Goal: Task Accomplishment & Management: Complete application form

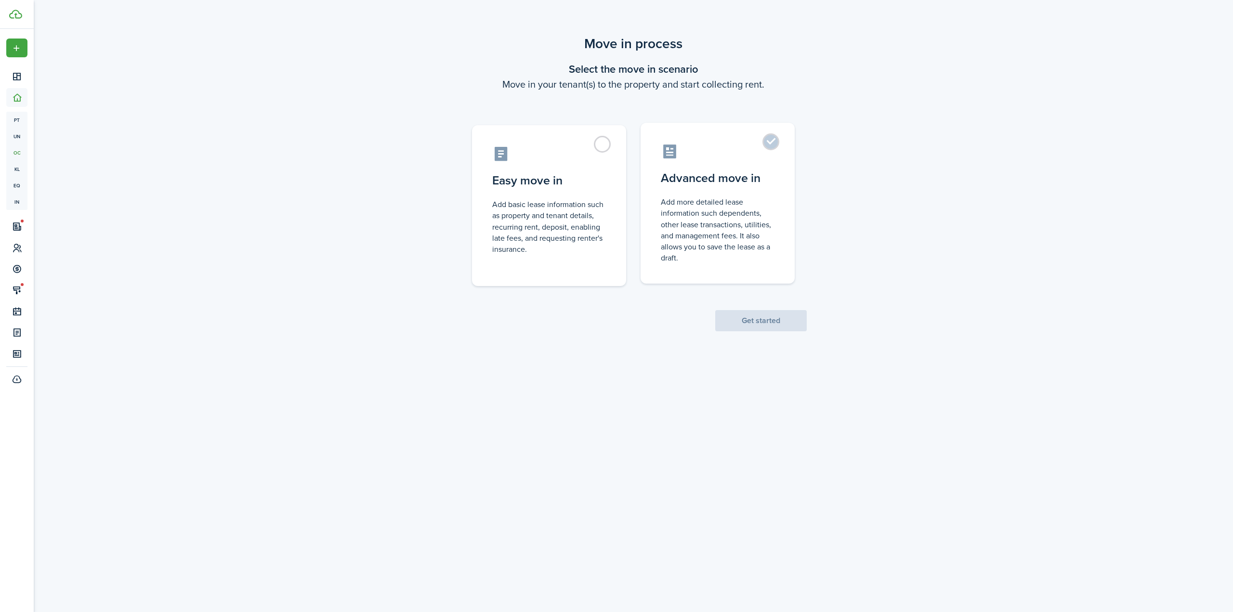
click at [763, 156] on control-radio-card-icon at bounding box center [718, 151] width 114 height 17
radio input "true"
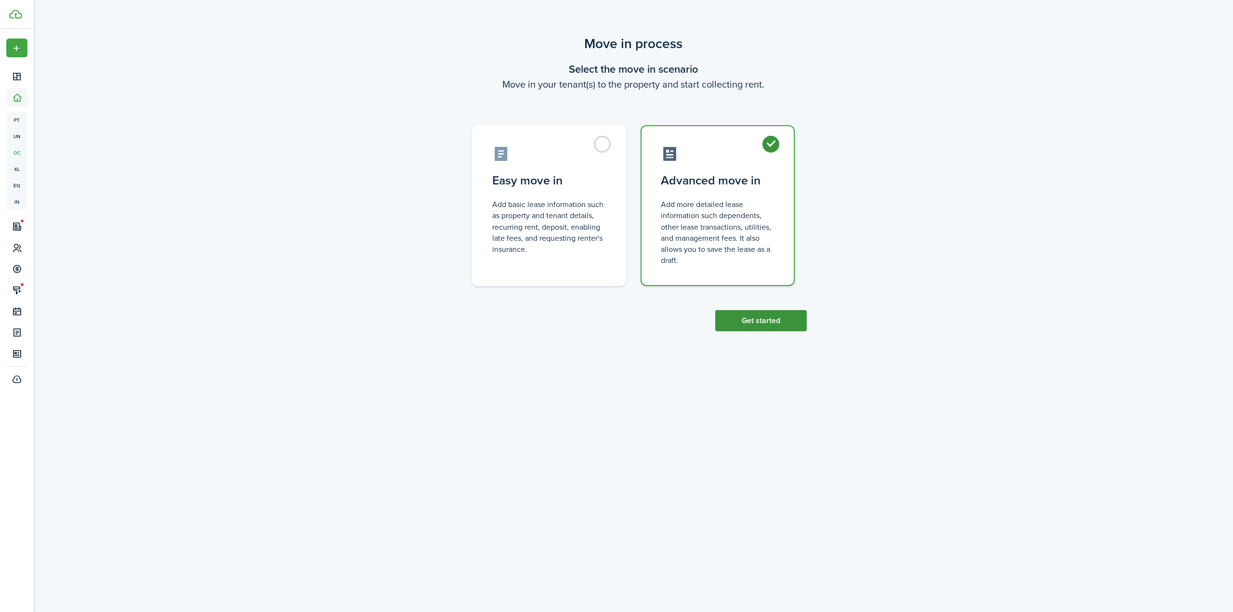
click at [759, 323] on button "Get started" at bounding box center [762, 320] width 92 height 21
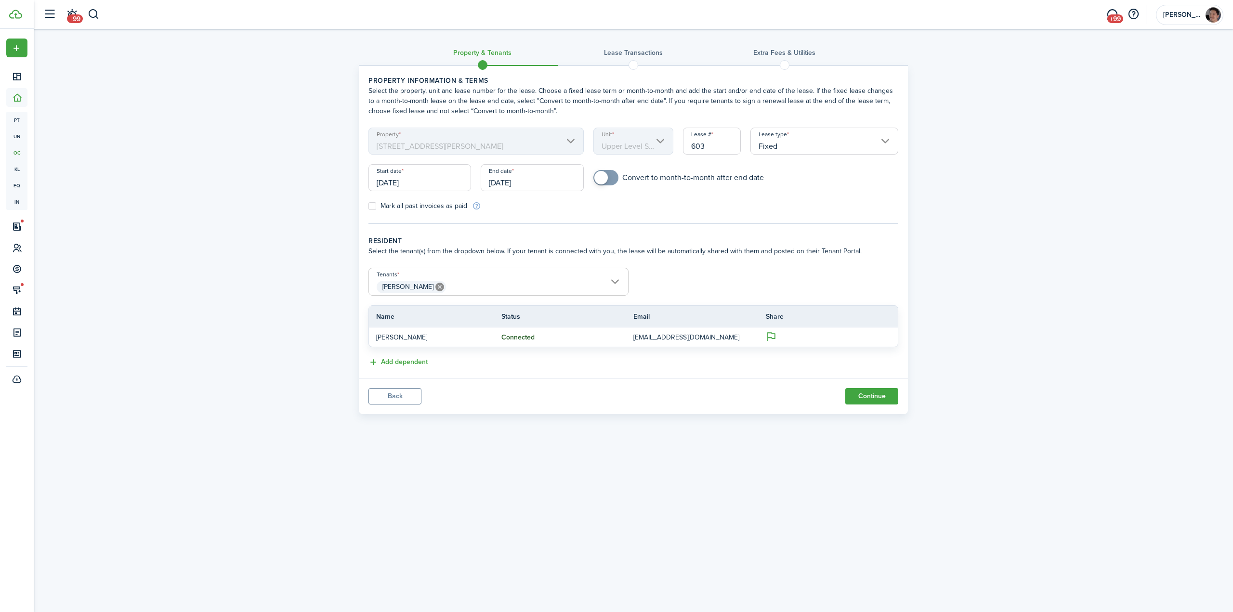
click at [555, 184] on input "[DATE]" at bounding box center [532, 177] width 103 height 27
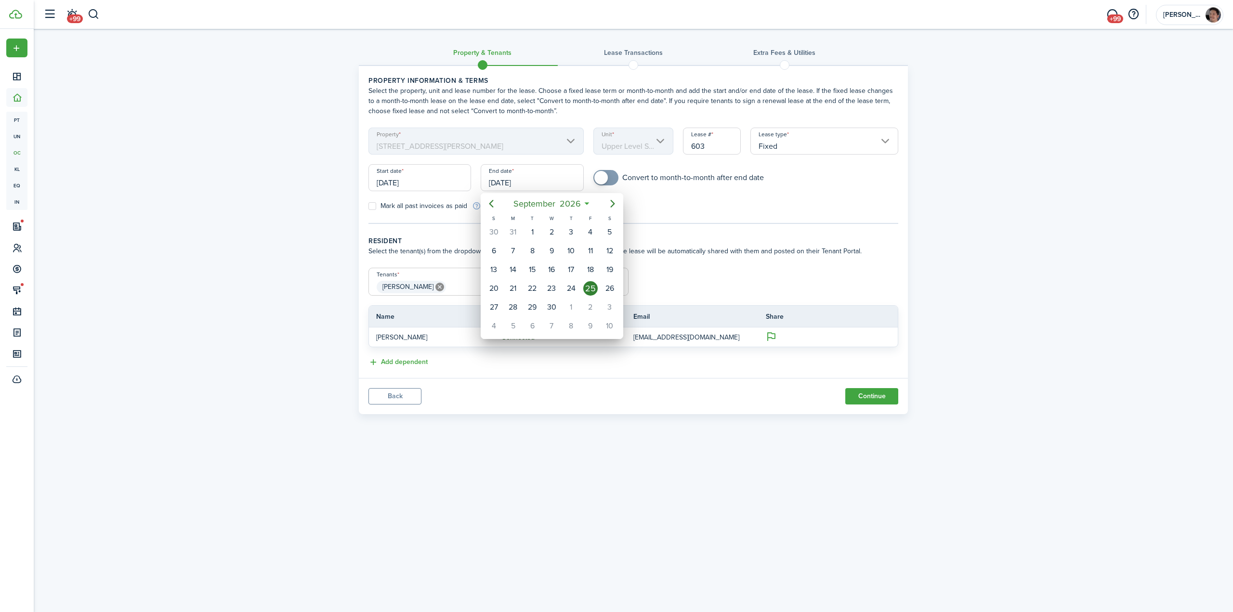
drag, startPoint x: 491, startPoint y: 197, endPoint x: 494, endPoint y: 202, distance: 5.8
click at [493, 198] on mbsc-button "Previous page" at bounding box center [491, 203] width 19 height 19
click at [494, 202] on icon "Previous page" at bounding box center [492, 204] width 12 height 12
click at [495, 203] on icon "Previous page" at bounding box center [492, 204] width 12 height 12
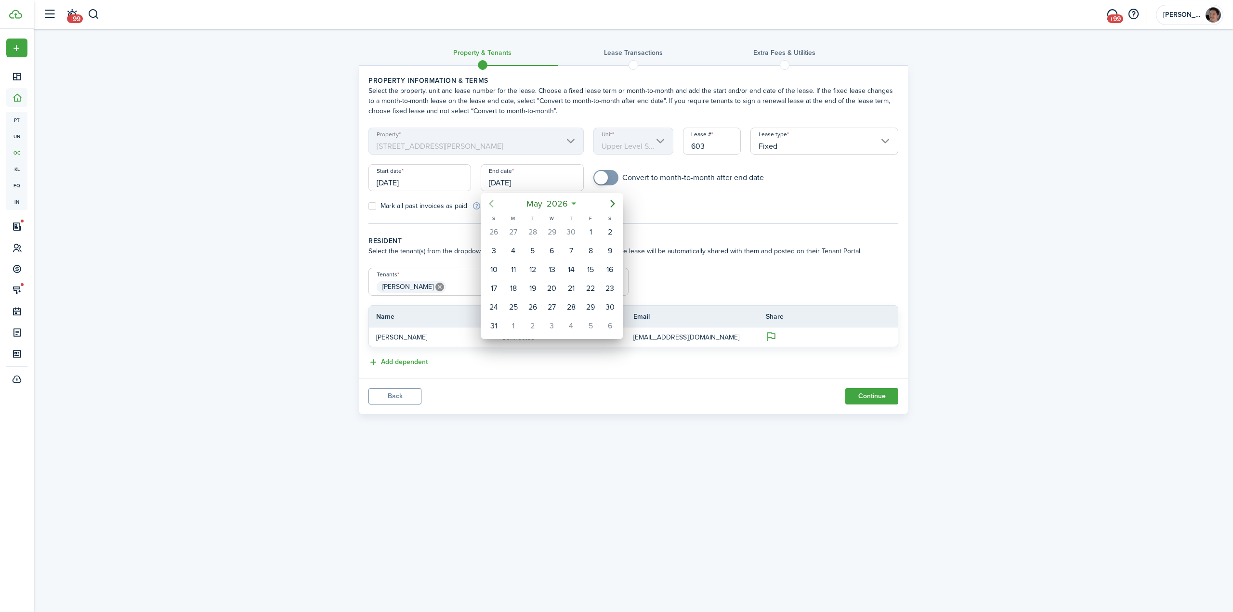
click at [495, 203] on icon "Previous page" at bounding box center [492, 204] width 12 height 12
click at [534, 307] on div "31" at bounding box center [533, 307] width 14 height 14
type input "[DATE]"
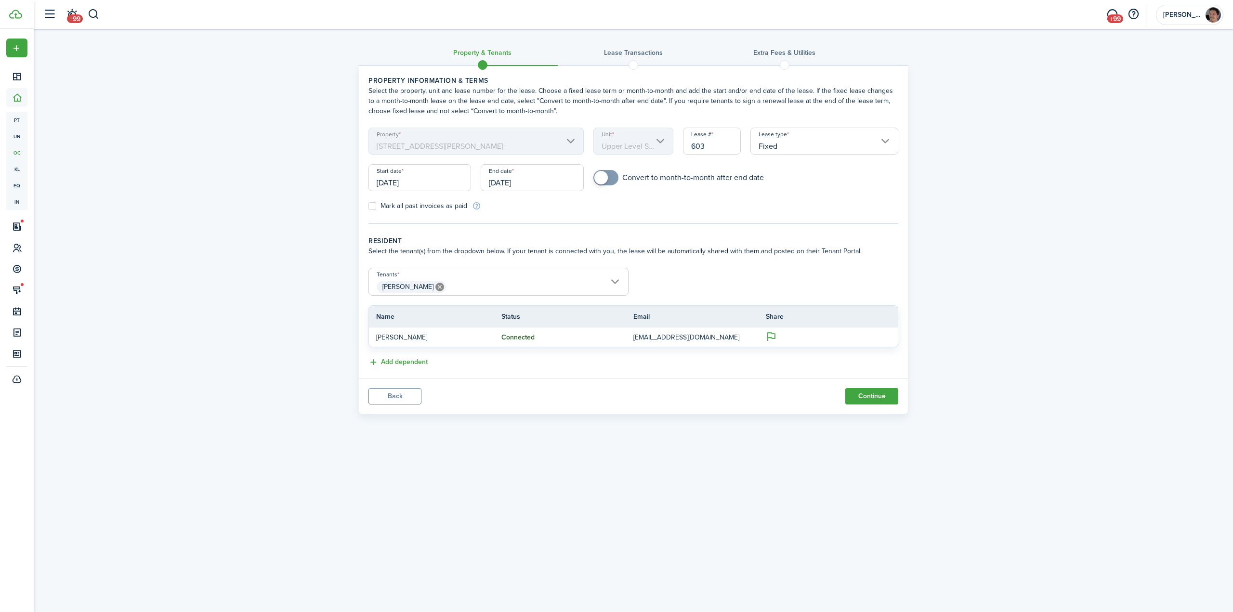
checkbox input "true"
click at [611, 183] on span at bounding box center [606, 177] width 10 height 15
click at [1000, 328] on div "Property & Tenants Lease Transactions Extra fees & Utilities Property informati…" at bounding box center [634, 224] width 1200 height 390
click at [868, 397] on button "Continue" at bounding box center [872, 396] width 53 height 16
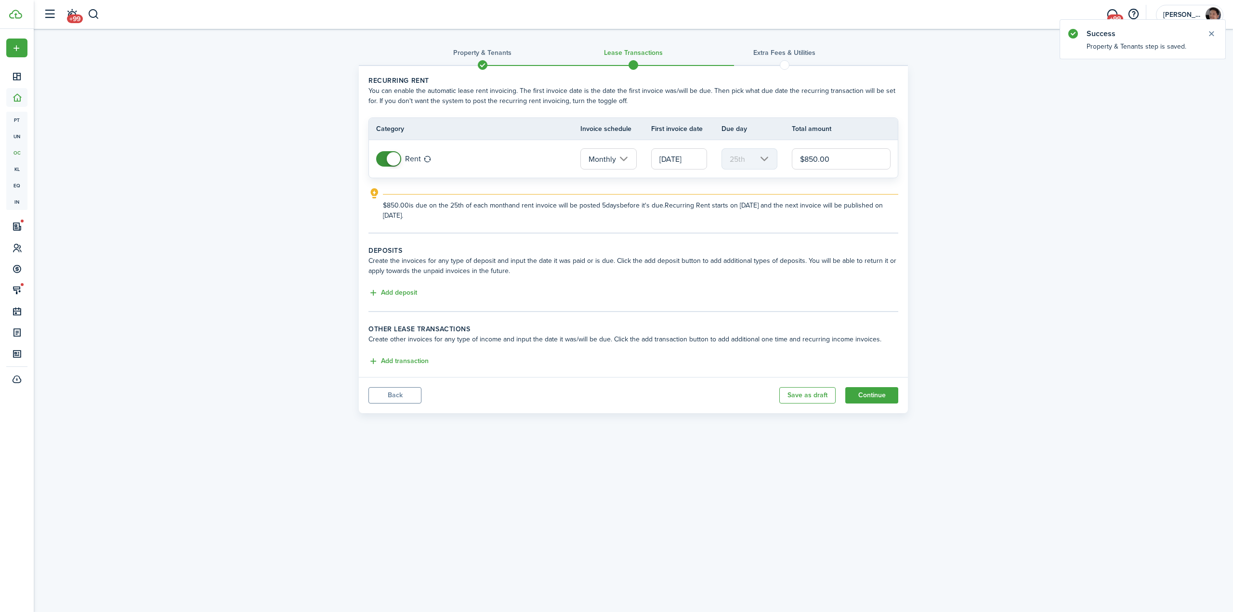
click at [673, 159] on input "[DATE]" at bounding box center [679, 158] width 56 height 21
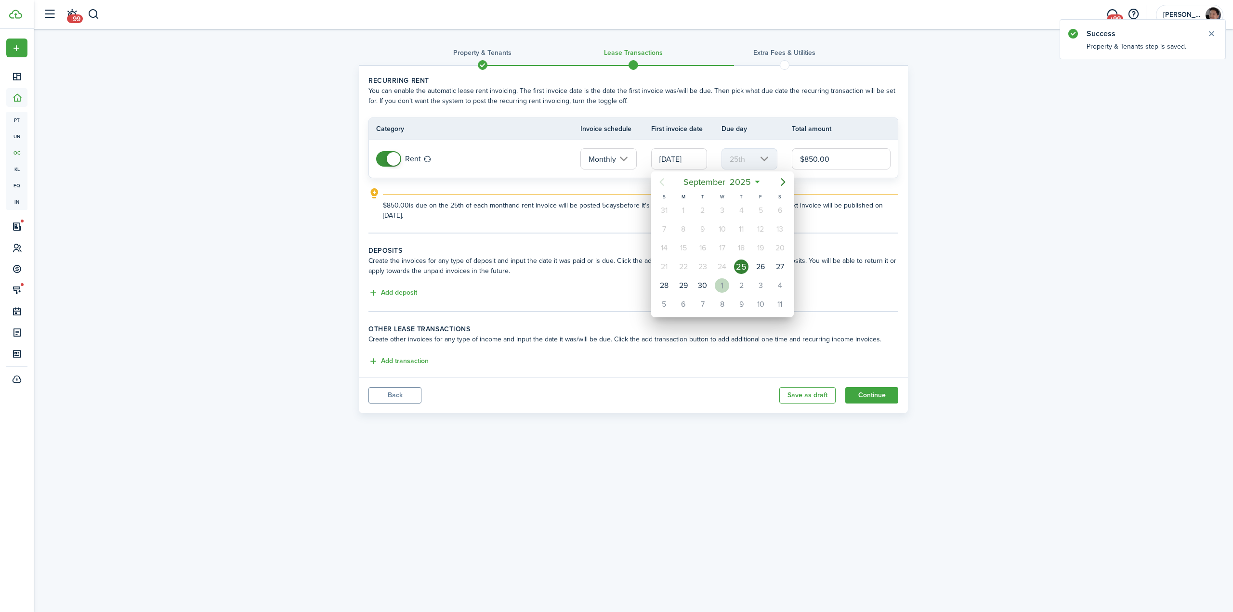
click at [721, 289] on div "1" at bounding box center [722, 285] width 14 height 14
type input "[DATE]"
type input "1st"
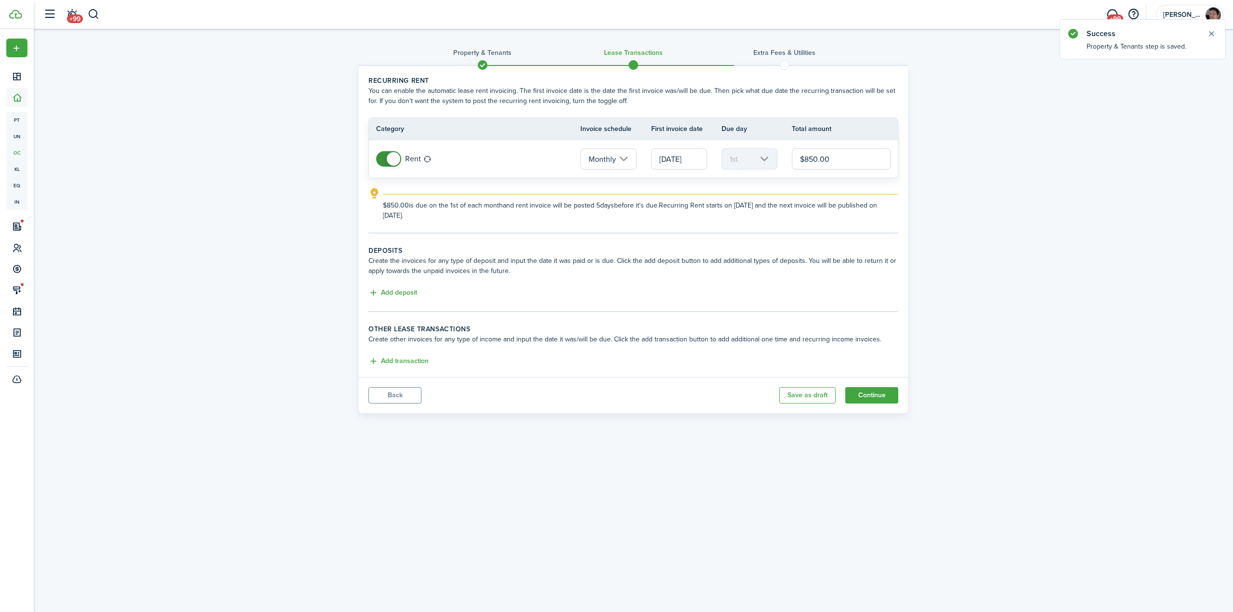
drag, startPoint x: 870, startPoint y: 158, endPoint x: 753, endPoint y: 157, distance: 116.6
click at [754, 157] on tr "Rent Monthly [DATE] 1st $850.00" at bounding box center [633, 159] width 529 height 38
type input "$800.00"
click at [402, 294] on button "Add deposit" at bounding box center [393, 293] width 49 height 11
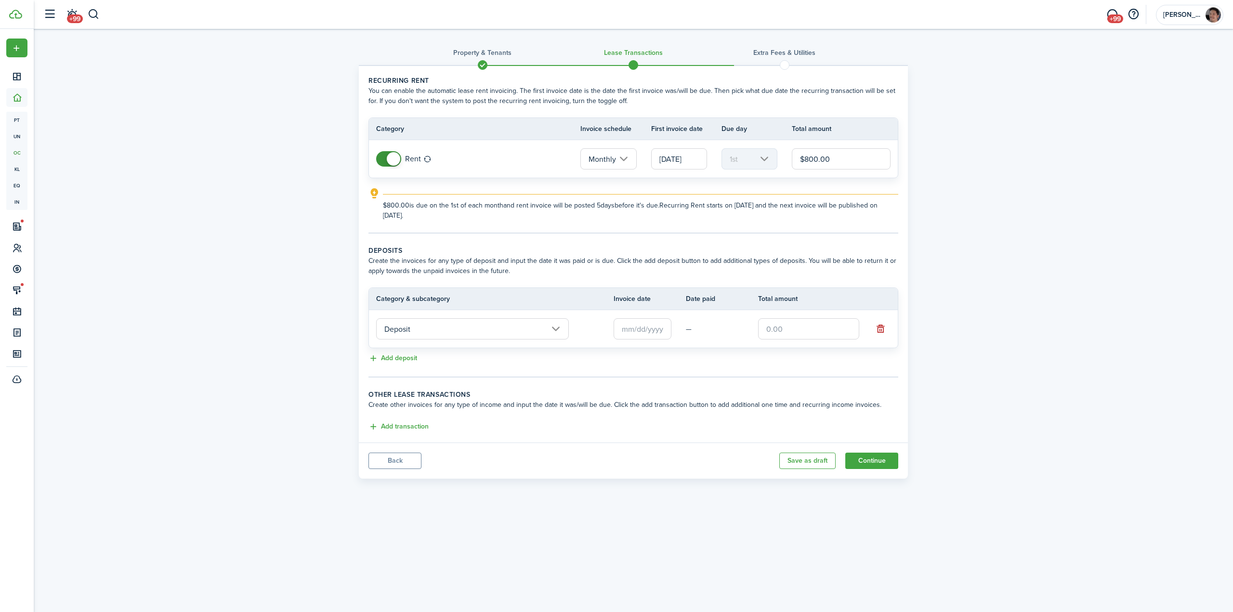
click at [419, 331] on input "Deposit" at bounding box center [472, 328] width 193 height 21
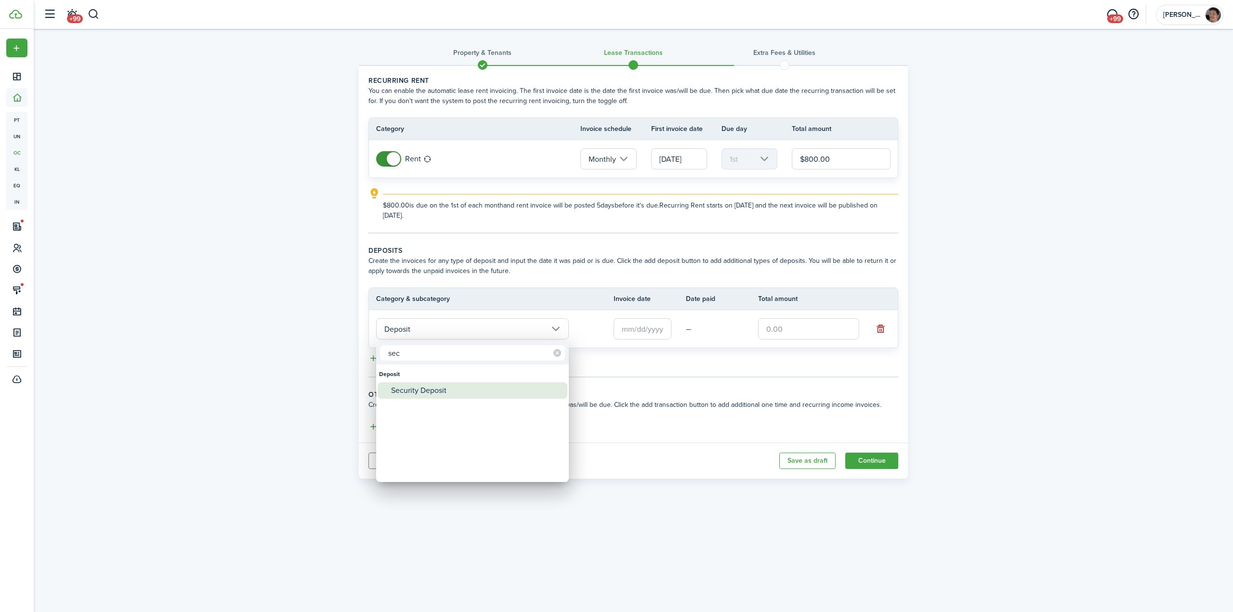
type input "sec"
click at [415, 394] on div "Security Deposit" at bounding box center [476, 391] width 171 height 16
type input "Deposit / Security Deposit"
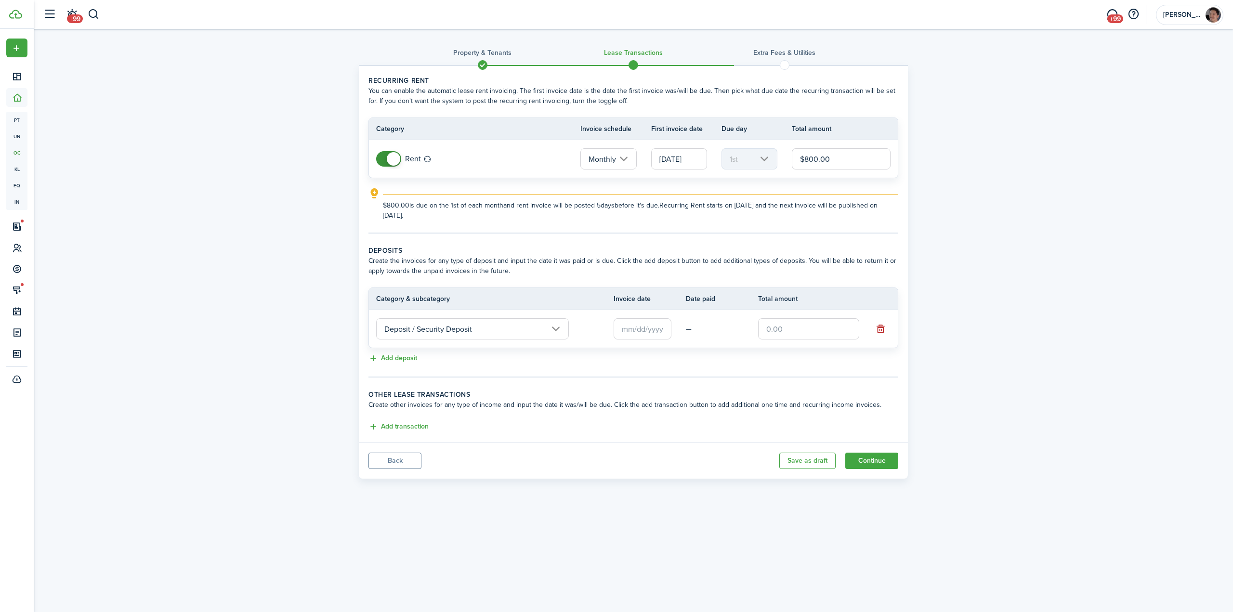
click at [623, 333] on input "text" at bounding box center [643, 328] width 58 height 21
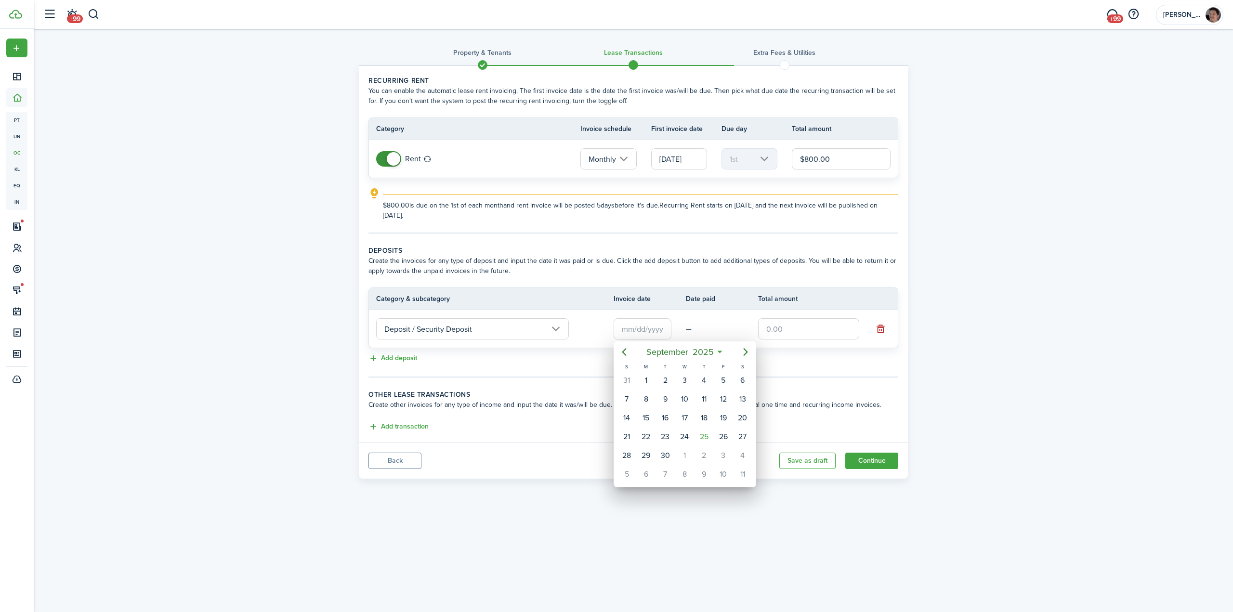
click at [627, 330] on div at bounding box center [617, 306] width 1388 height 767
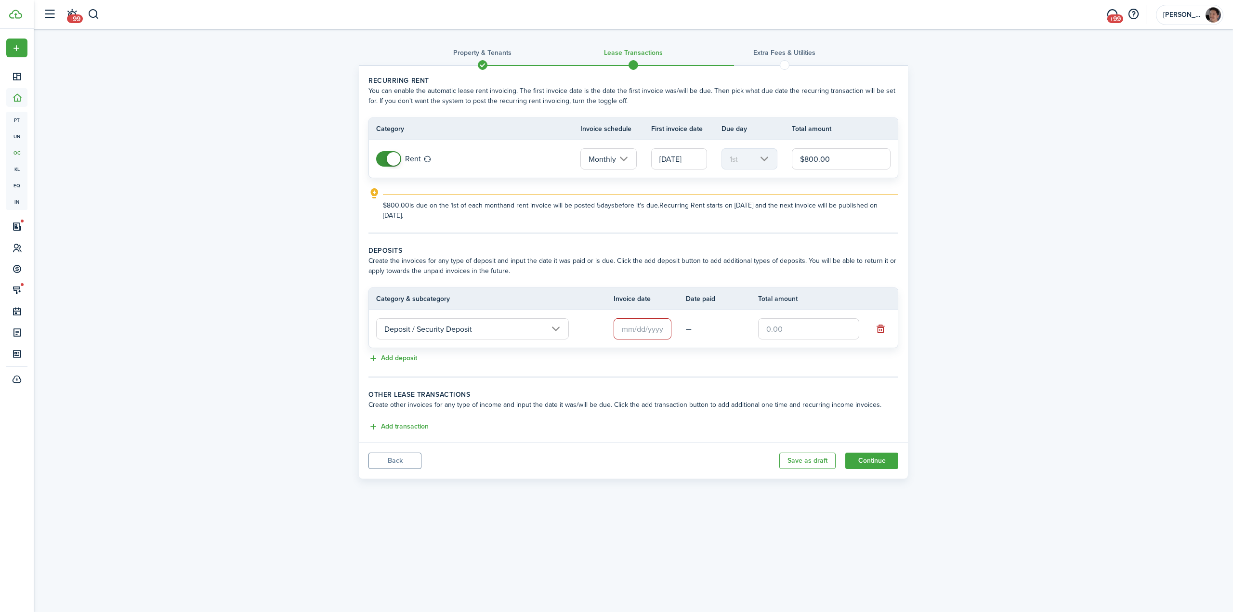
click at [634, 328] on input "text" at bounding box center [643, 328] width 58 height 21
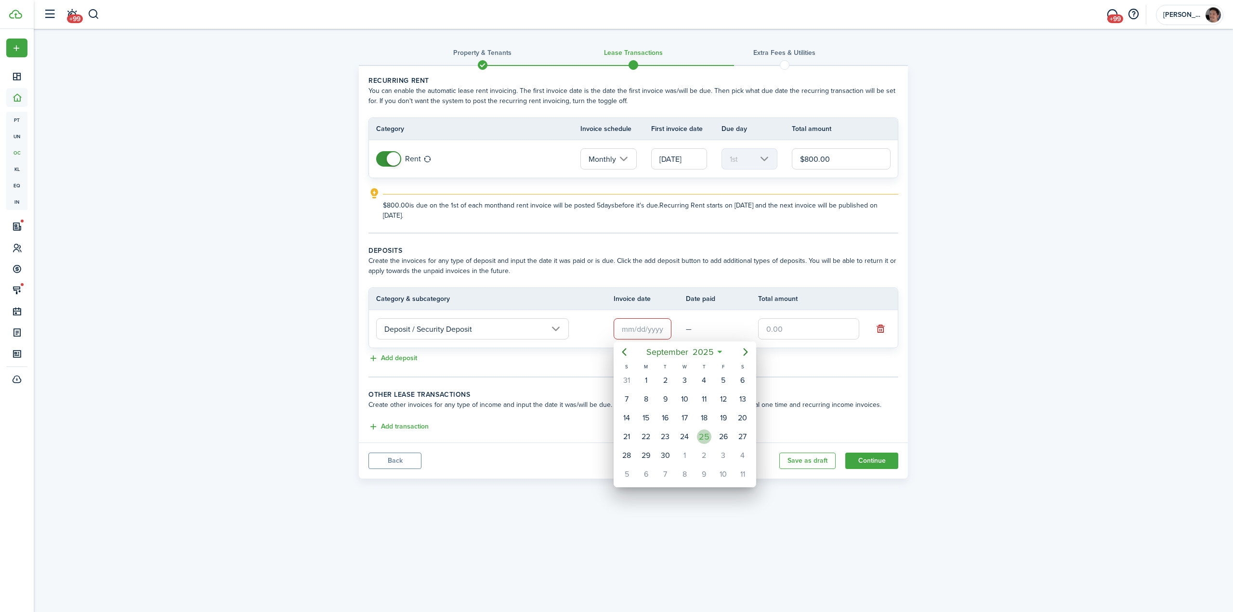
click at [707, 435] on div "25" at bounding box center [704, 437] width 14 height 14
type input "[DATE]"
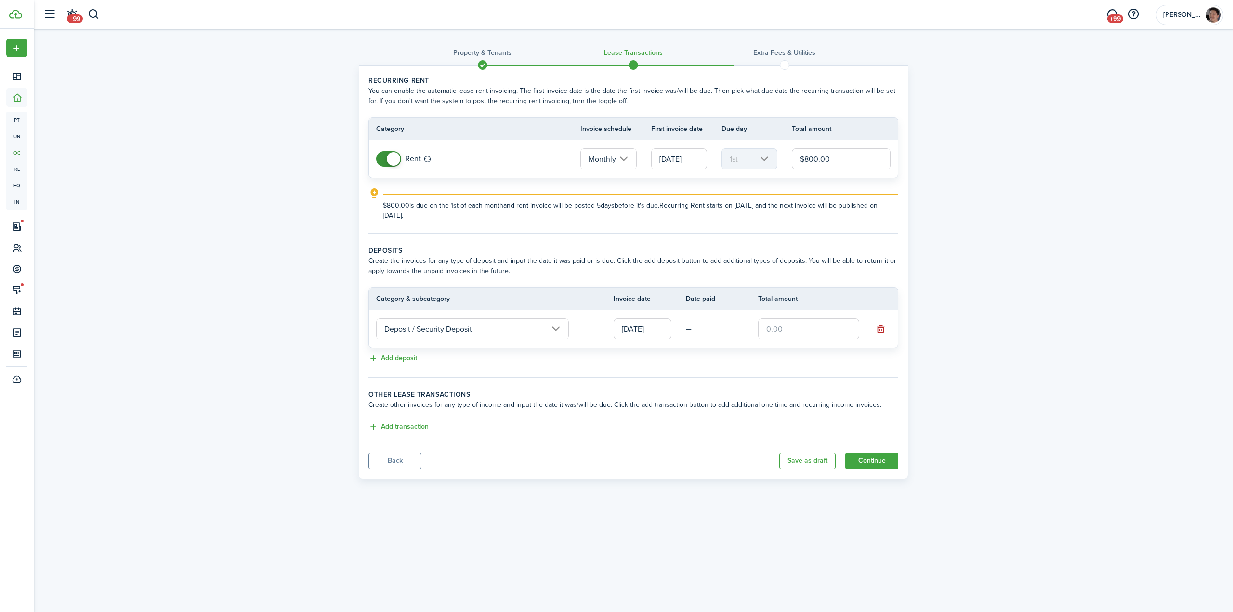
click at [821, 320] on input "text" at bounding box center [808, 328] width 101 height 21
type input "$700.00"
click at [404, 422] on button "Add transaction" at bounding box center [399, 427] width 60 height 11
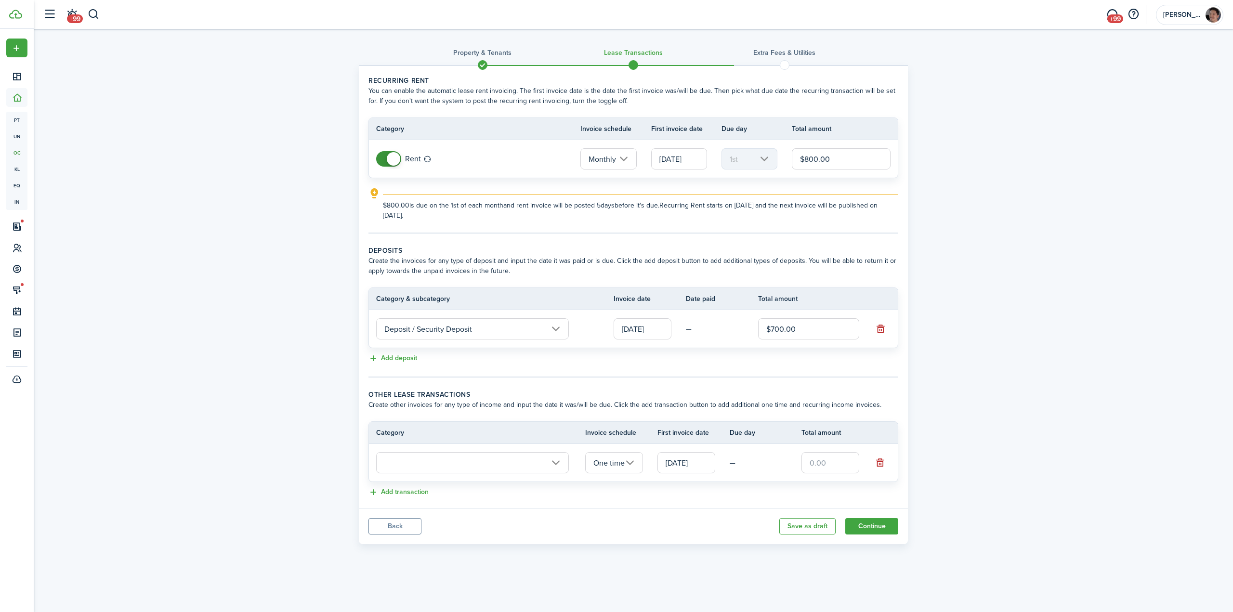
click at [442, 470] on input "text" at bounding box center [472, 462] width 193 height 21
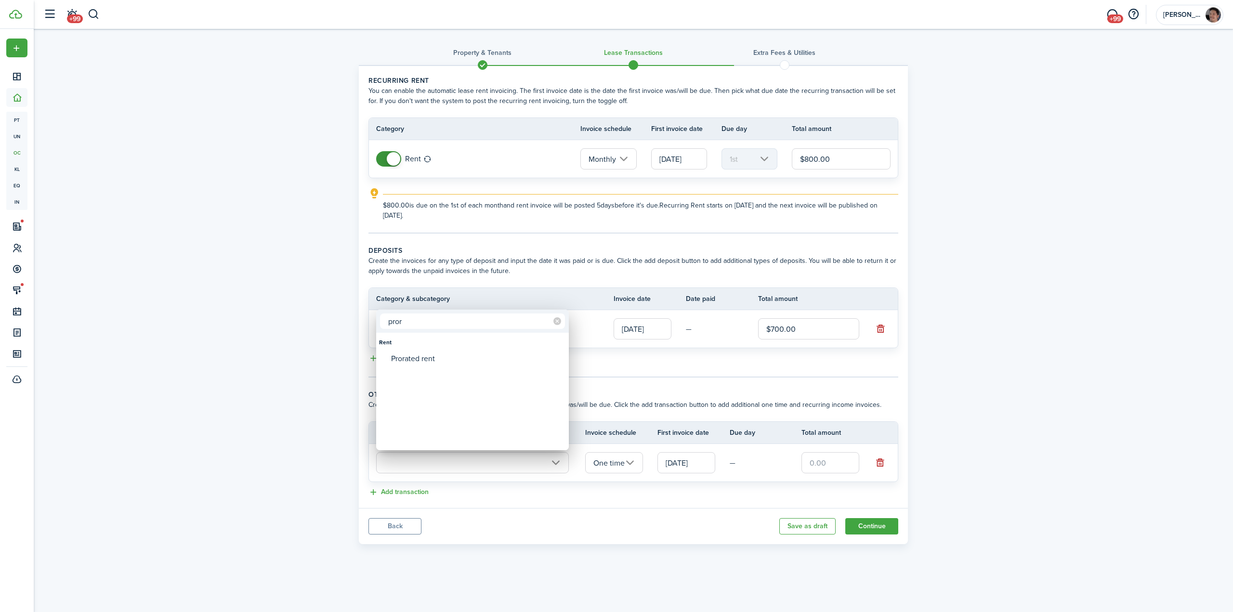
type input "pror"
click at [430, 357] on div "Prorated rent" at bounding box center [476, 359] width 171 height 16
type input "Rent / Prorated rent"
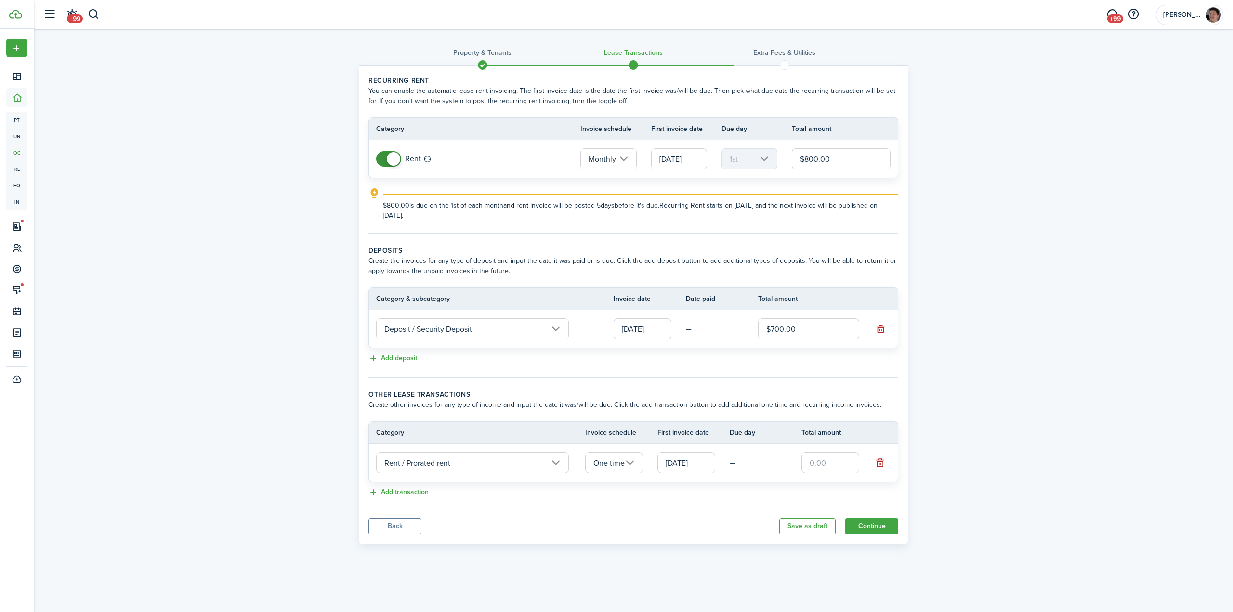
drag, startPoint x: 816, startPoint y: 459, endPoint x: 868, endPoint y: 472, distance: 54.0
click at [818, 460] on input "text" at bounding box center [831, 462] width 58 height 21
type input "$160.00"
click at [980, 420] on div "Property & Tenants Lease Transactions Extra fees & Utilities Recurring rent You…" at bounding box center [634, 289] width 1200 height 520
click at [1052, 368] on div "Property & Tenants Lease Transactions Extra fees & Utilities Recurring rent You…" at bounding box center [634, 289] width 1200 height 520
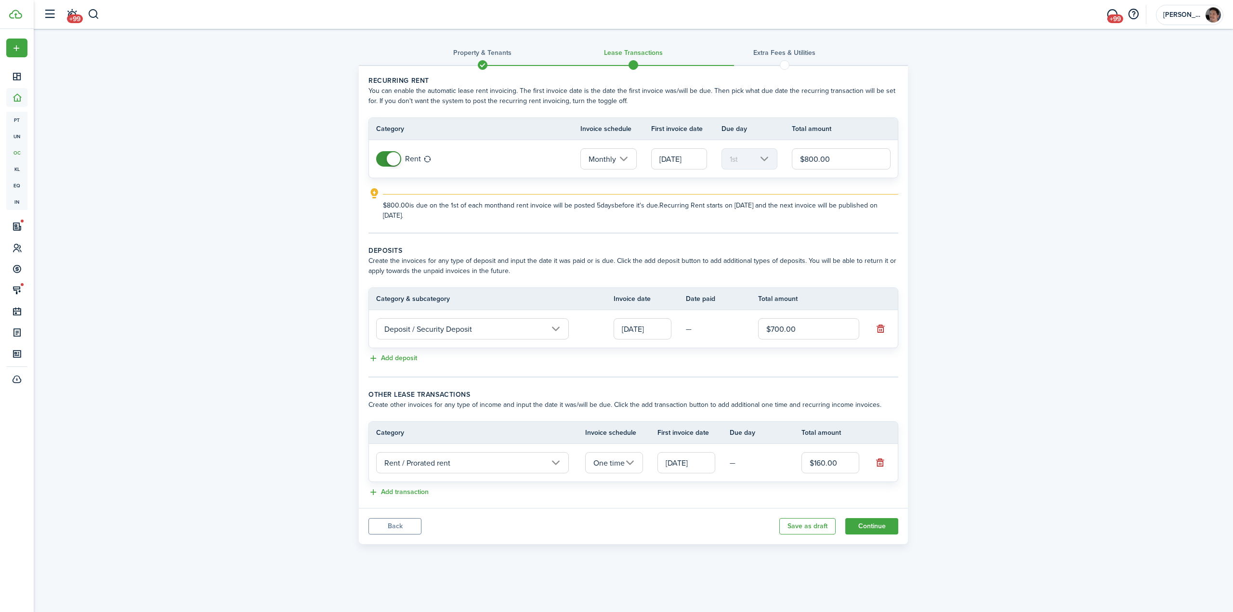
click at [277, 391] on div "Property & Tenants Lease Transactions Extra fees & Utilities Recurring rent You…" at bounding box center [634, 289] width 1200 height 520
click at [254, 407] on div "Property & Tenants Lease Transactions Extra fees & Utilities Recurring rent You…" at bounding box center [634, 289] width 1200 height 520
click at [1084, 411] on div "Property & Tenants Lease Transactions Extra fees & Utilities Recurring rent You…" at bounding box center [634, 289] width 1200 height 520
click at [934, 477] on div "Property & Tenants Lease Transactions Extra fees & Utilities Recurring rent You…" at bounding box center [634, 289] width 1200 height 520
click at [965, 479] on div "Property & Tenants Lease Transactions Extra fees & Utilities Recurring rent You…" at bounding box center [634, 289] width 1200 height 520
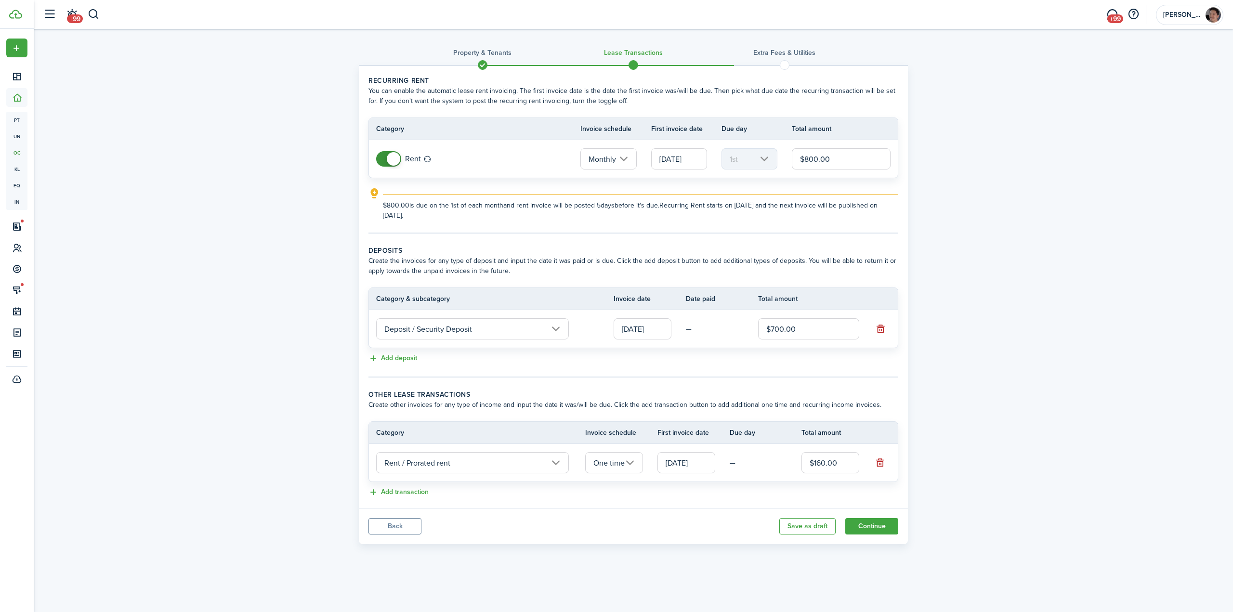
click at [970, 484] on div "Property & Tenants Lease Transactions Extra fees & Utilities Recurring rent You…" at bounding box center [634, 289] width 1200 height 520
click at [1034, 496] on div "Property & Tenants Lease Transactions Extra fees & Utilities Recurring rent You…" at bounding box center [634, 289] width 1200 height 520
click at [882, 530] on button "Continue" at bounding box center [872, 526] width 53 height 16
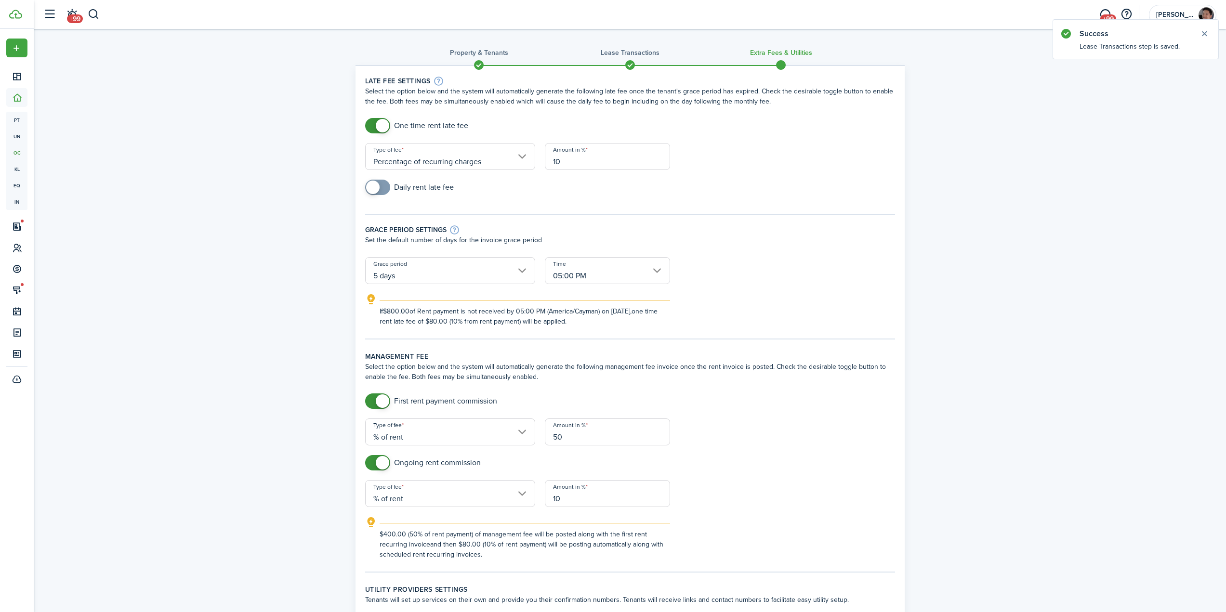
click at [476, 162] on input "Percentage of recurring charges" at bounding box center [450, 156] width 170 height 27
click at [446, 198] on div "Percentage of outstanding charges" at bounding box center [439, 198] width 118 height 16
type input "Percentage of outstanding charges"
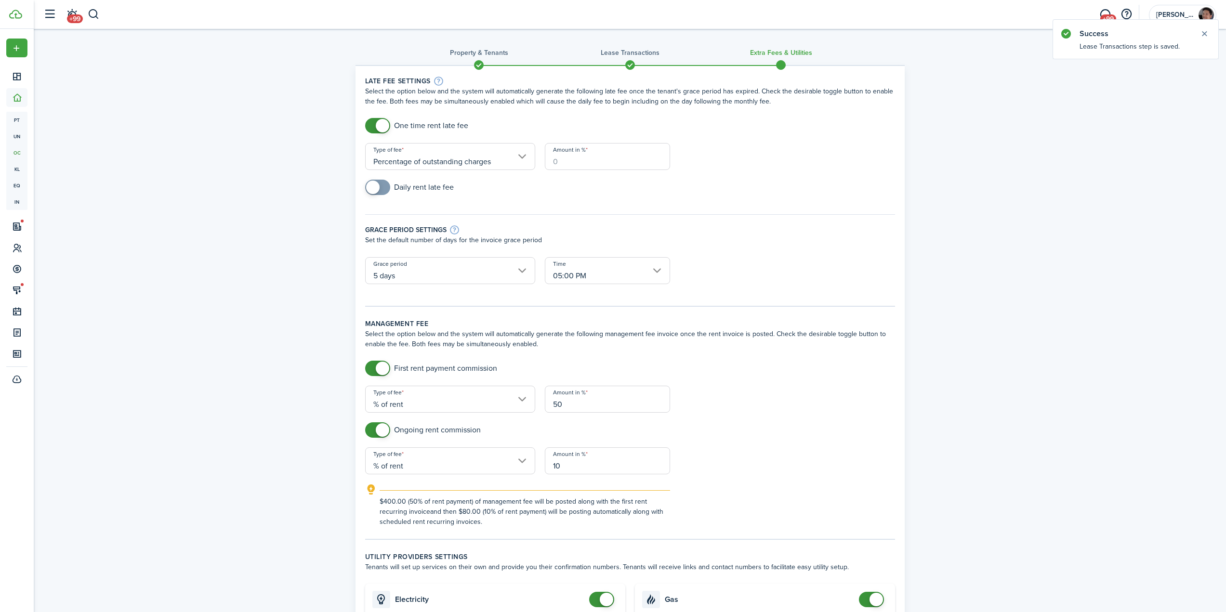
drag, startPoint x: 496, startPoint y: 182, endPoint x: 623, endPoint y: 158, distance: 129.8
click at [623, 158] on input "Amount in %" at bounding box center [607, 156] width 125 height 27
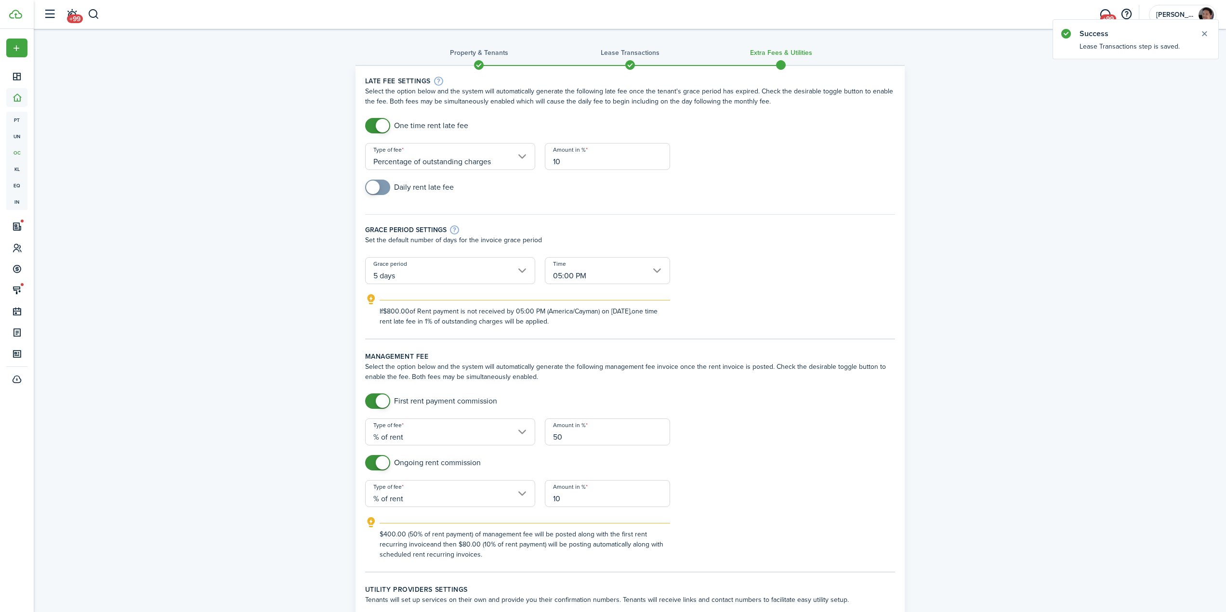
type input "10"
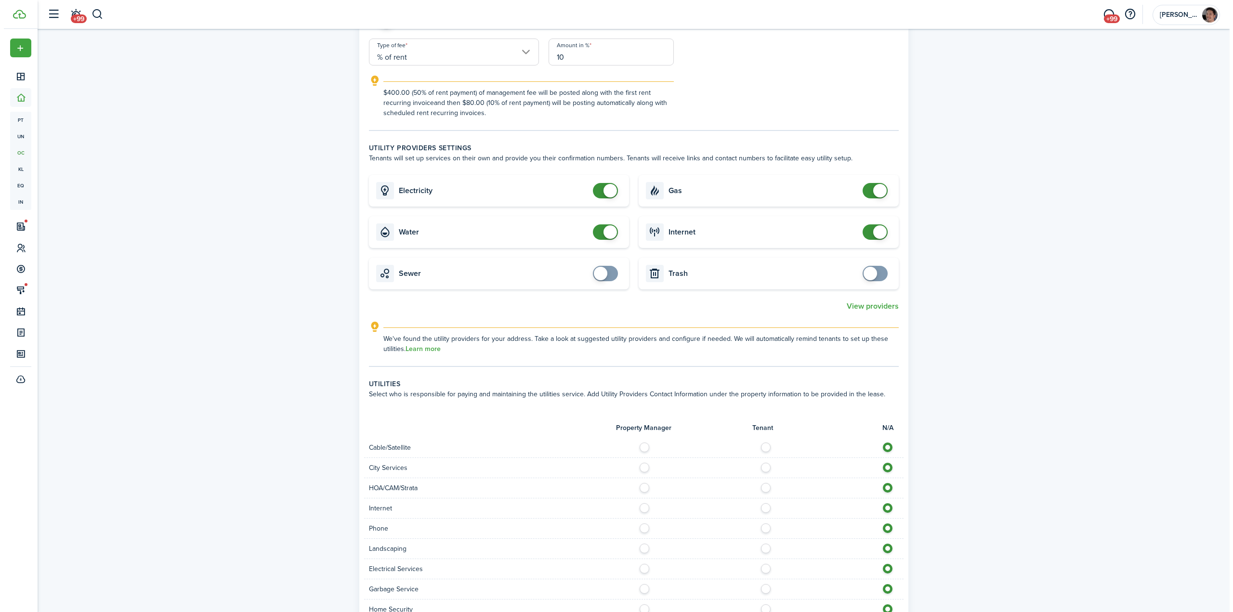
scroll to position [385, 0]
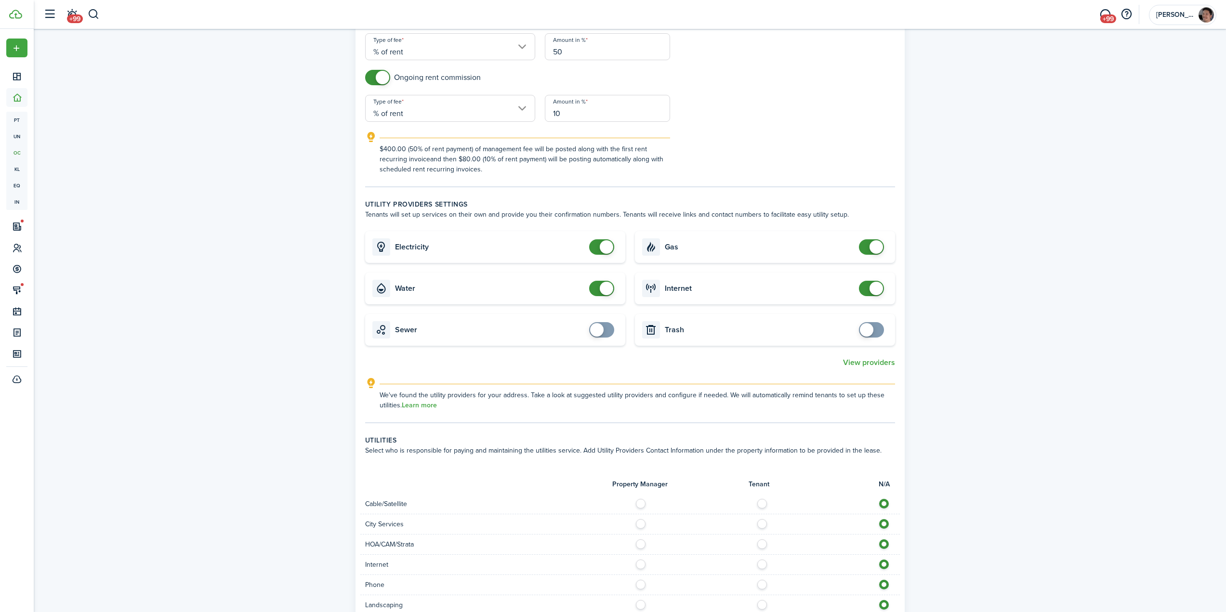
checkbox input "false"
click at [606, 246] on span at bounding box center [606, 246] width 13 height 13
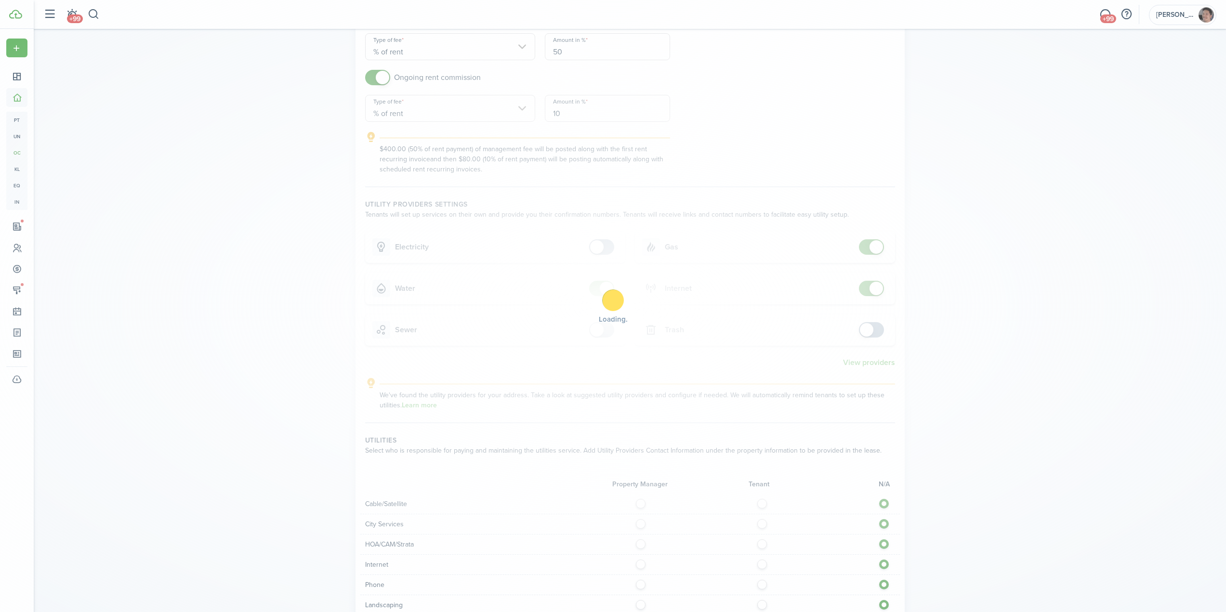
click at [605, 286] on div "Loading" at bounding box center [613, 306] width 1226 height 612
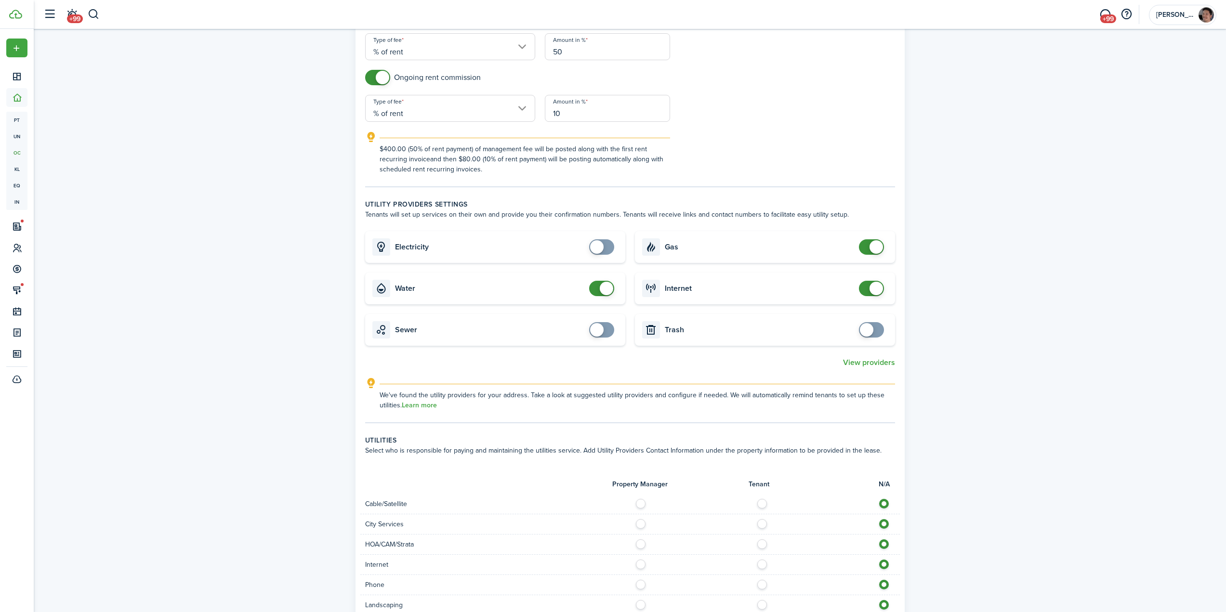
checkbox input "false"
click at [598, 290] on span at bounding box center [602, 288] width 10 height 15
checkbox input "false"
click at [870, 248] on span at bounding box center [876, 246] width 13 height 13
checkbox input "false"
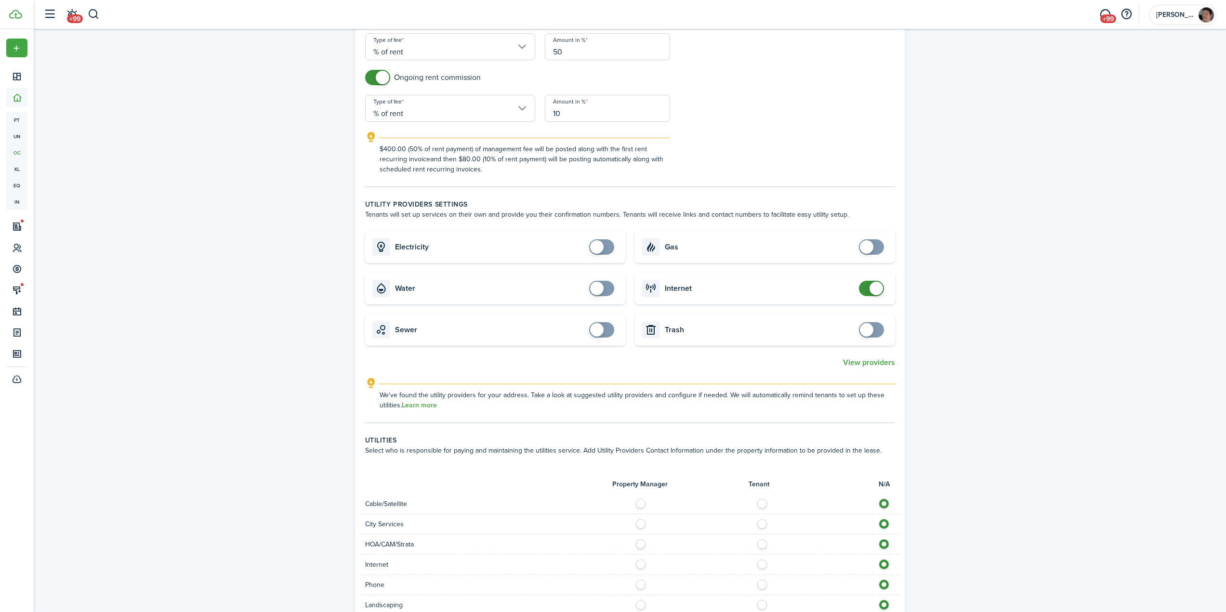
click at [870, 289] on span at bounding box center [876, 288] width 13 height 13
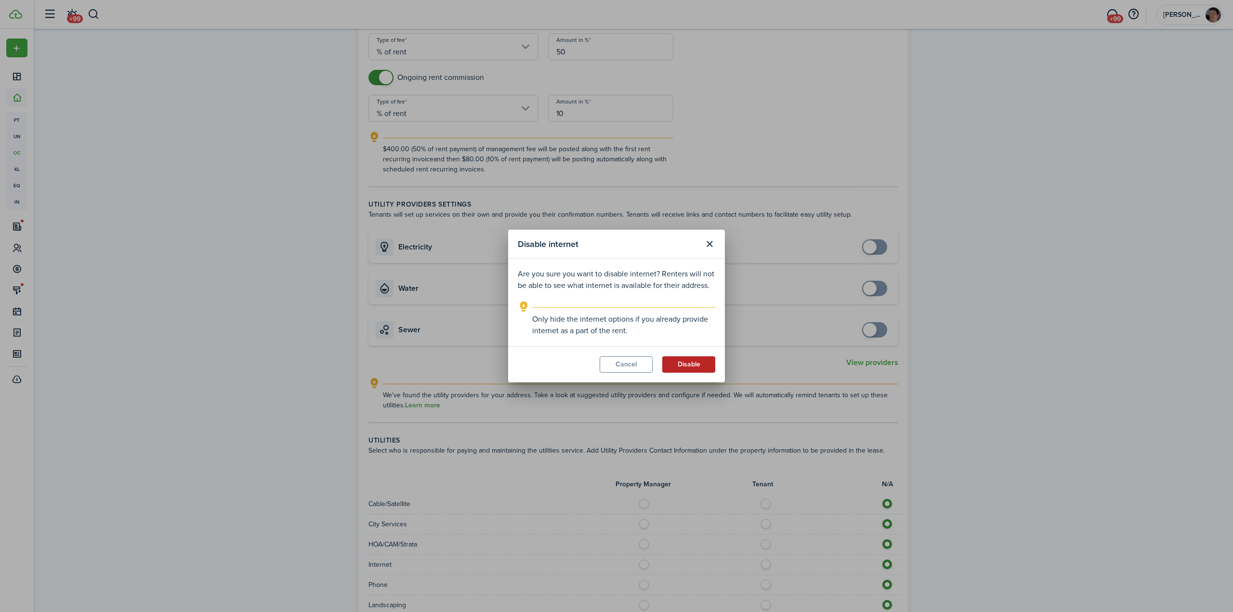
drag, startPoint x: 695, startPoint y: 364, endPoint x: 704, endPoint y: 366, distance: 9.8
click at [695, 364] on button "Disable" at bounding box center [689, 365] width 53 height 16
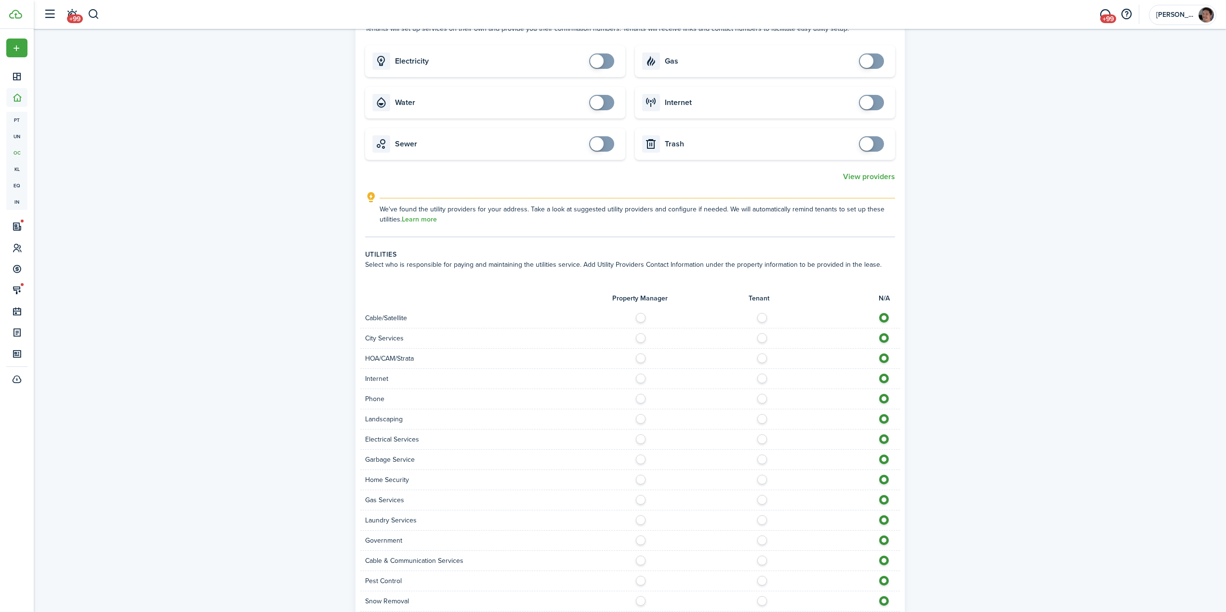
scroll to position [675, 0]
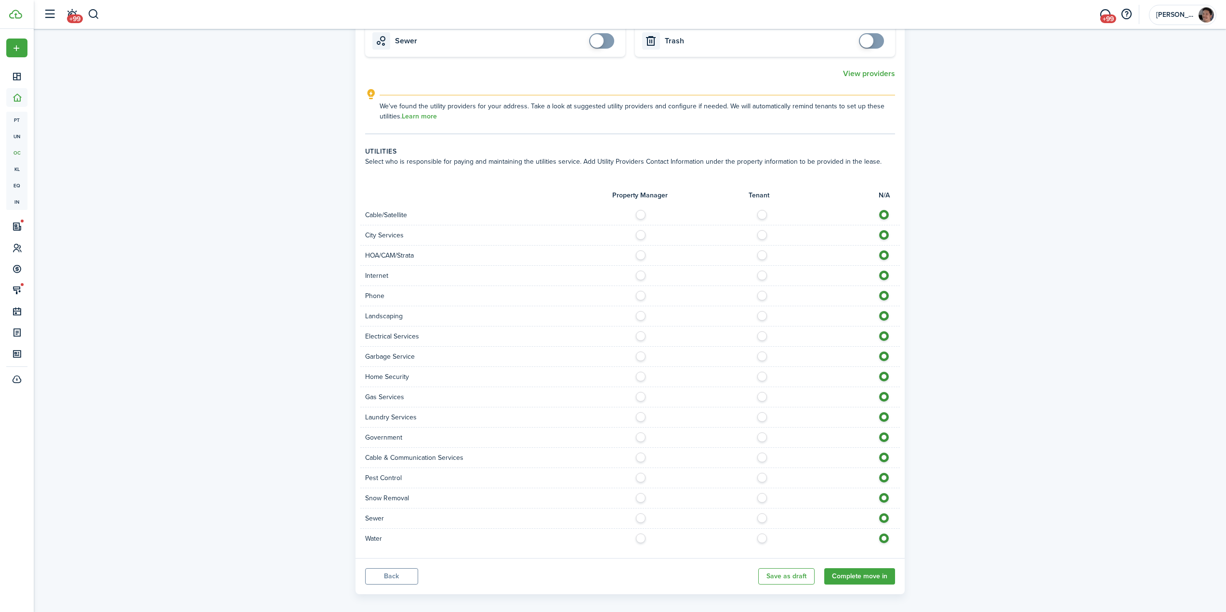
click at [641, 255] on label at bounding box center [643, 253] width 17 height 5
radio input "true"
click at [641, 276] on label at bounding box center [643, 273] width 17 height 5
radio input "true"
click at [762, 296] on label at bounding box center [764, 293] width 17 height 5
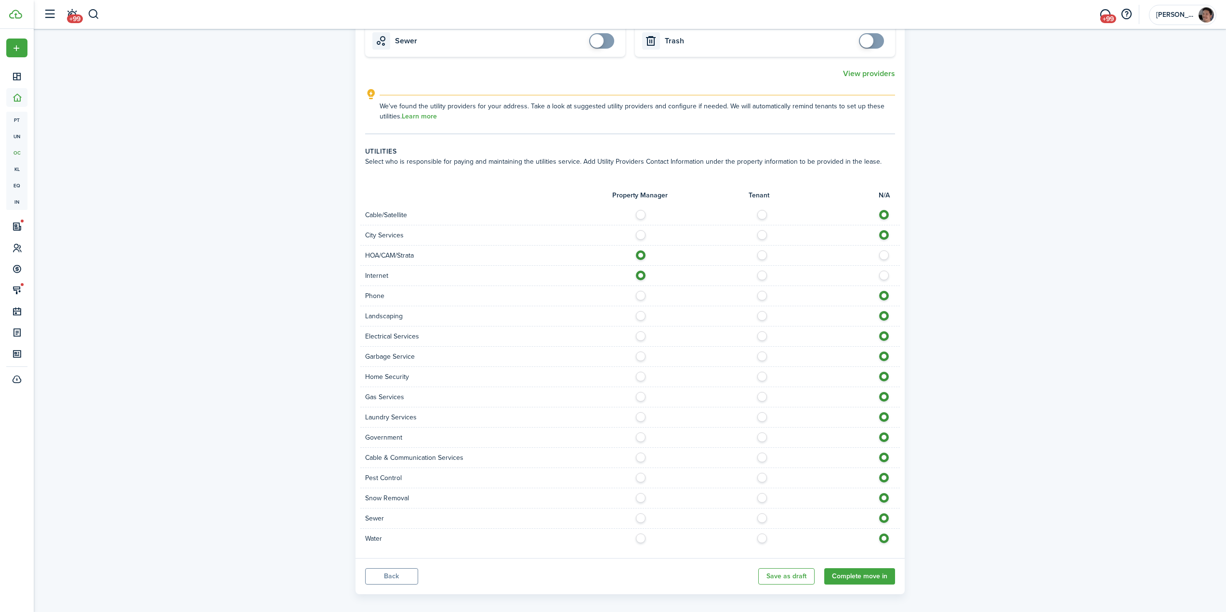
radio input "true"
click at [644, 316] on label at bounding box center [643, 313] width 17 height 5
radio input "true"
click at [642, 336] on label at bounding box center [643, 333] width 17 height 5
radio input "true"
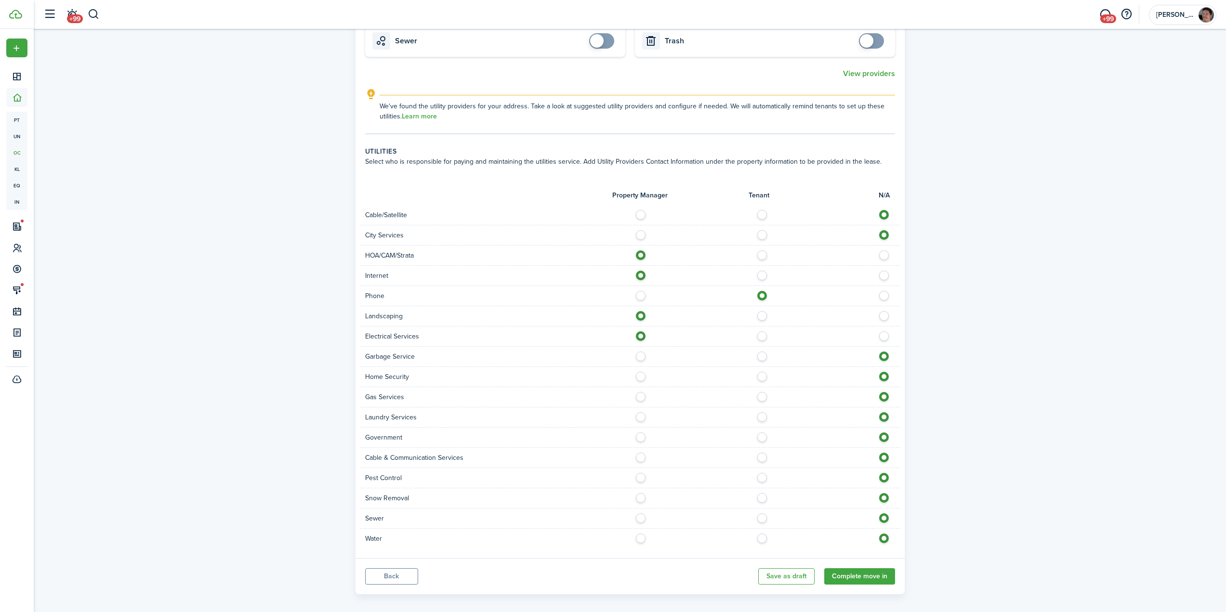
click at [641, 357] on label at bounding box center [643, 354] width 17 height 5
radio input "true"
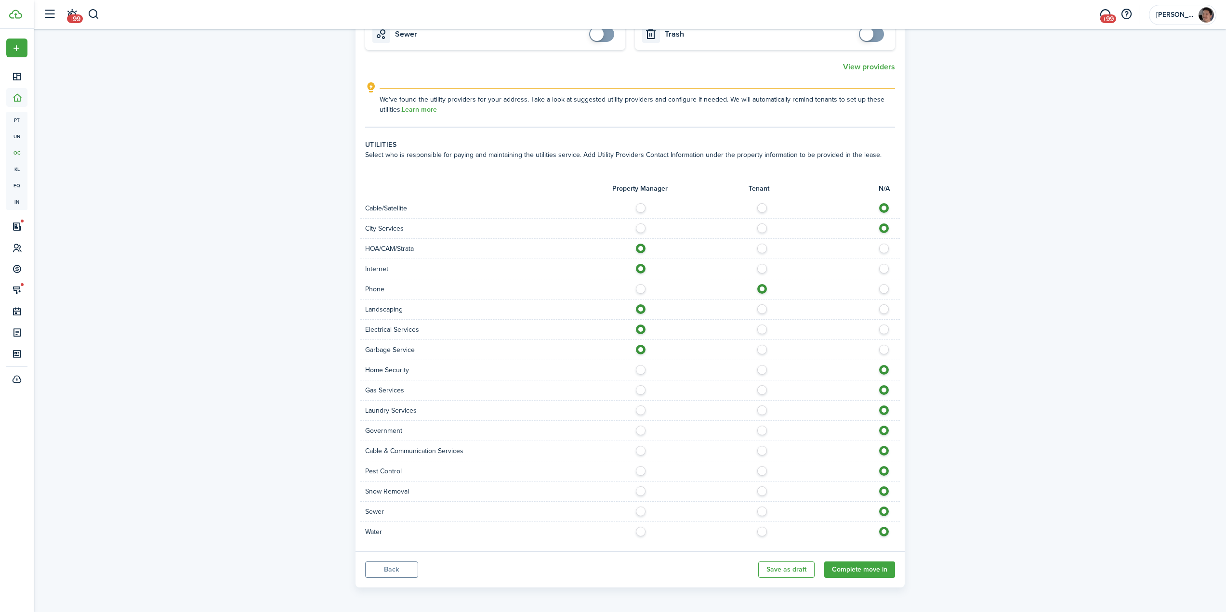
scroll to position [683, 0]
click at [640, 388] on label at bounding box center [643, 386] width 17 height 5
radio input "true"
click at [640, 408] on label at bounding box center [643, 406] width 17 height 5
radio input "true"
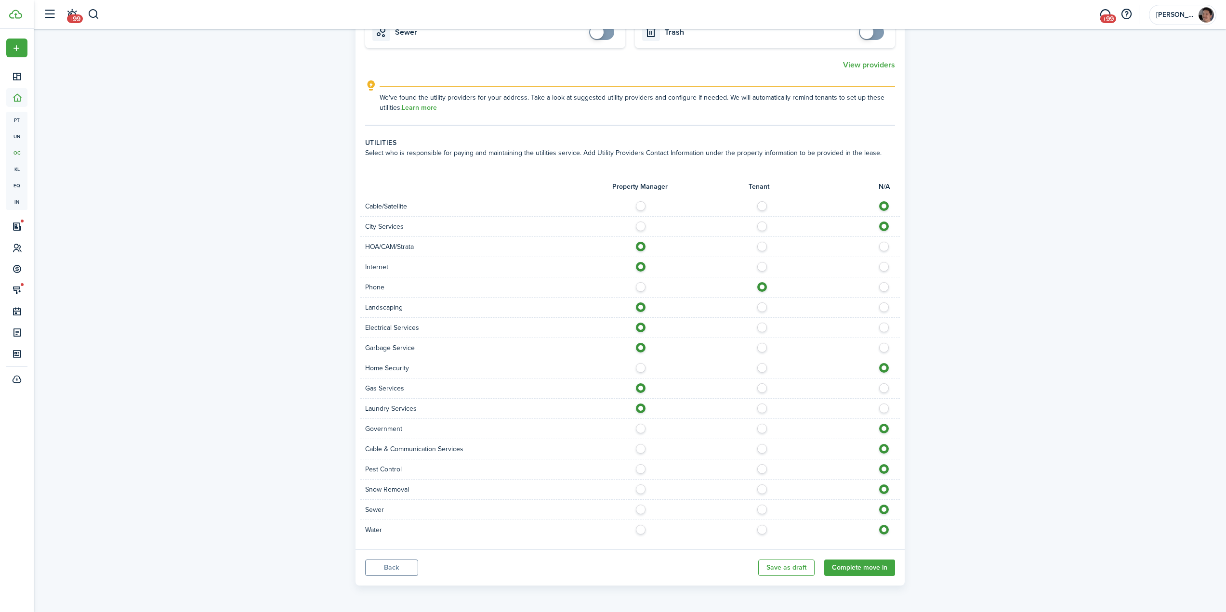
click at [642, 469] on label at bounding box center [643, 466] width 17 height 5
radio input "true"
click at [762, 490] on label at bounding box center [764, 487] width 17 height 5
radio input "true"
click at [640, 510] on label at bounding box center [643, 507] width 17 height 5
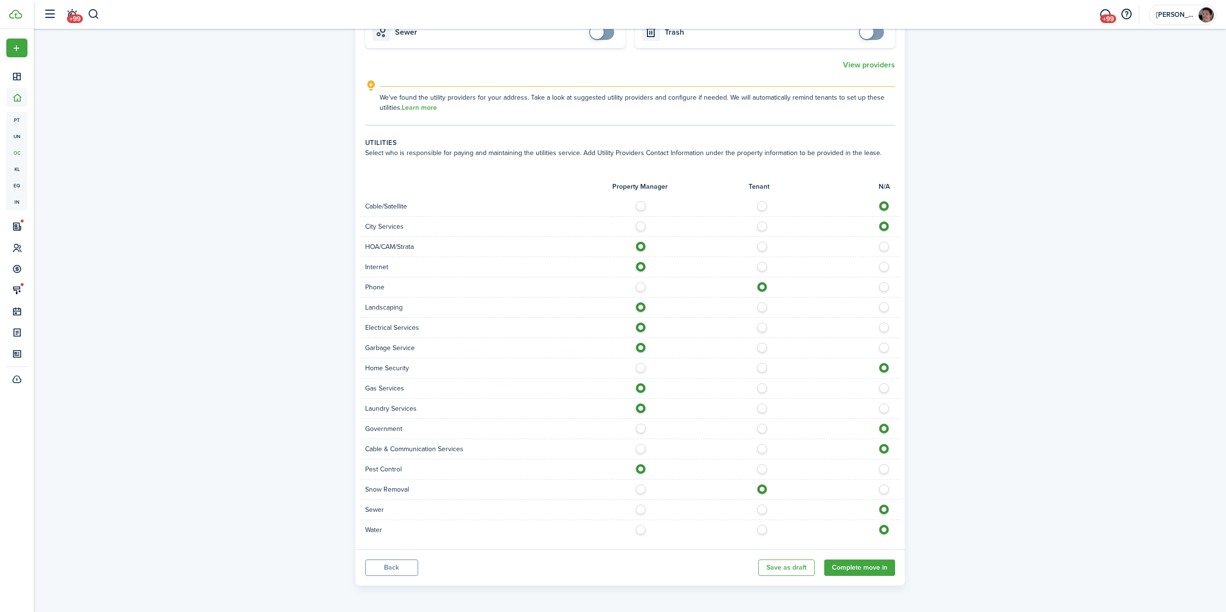
radio input "true"
click at [642, 529] on label at bounding box center [643, 527] width 17 height 5
radio input "true"
click at [853, 569] on button "Complete move in" at bounding box center [859, 568] width 71 height 16
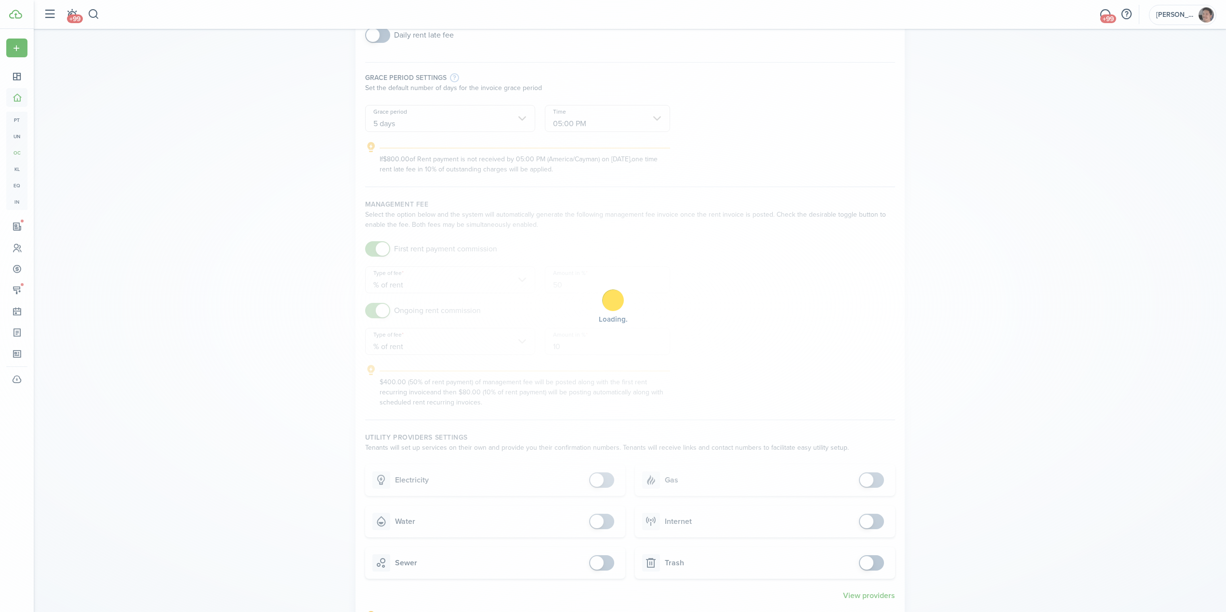
scroll to position [0, 0]
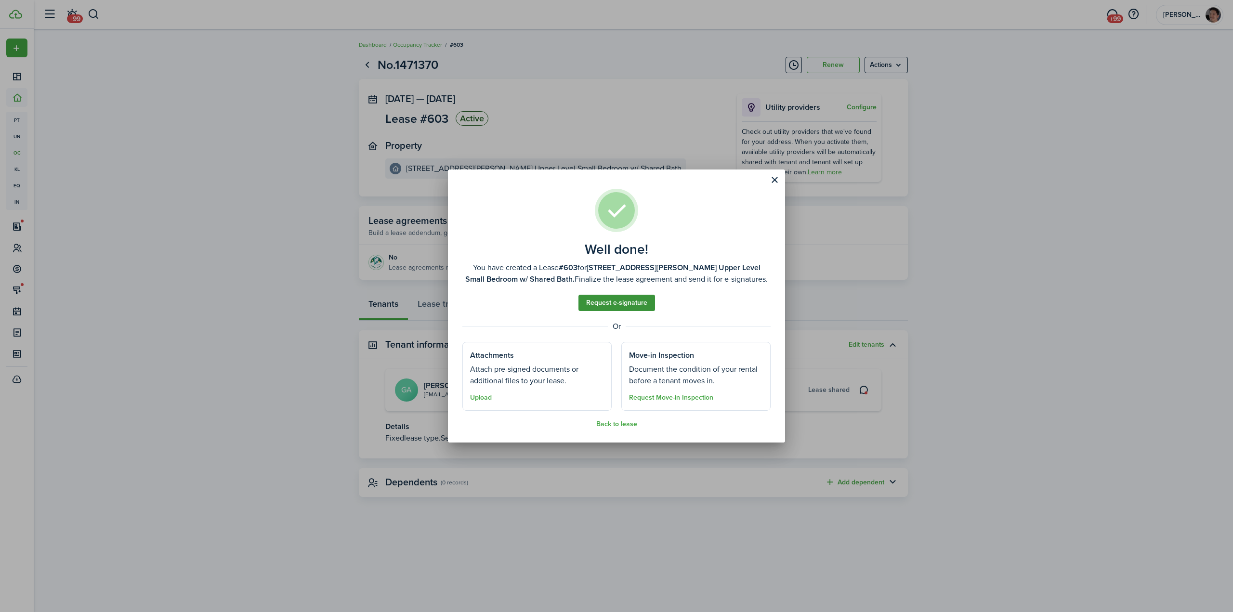
click at [626, 304] on link "Request e-signature" at bounding box center [617, 303] width 77 height 16
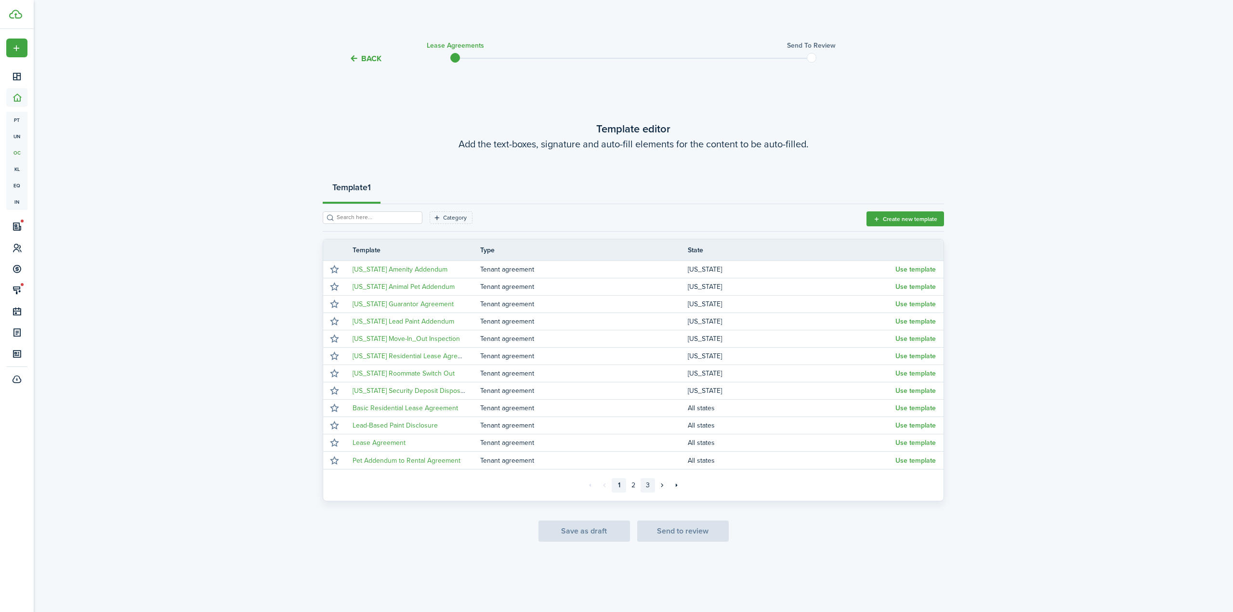
click at [650, 485] on link "3" at bounding box center [648, 485] width 14 height 14
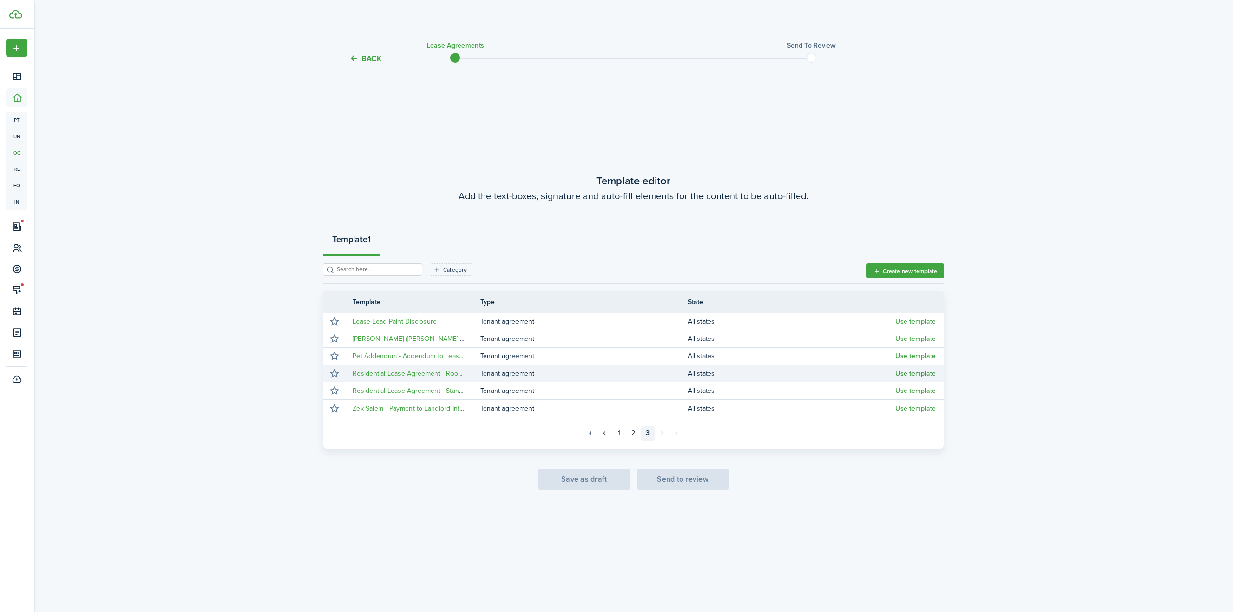
click at [916, 373] on button "Use template" at bounding box center [916, 374] width 40 height 8
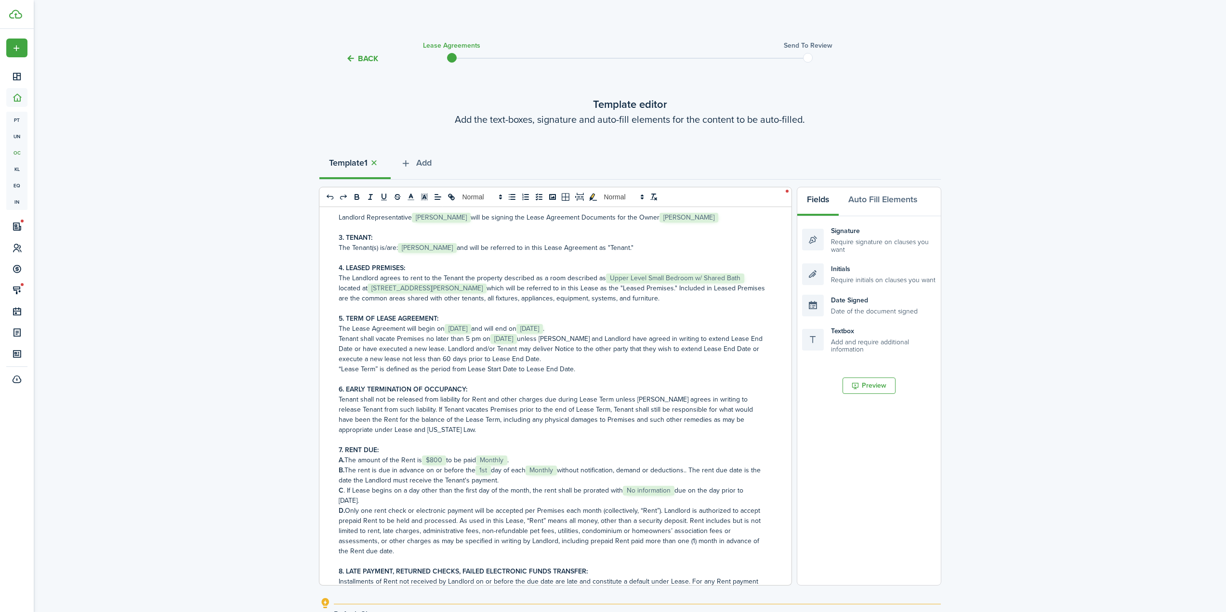
scroll to position [289, 0]
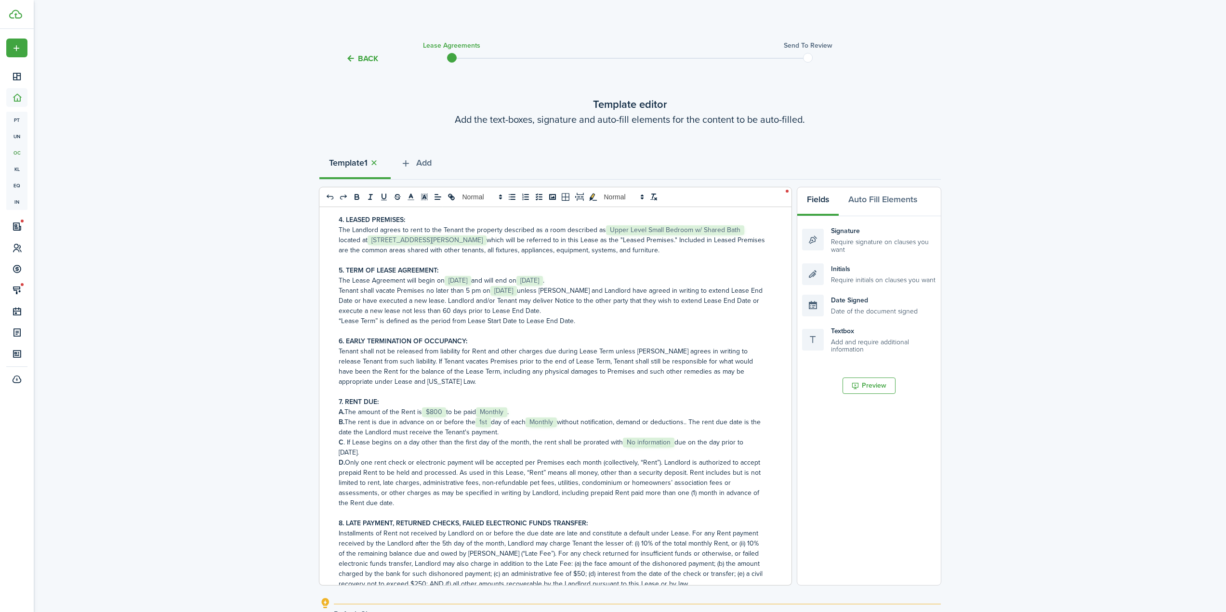
click at [659, 445] on span "No information" at bounding box center [649, 443] width 52 height 10
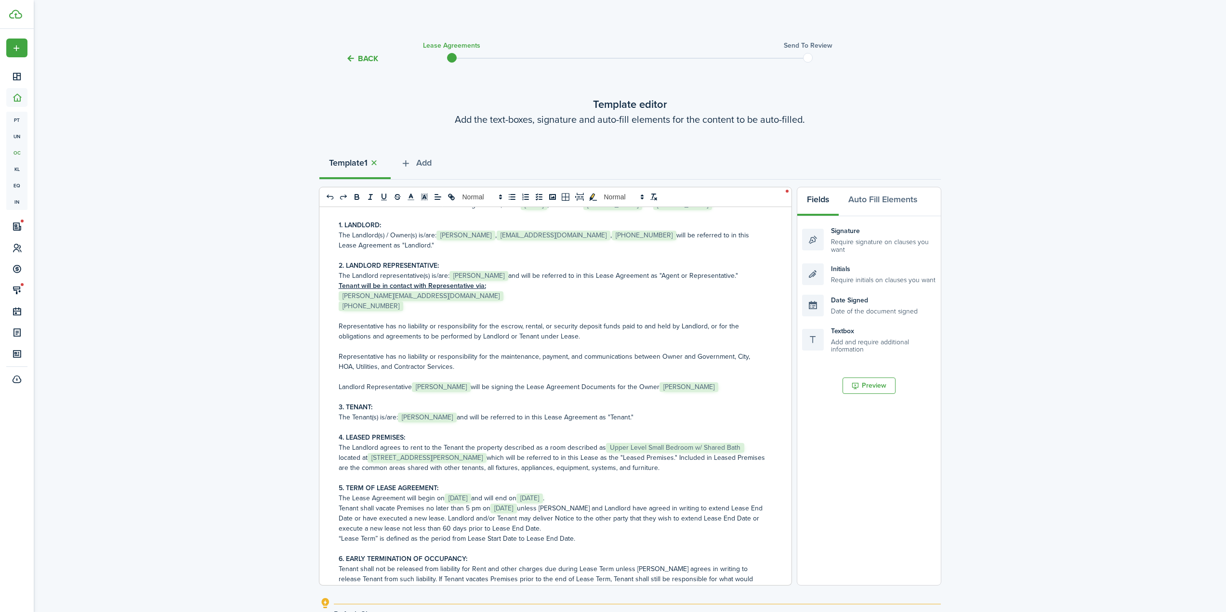
scroll to position [0, 0]
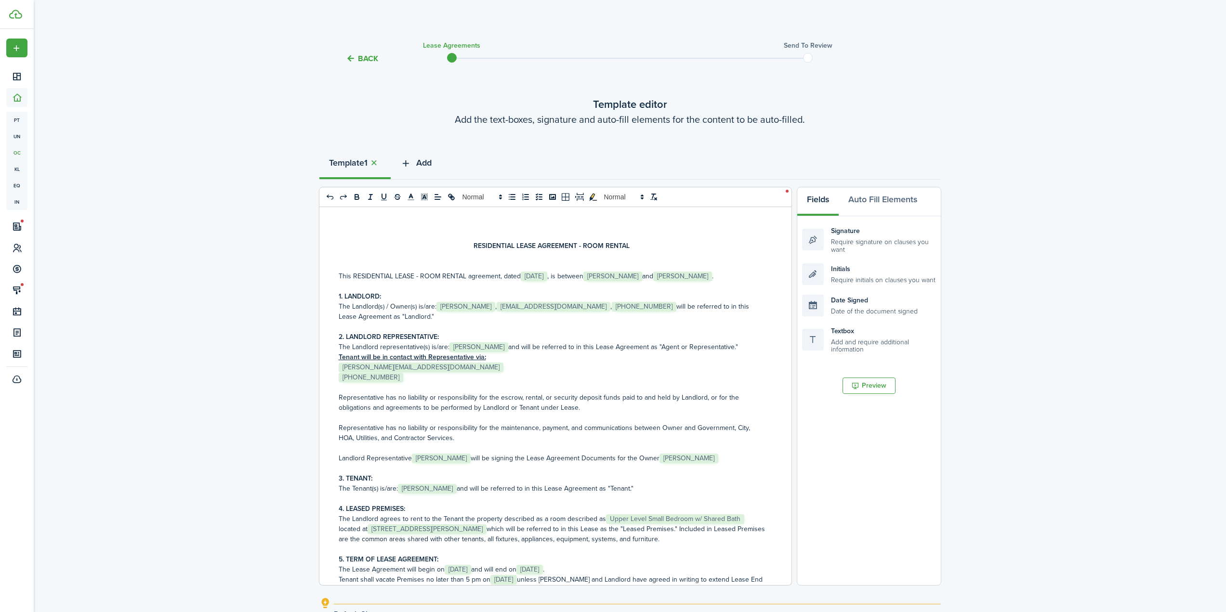
click at [428, 167] on span "Add" at bounding box center [423, 163] width 15 height 13
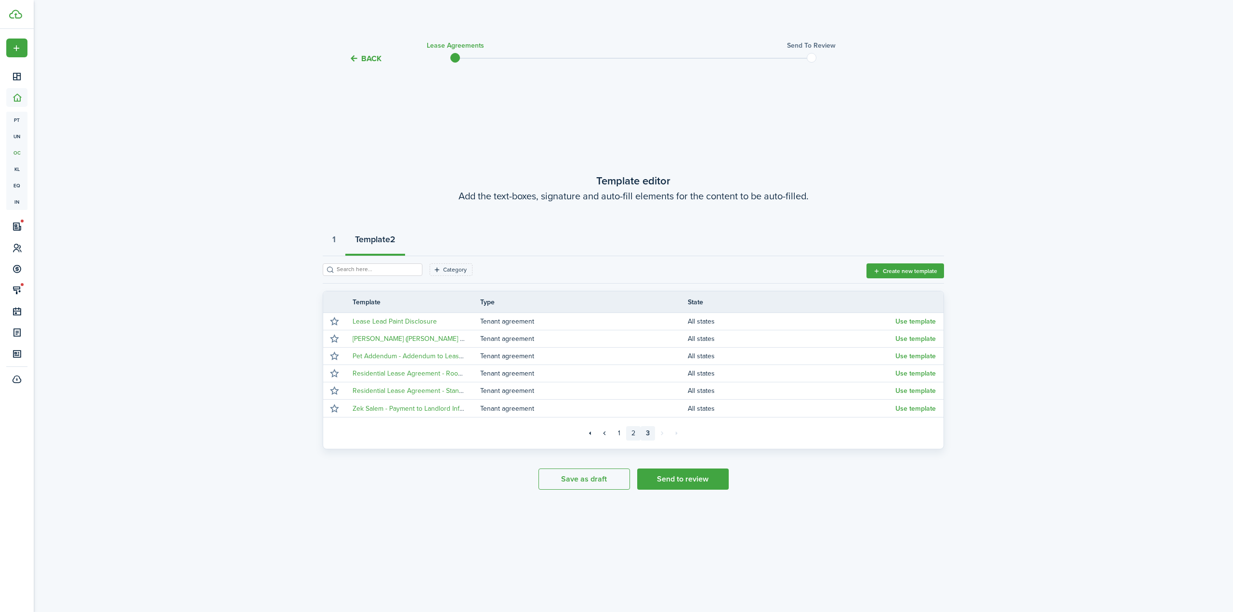
click at [632, 435] on link "2" at bounding box center [633, 433] width 14 height 14
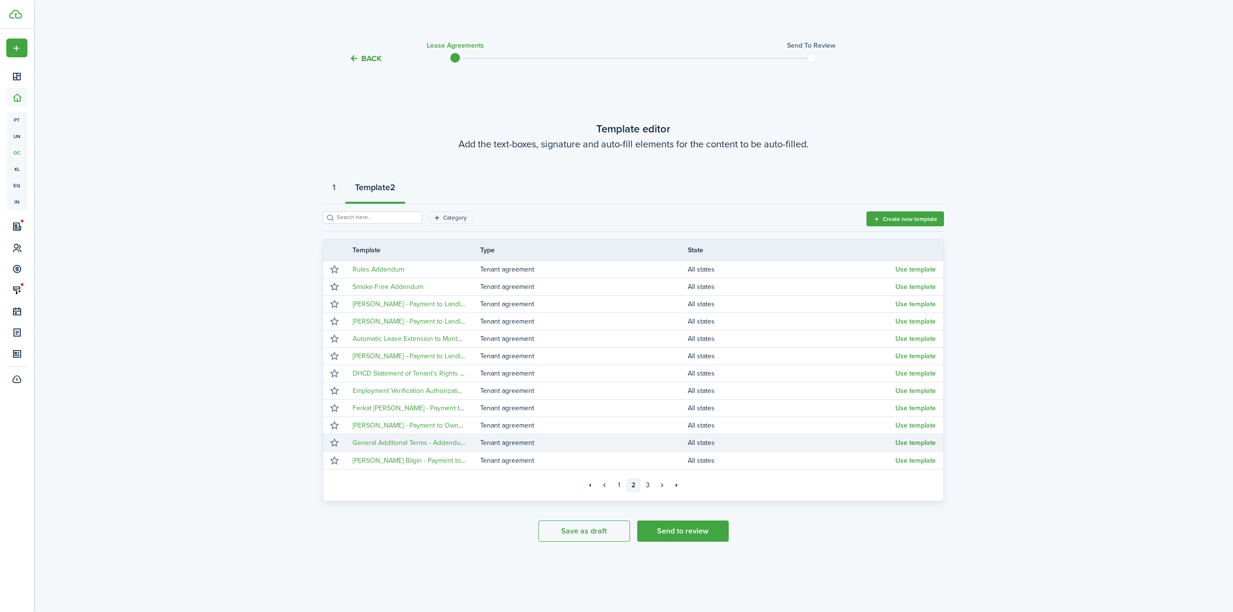
click at [915, 444] on button "Use template" at bounding box center [916, 443] width 40 height 8
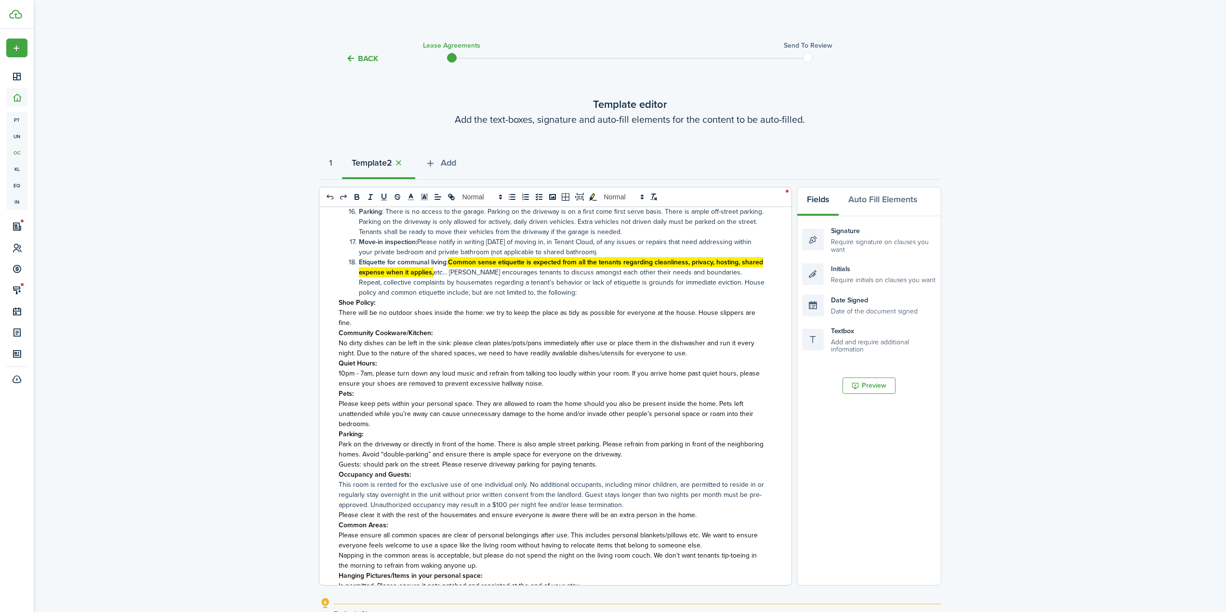
scroll to position [762, 0]
drag, startPoint x: 389, startPoint y: 424, endPoint x: 351, endPoint y: 420, distance: 38.3
click at [351, 420] on p "Please keep pets within your personal space. They are allowed to roam the home …" at bounding box center [552, 414] width 426 height 30
click at [432, 436] on p "Parking:" at bounding box center [552, 435] width 426 height 10
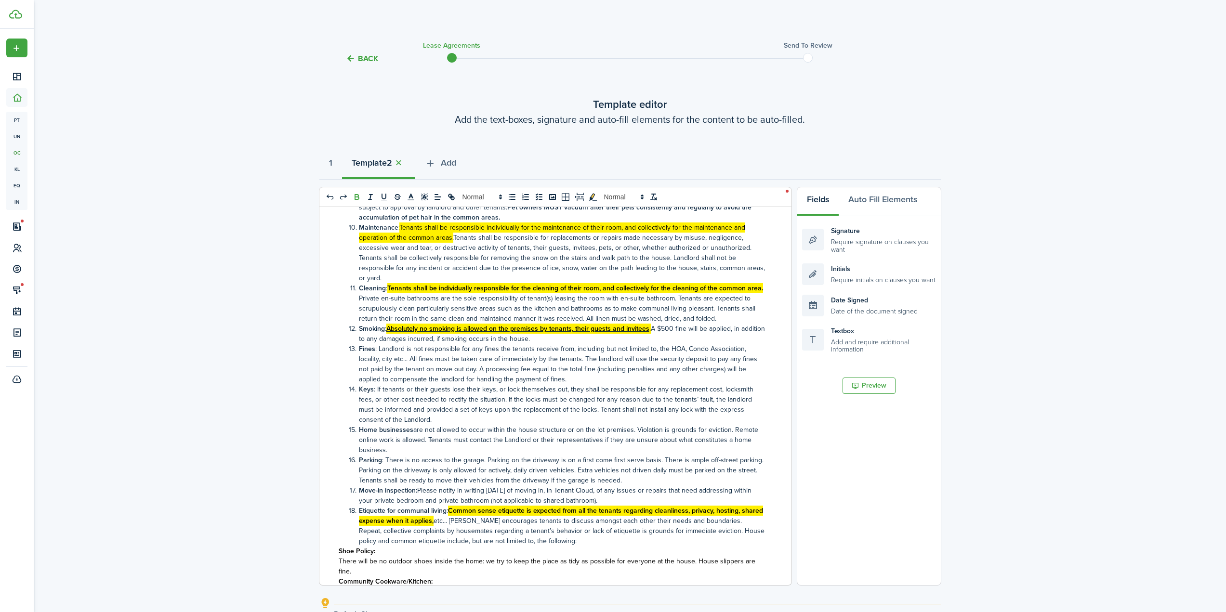
scroll to position [521, 0]
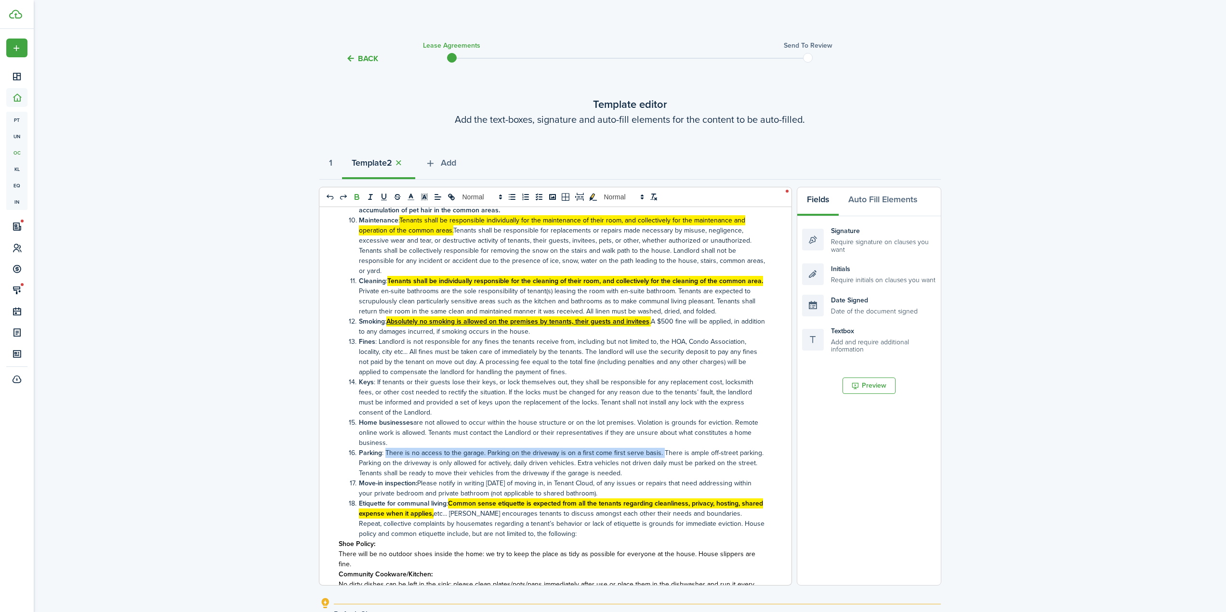
drag, startPoint x: 385, startPoint y: 453, endPoint x: 660, endPoint y: 458, distance: 274.2
click at [660, 458] on li "Parking : There is no access to the garage. Parking on the driveway is on a fir…" at bounding box center [557, 463] width 416 height 30
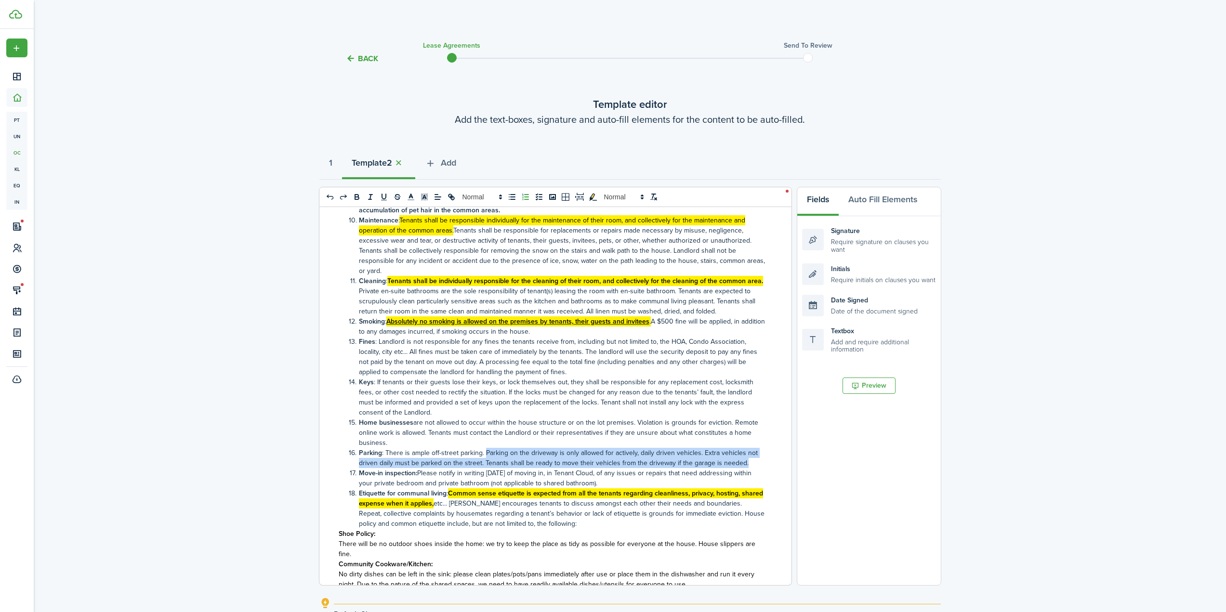
drag, startPoint x: 484, startPoint y: 451, endPoint x: 742, endPoint y: 465, distance: 259.1
click at [742, 465] on li "Parking : There is ample off-street parking. Parking on the driveway is only al…" at bounding box center [557, 458] width 416 height 20
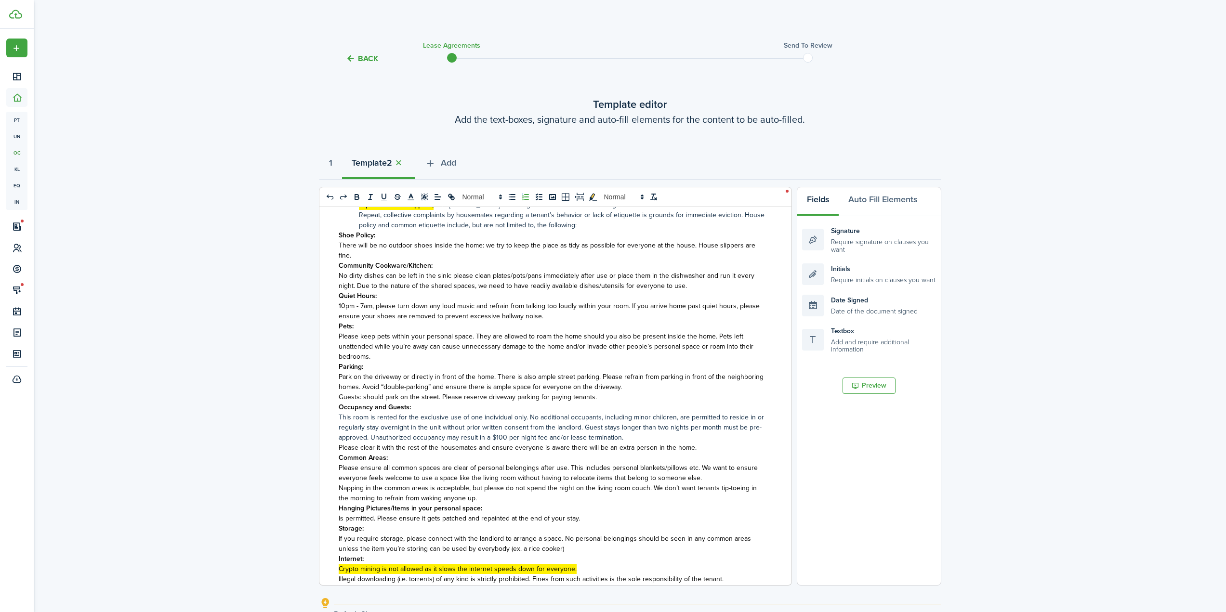
scroll to position [810, 0]
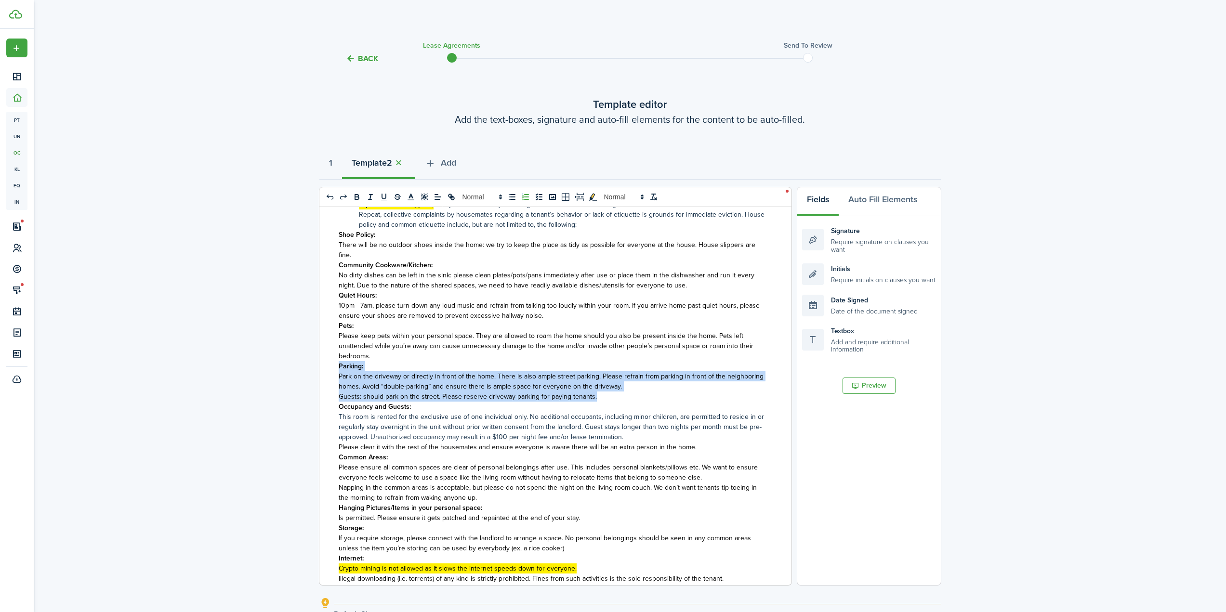
drag, startPoint x: 601, startPoint y: 396, endPoint x: 316, endPoint y: 369, distance: 286.1
click at [316, 369] on div "Back Lease Agreements Send to review Template editor Add the text-boxes, signat…" at bounding box center [630, 378] width 1193 height 689
click at [686, 396] on p "Guests: should park on the street. Please reserve driveway parking for paying t…" at bounding box center [552, 397] width 426 height 10
drag, startPoint x: 339, startPoint y: 375, endPoint x: 629, endPoint y: 400, distance: 290.6
click at [629, 400] on div "Addendum to Lease Agreement General Terms Additional Information Summary of Som…" at bounding box center [551, 396] width 465 height 378
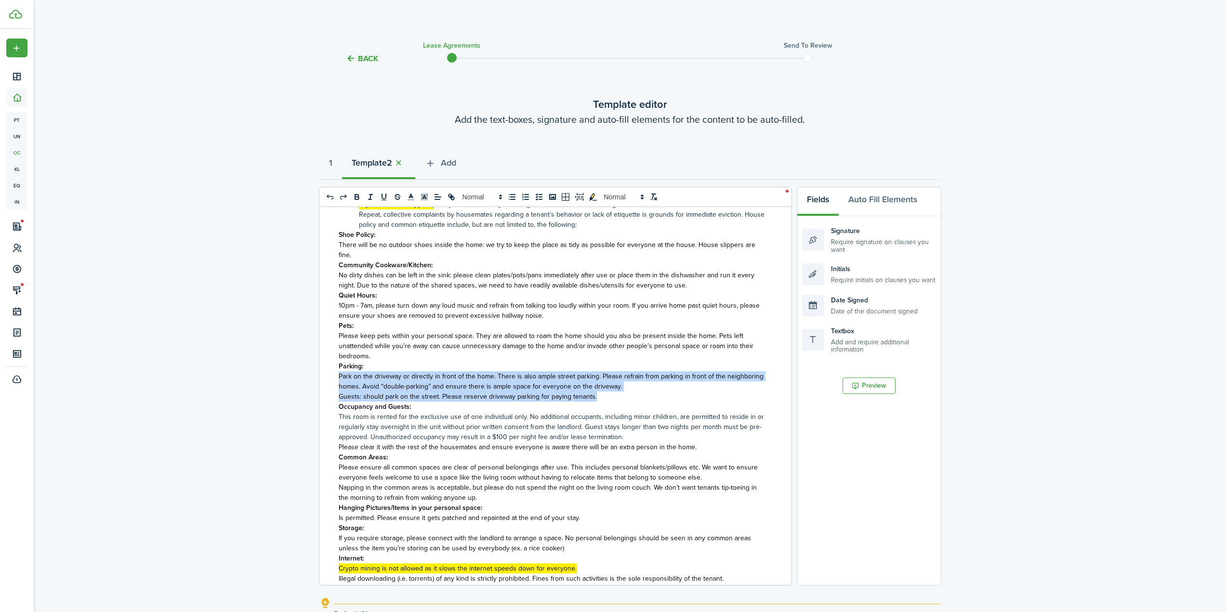
click at [572, 394] on span "Guests: should park on the street. Please reserve driveway parking for paying t…" at bounding box center [468, 397] width 258 height 10
drag, startPoint x: 590, startPoint y: 397, endPoint x: 327, endPoint y: 366, distance: 264.9
click at [327, 366] on div "Addendum to Lease Agreement General Terms Additional Information Summary of Som…" at bounding box center [551, 396] width 465 height 378
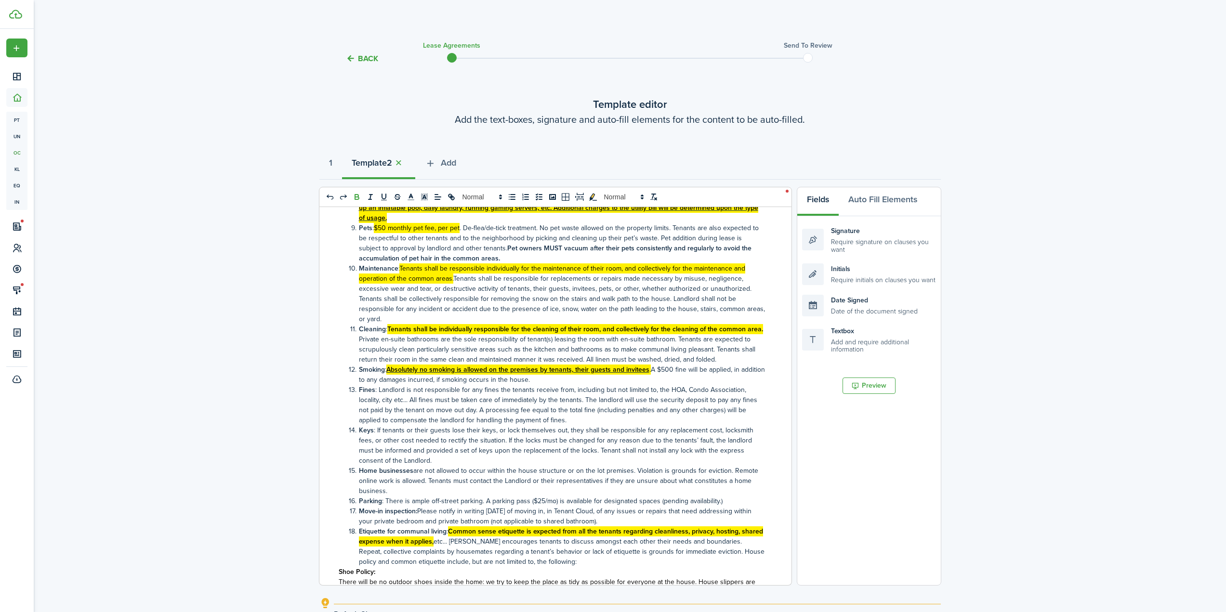
scroll to position [521, 0]
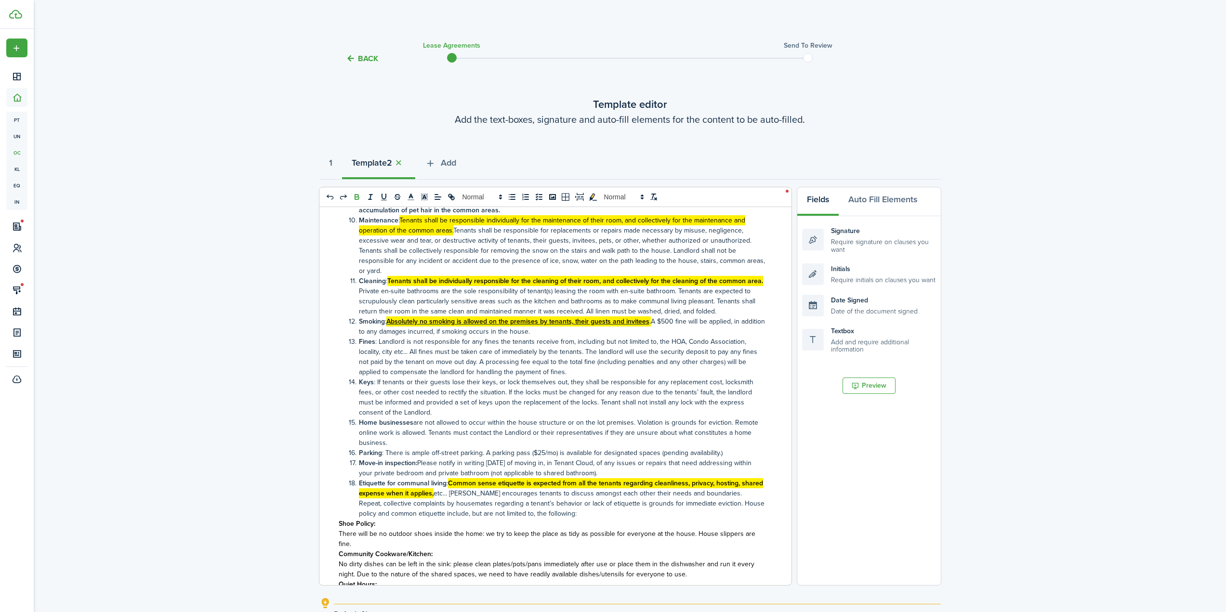
click at [497, 406] on li "Keys : If tenants or their guests lose their keys, or lock themselves out, they…" at bounding box center [557, 397] width 416 height 40
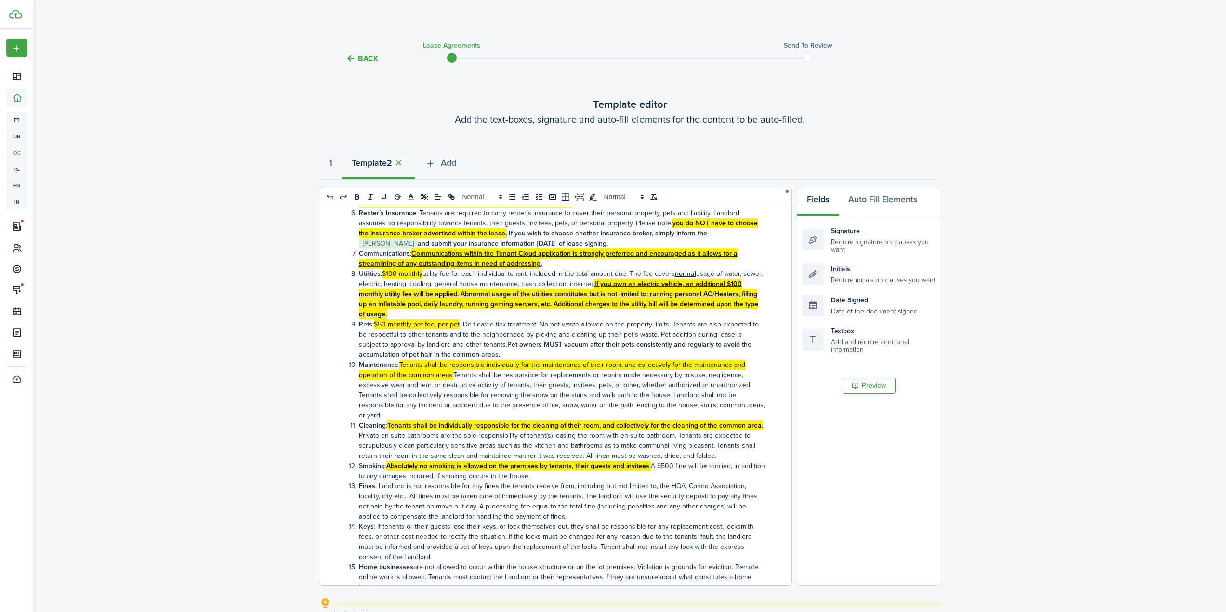
scroll to position [578, 0]
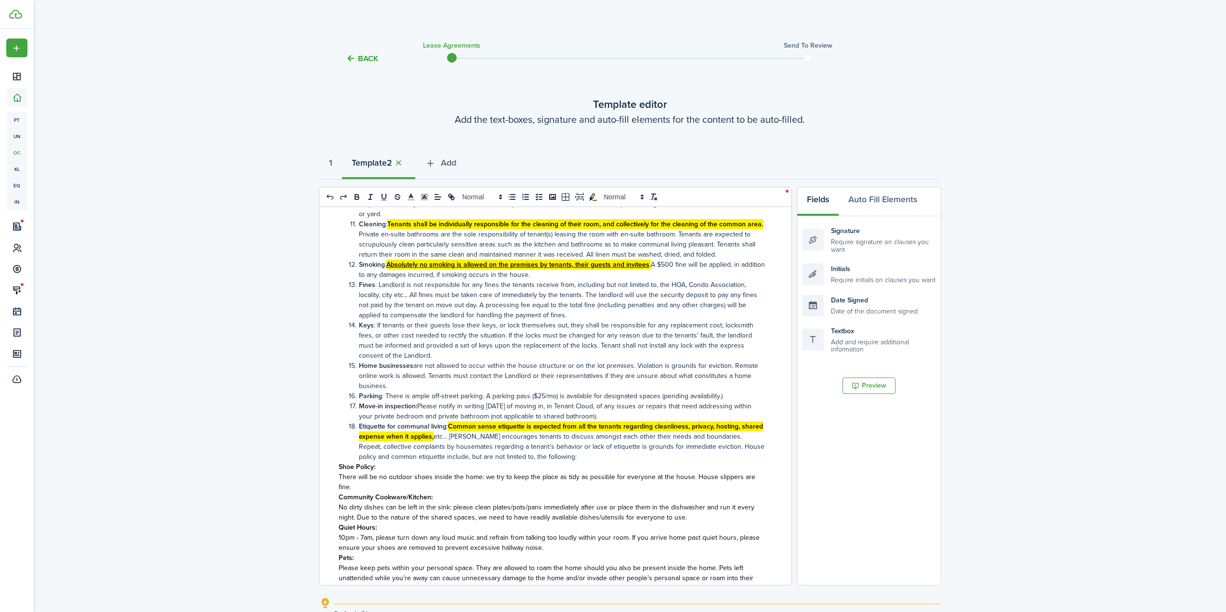
click at [547, 391] on li "Home businesses are not allowed to occur within the house structure or on the l…" at bounding box center [557, 376] width 416 height 30
click at [480, 398] on li "Parking : There is ample off-street parking. A parking pass ($25/mo) is availab…" at bounding box center [557, 396] width 416 height 10
click at [492, 399] on li "Parking : There is ample off-street parking. A parking pass ($25/mo) is availab…" at bounding box center [557, 396] width 416 height 10
click at [701, 402] on li "Move-in inspection: Please notify in writing [DATE] of moving in, in Tenant Clo…" at bounding box center [557, 411] width 416 height 20
click at [727, 398] on li "Parking : There is ample off-street parking. A parking pass ($25/mo) is availab…" at bounding box center [557, 396] width 416 height 10
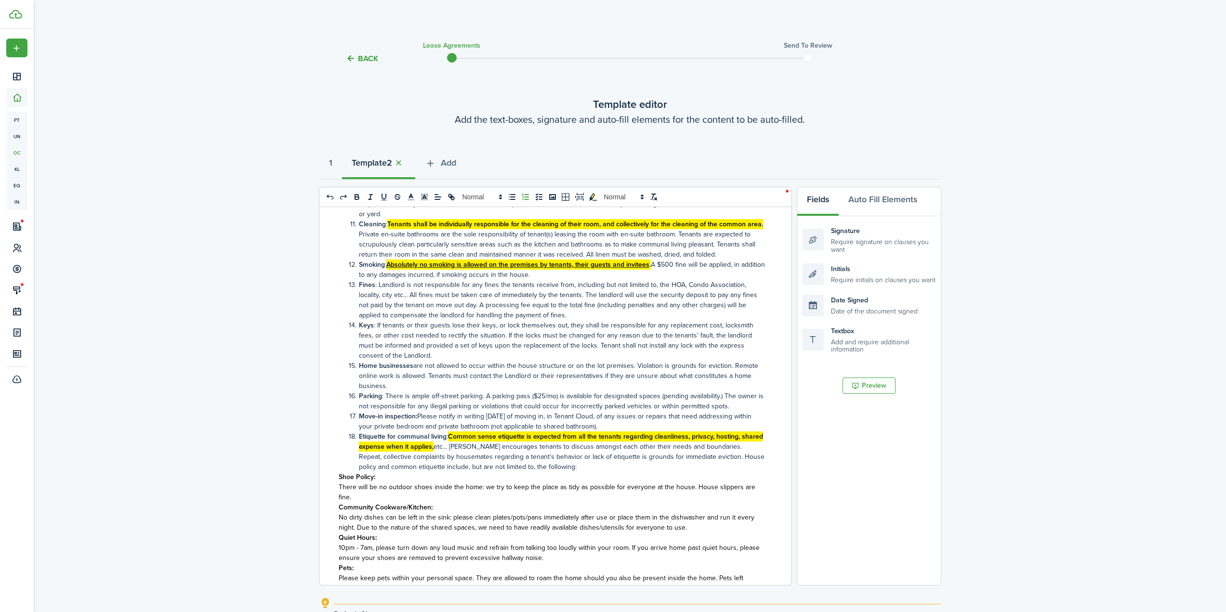
click at [433, 408] on li "Parking : There is ample off-street parking. A parking pass ($25/mo) is availab…" at bounding box center [557, 401] width 416 height 20
drag, startPoint x: 707, startPoint y: 406, endPoint x: 753, endPoint y: 406, distance: 46.3
click at [753, 406] on li "Parking : There is ample off-street parking. A parking pass ($25/mo) is availab…" at bounding box center [557, 401] width 416 height 20
click at [712, 410] on li "Parking : There is ample off-street parking. A parking pass ($25/mo) is availab…" at bounding box center [557, 401] width 416 height 20
click at [708, 407] on li "Parking : There is ample off-street parking. A parking pass ($25/mo) is availab…" at bounding box center [557, 401] width 416 height 20
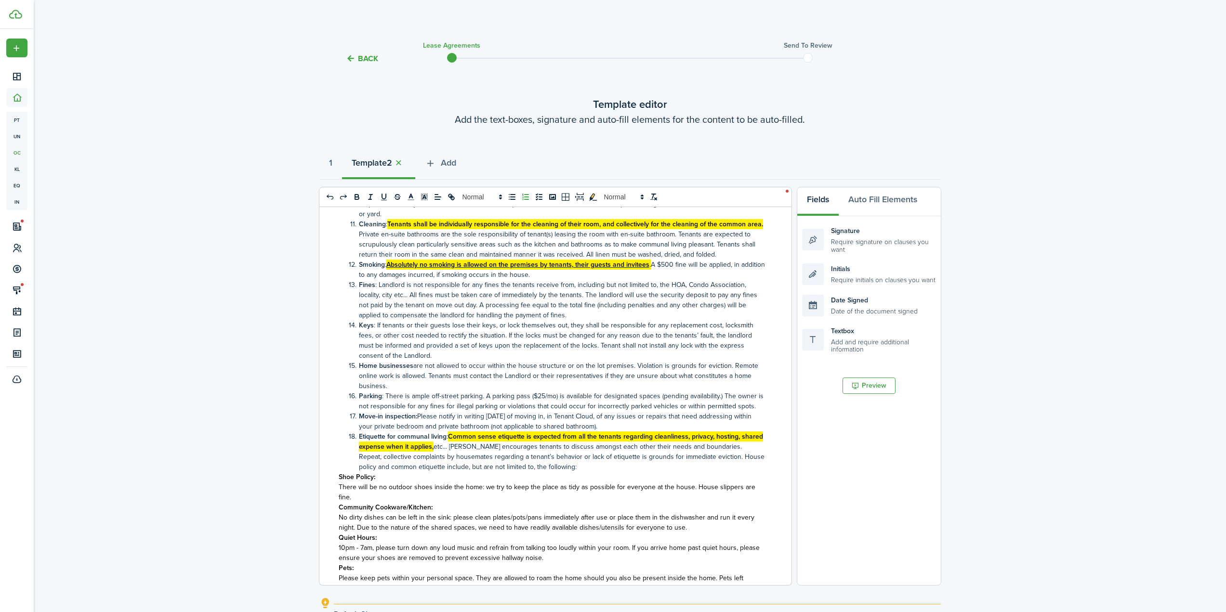
click at [753, 408] on li "Parking : There is ample off-street parking. A parking pass ($25/mo) is availab…" at bounding box center [557, 401] width 416 height 20
click at [736, 408] on li "Parking : There is ample off-street parking. A parking pass ($25/mo) is availab…" at bounding box center [557, 401] width 416 height 20
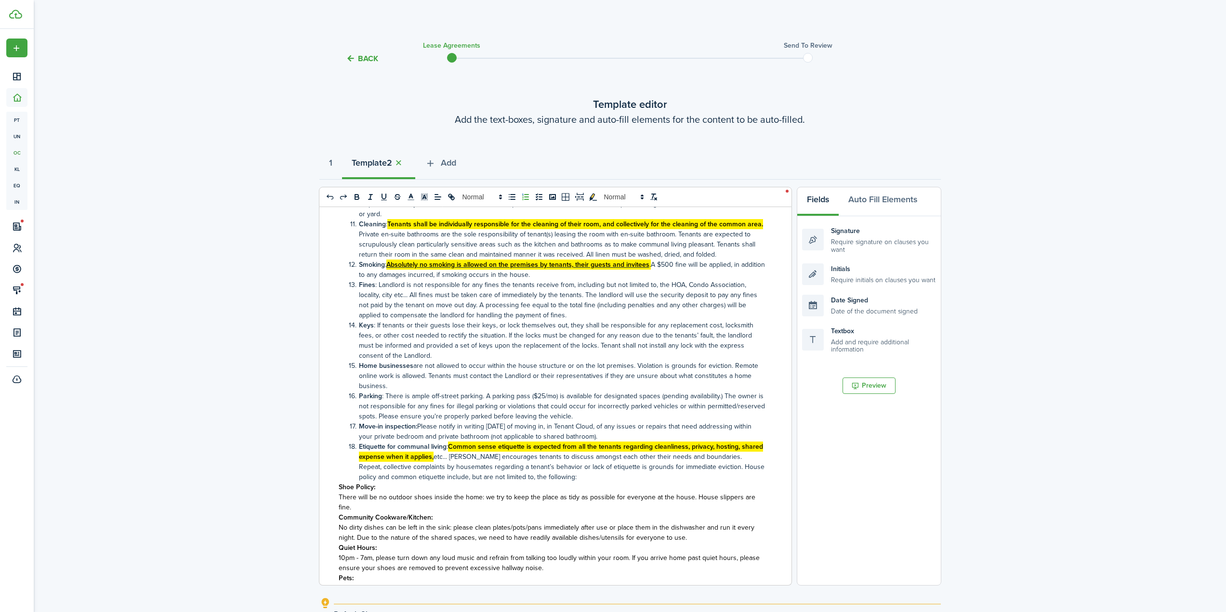
click at [650, 413] on li "Parking : There is ample off-street parking. A parking pass ($25/mo) is availab…" at bounding box center [557, 406] width 416 height 30
drag, startPoint x: 437, startPoint y: 416, endPoint x: 586, endPoint y: 415, distance: 148.9
click at [580, 415] on li "Parking : There is ample off-street parking. A parking pass ($25/mo) is availab…" at bounding box center [557, 406] width 416 height 30
click at [628, 414] on li "Parking : There is ample off-street parking. A parking pass ($25/mo) is availab…" at bounding box center [557, 406] width 416 height 30
drag, startPoint x: 639, startPoint y: 417, endPoint x: 546, endPoint y: 417, distance: 93.0
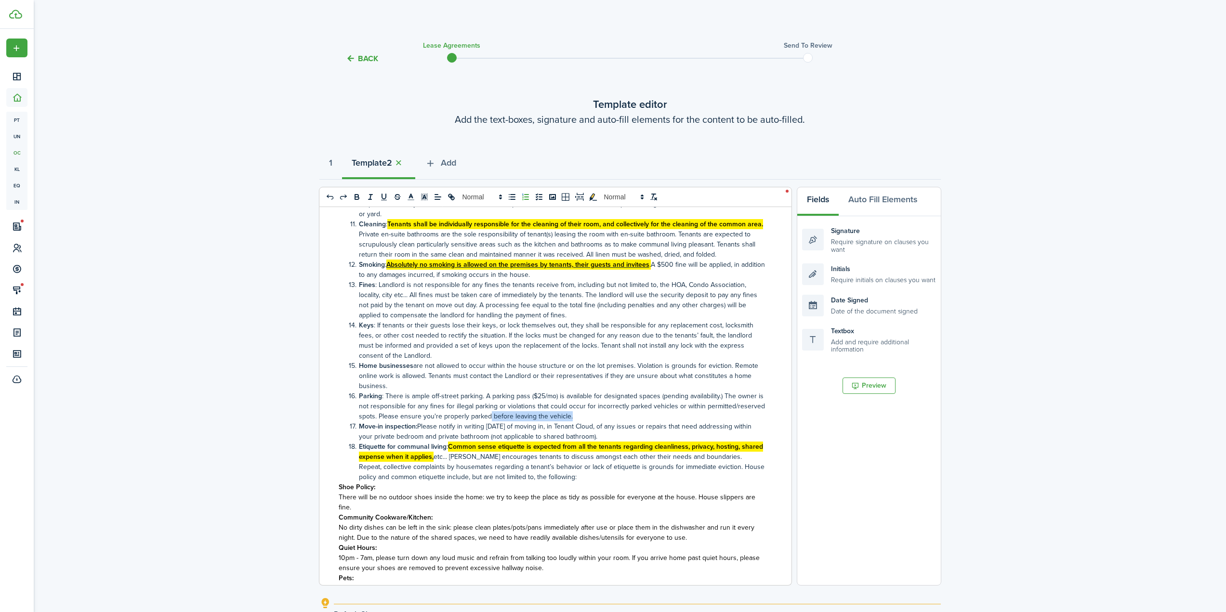
click at [546, 417] on li "Parking : There is ample off-street parking. A parking pass ($25/mo) is availab…" at bounding box center [557, 406] width 416 height 30
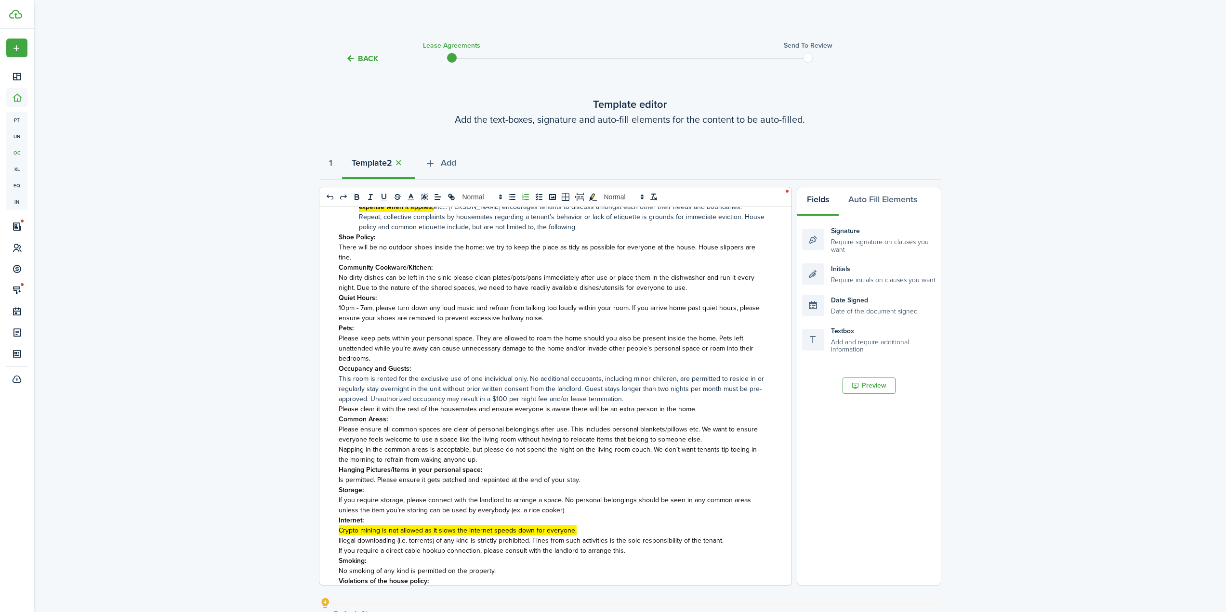
scroll to position [626, 0]
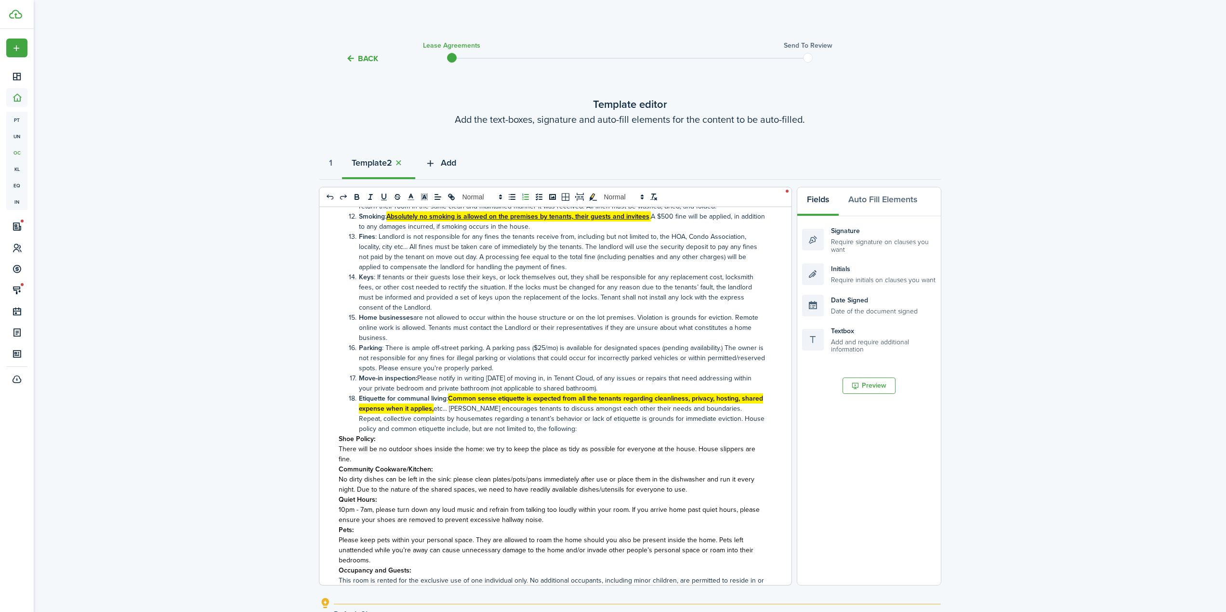
click at [445, 159] on span "Add" at bounding box center [448, 163] width 15 height 13
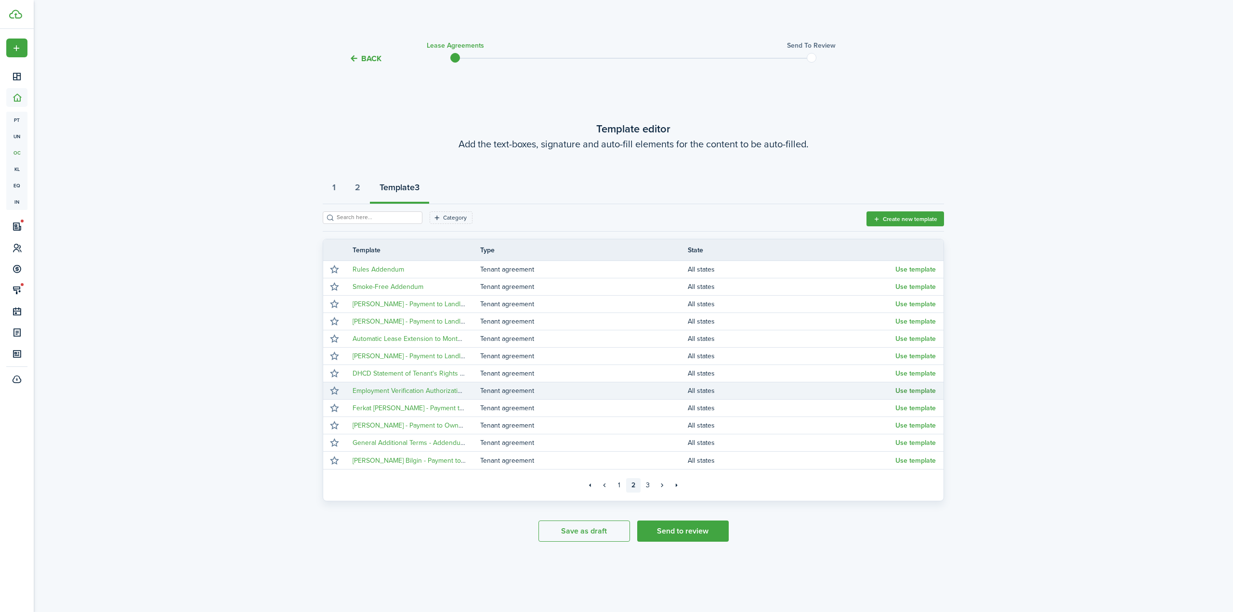
click at [913, 392] on button "Use template" at bounding box center [916, 391] width 40 height 8
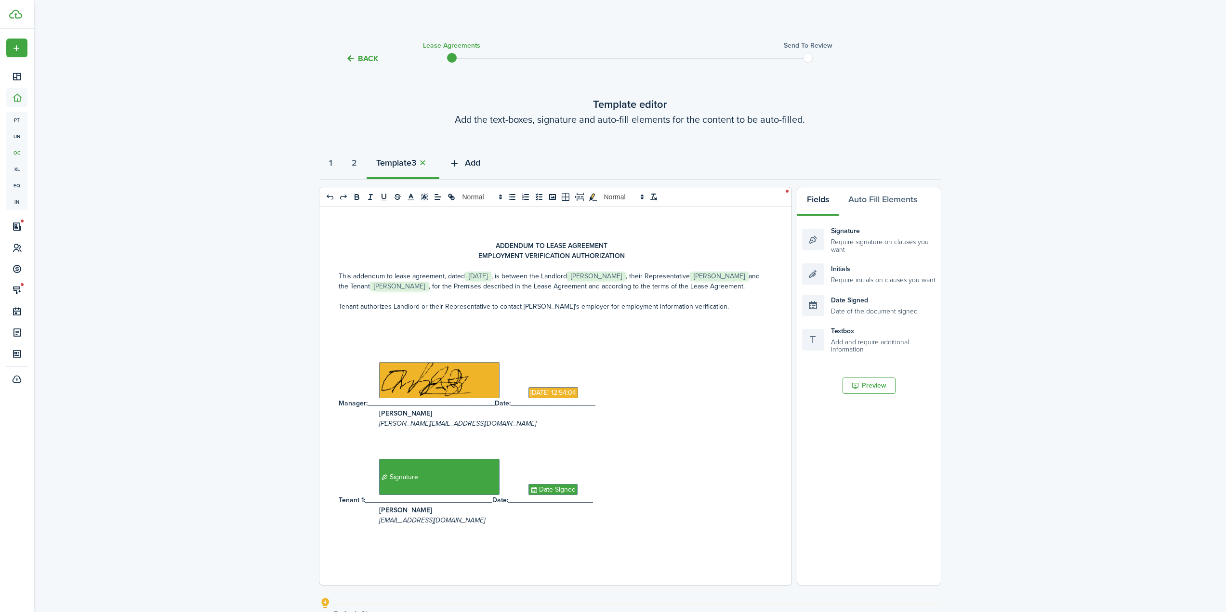
click at [477, 163] on span "Add" at bounding box center [472, 163] width 15 height 13
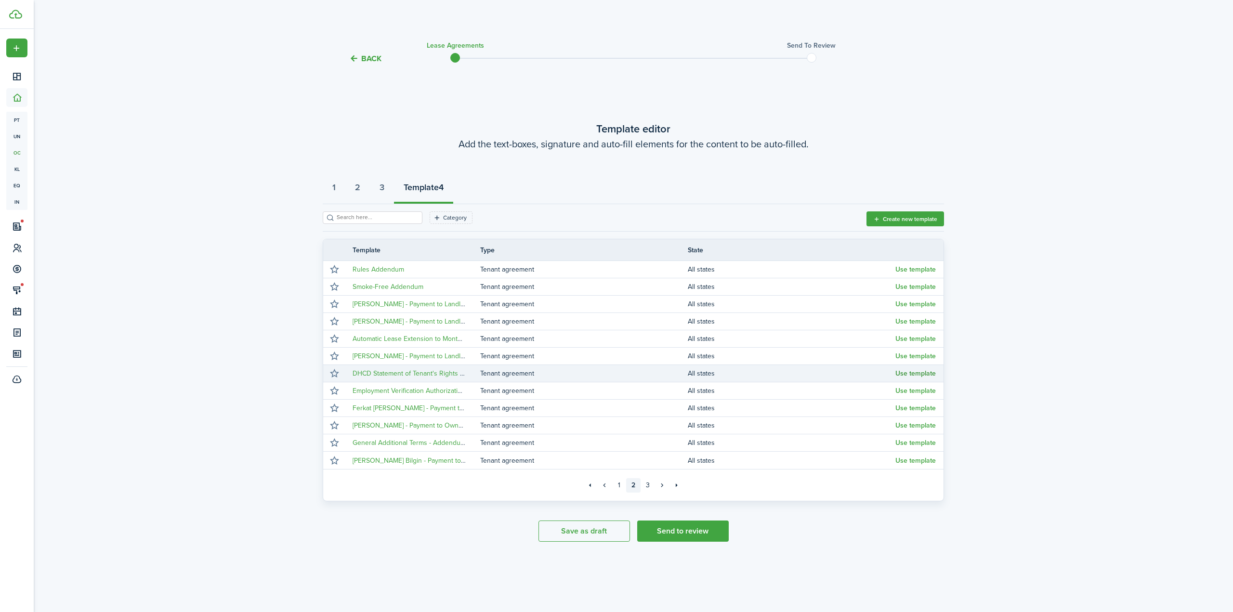
click at [917, 373] on button "Use template" at bounding box center [916, 374] width 40 height 8
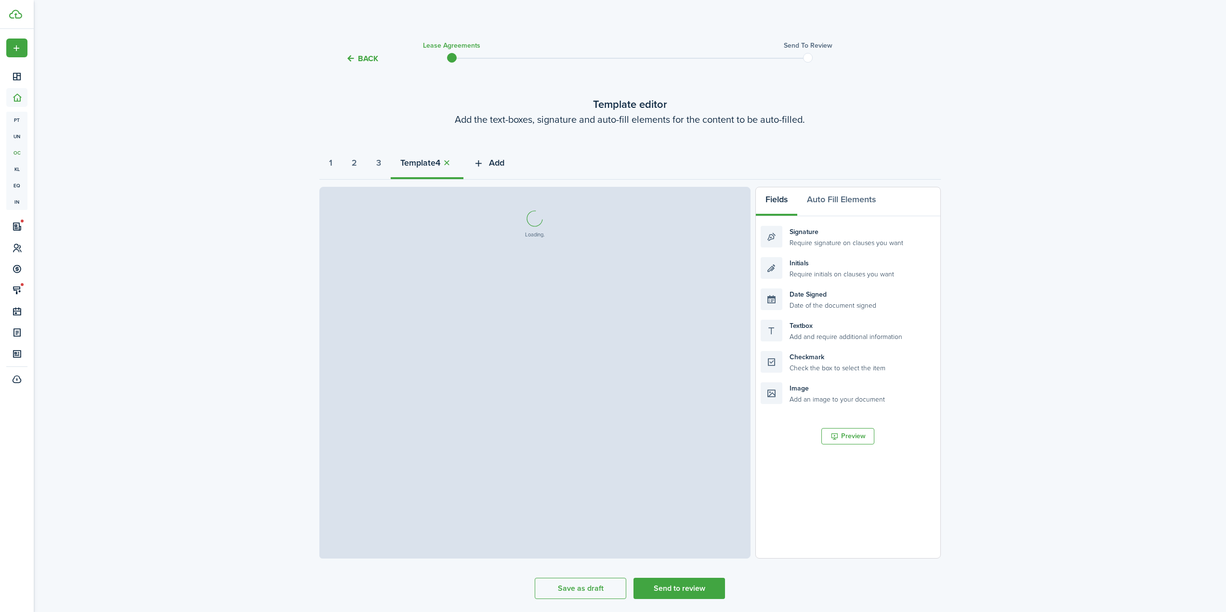
select select "fit"
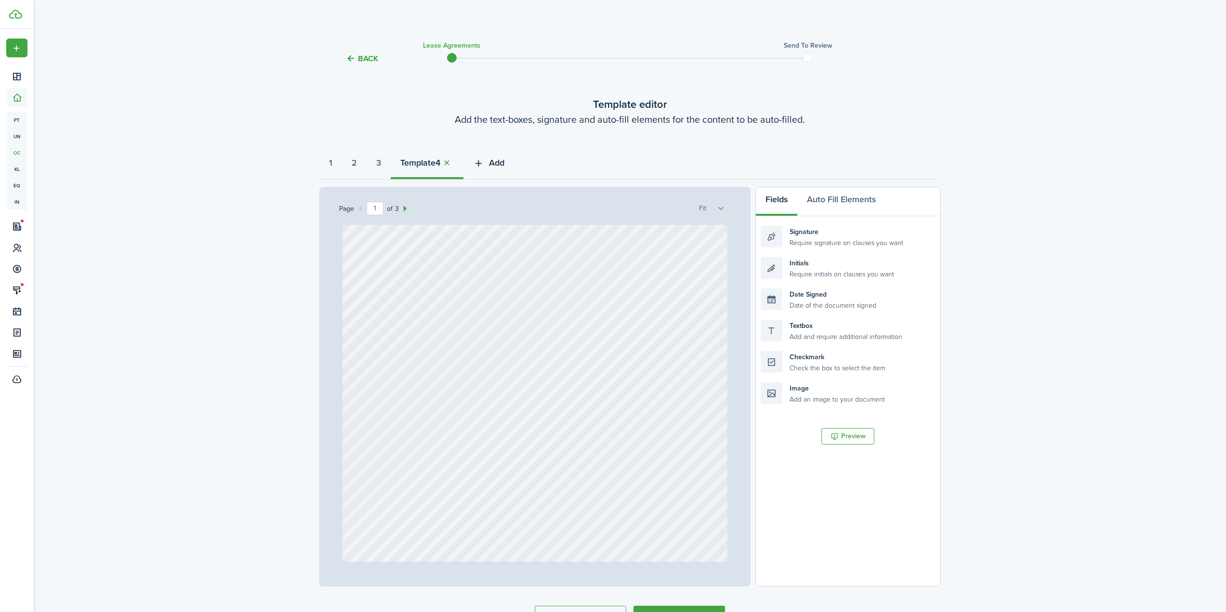
click at [504, 165] on span "Add" at bounding box center [496, 163] width 15 height 13
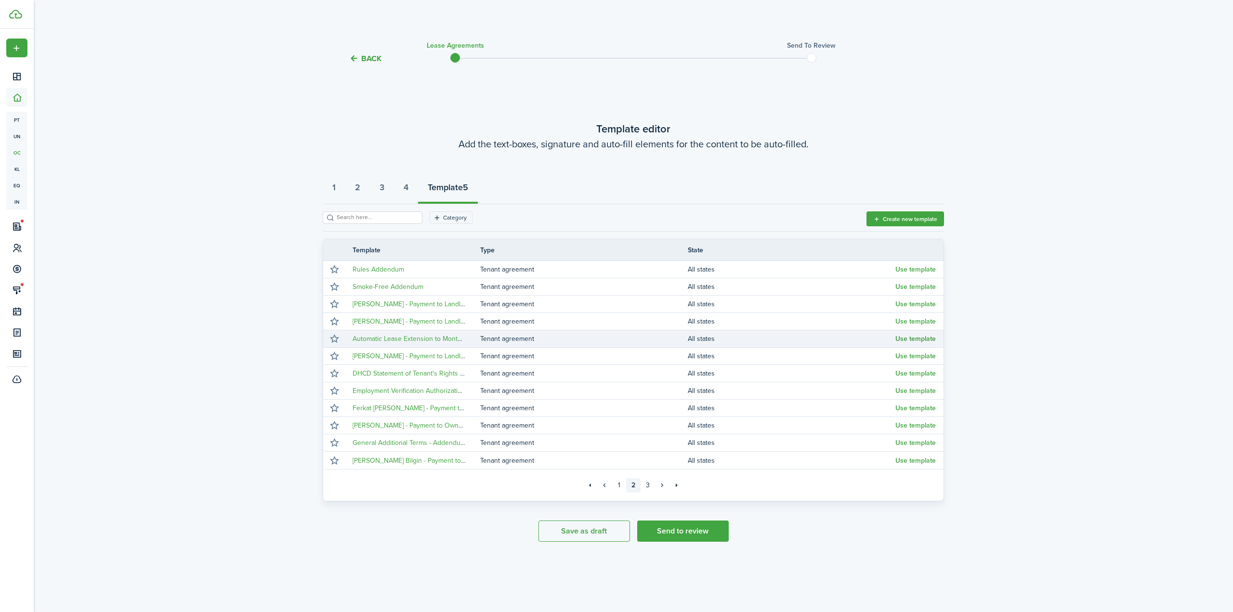
click at [907, 339] on button "Use template" at bounding box center [916, 339] width 40 height 8
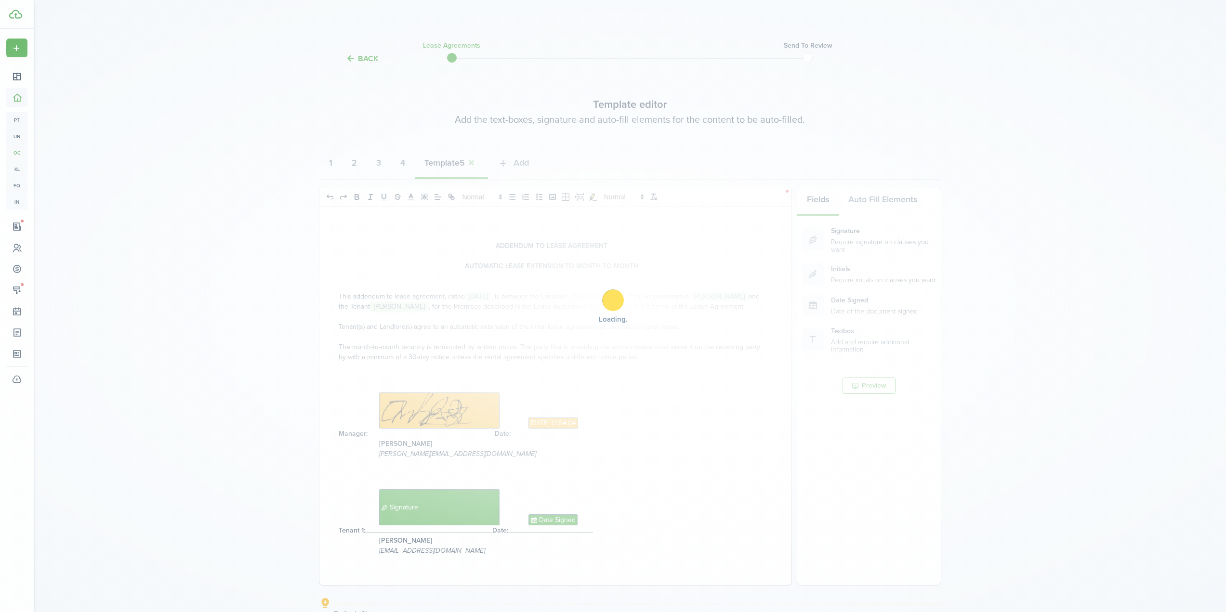
select select "fit"
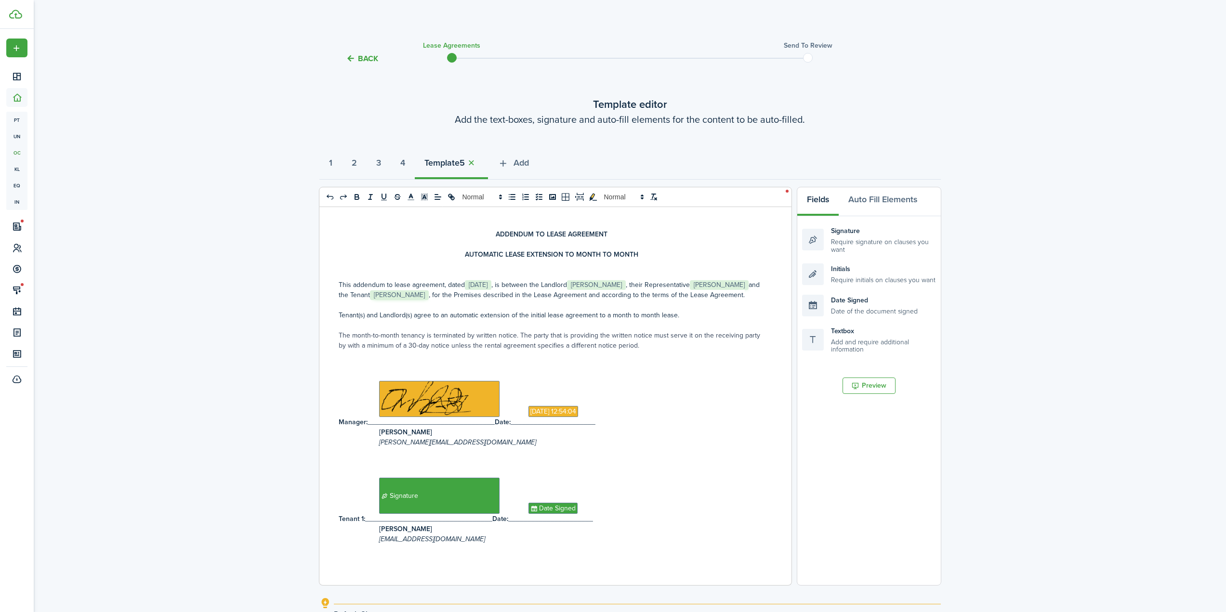
scroll to position [14, 0]
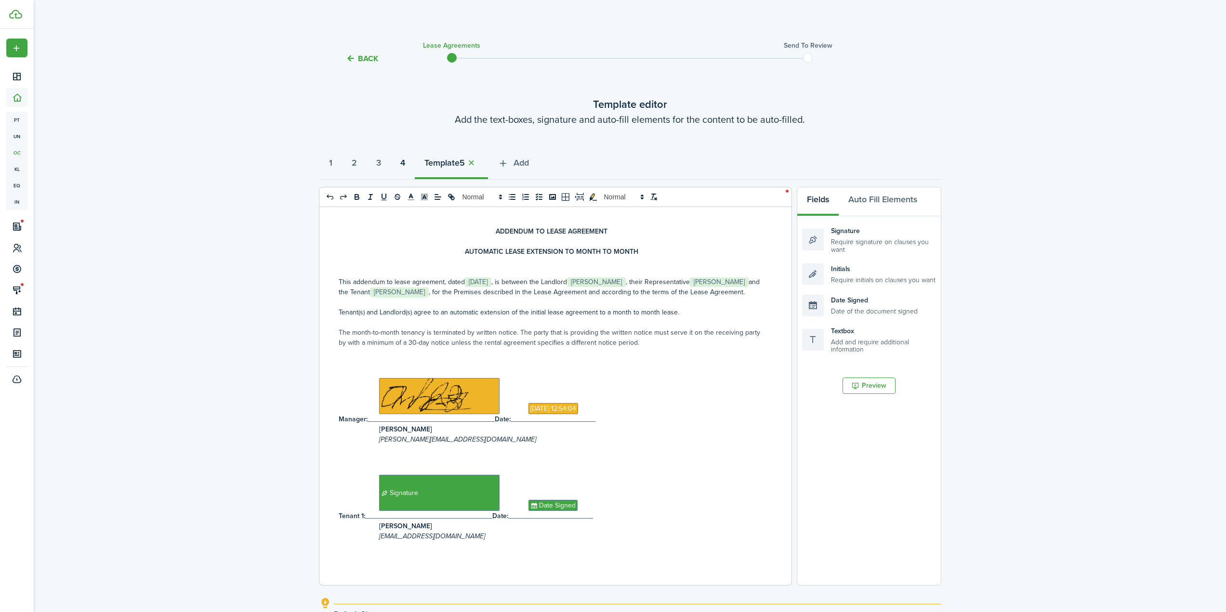
click at [405, 161] on strong "4" at bounding box center [402, 163] width 5 height 13
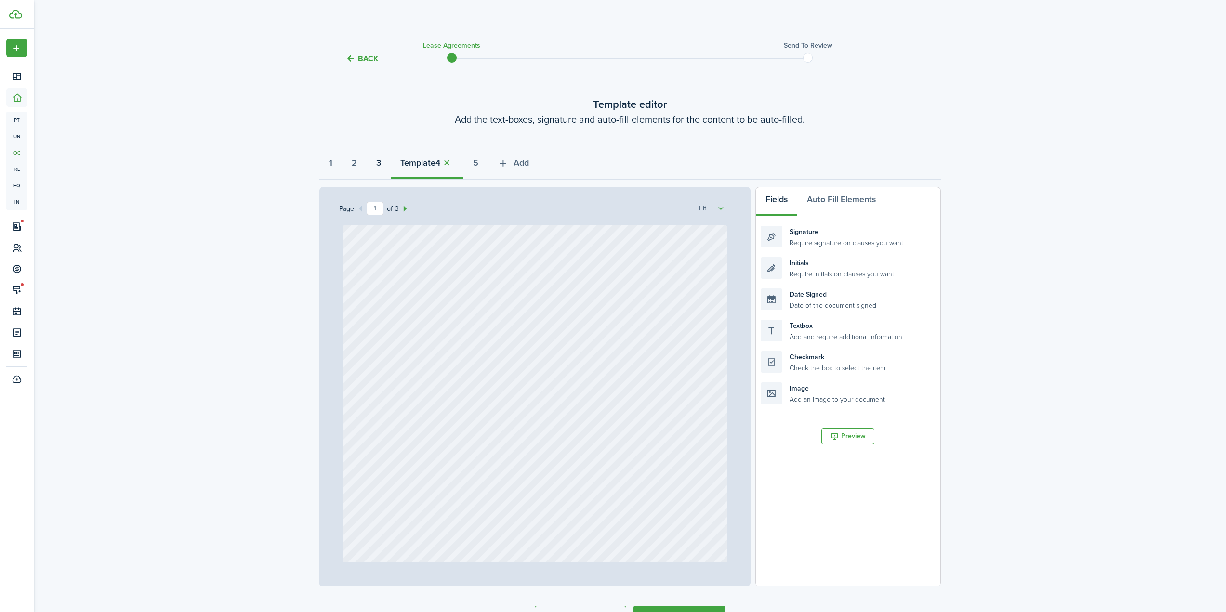
click at [381, 164] on strong "3" at bounding box center [378, 163] width 5 height 13
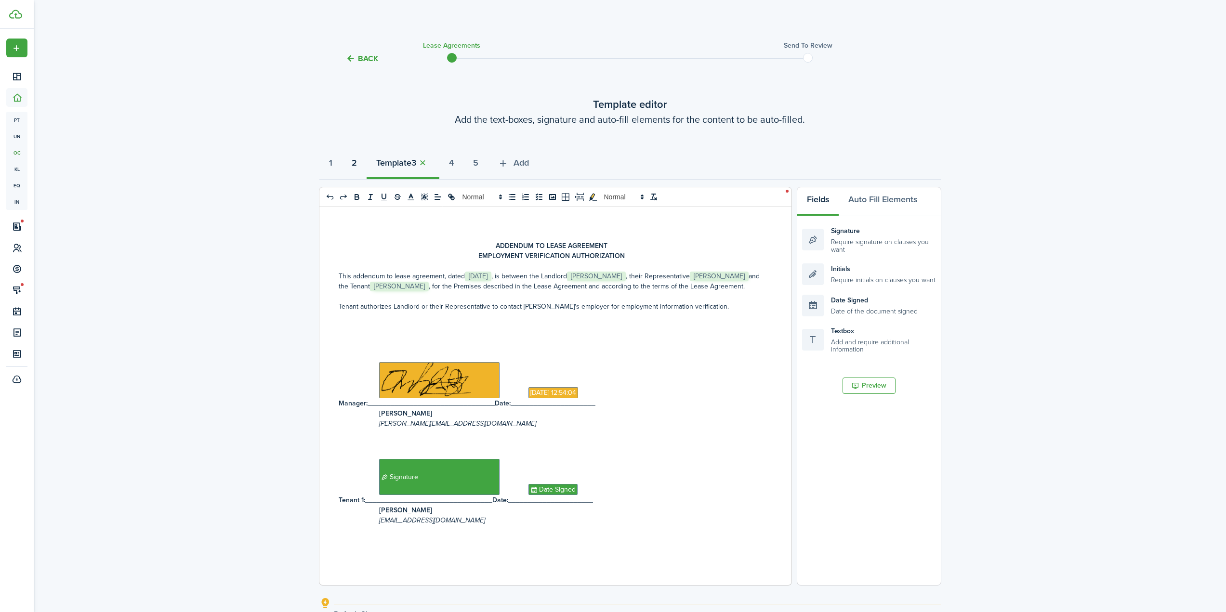
click at [356, 162] on strong "2" at bounding box center [354, 163] width 5 height 13
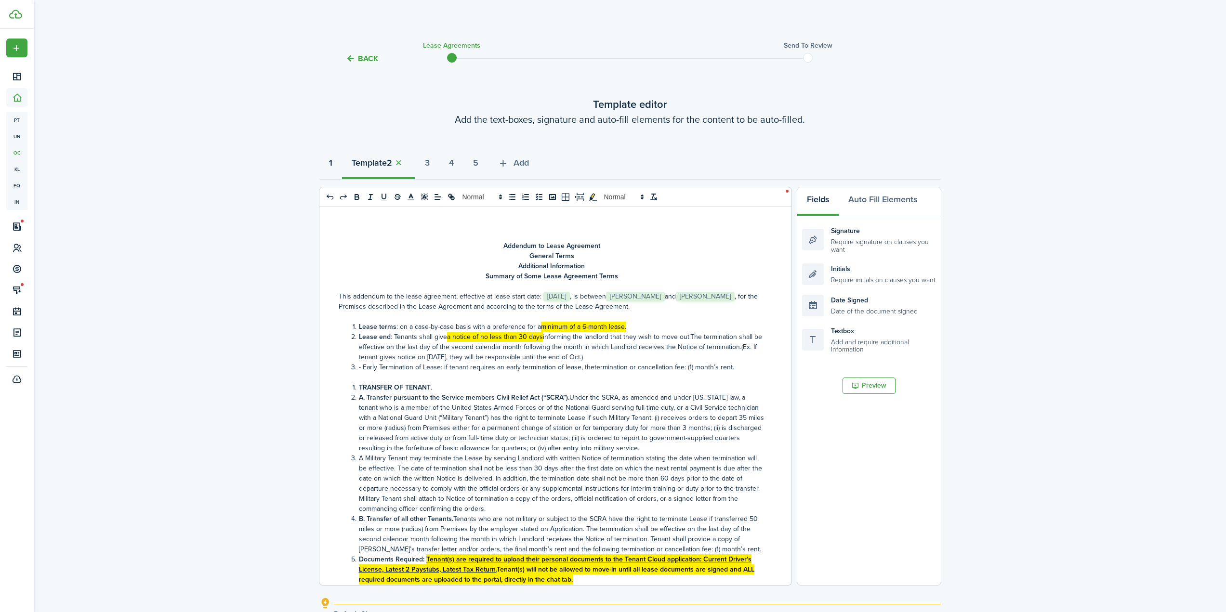
click at [336, 161] on button "1" at bounding box center [330, 165] width 23 height 29
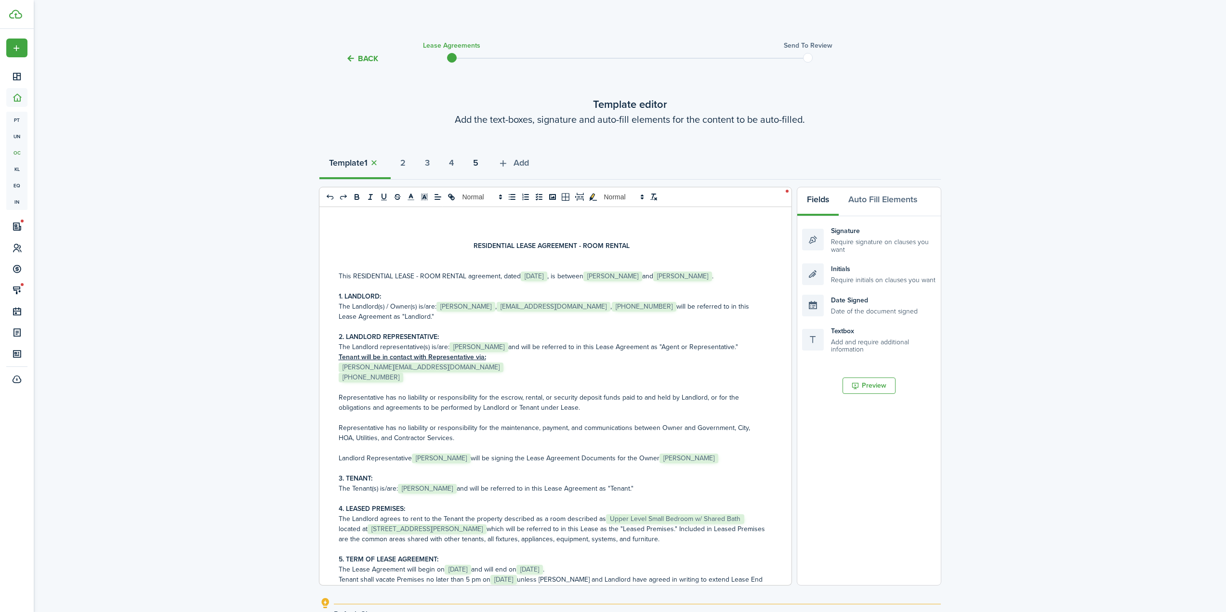
click at [478, 163] on strong "5" at bounding box center [475, 163] width 5 height 13
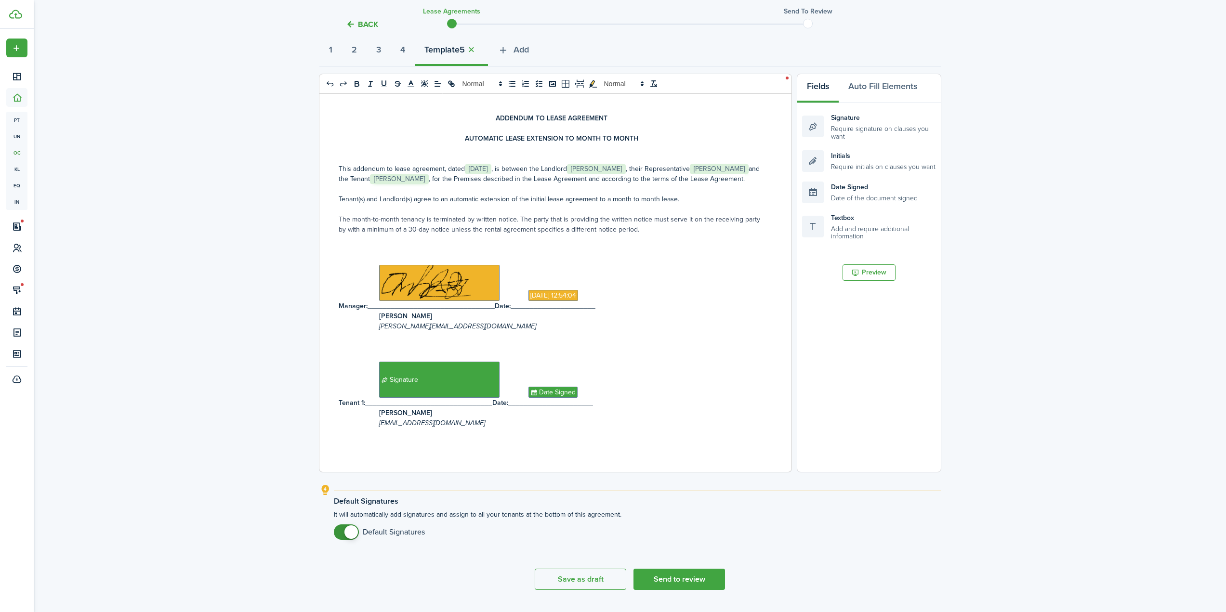
scroll to position [137, 0]
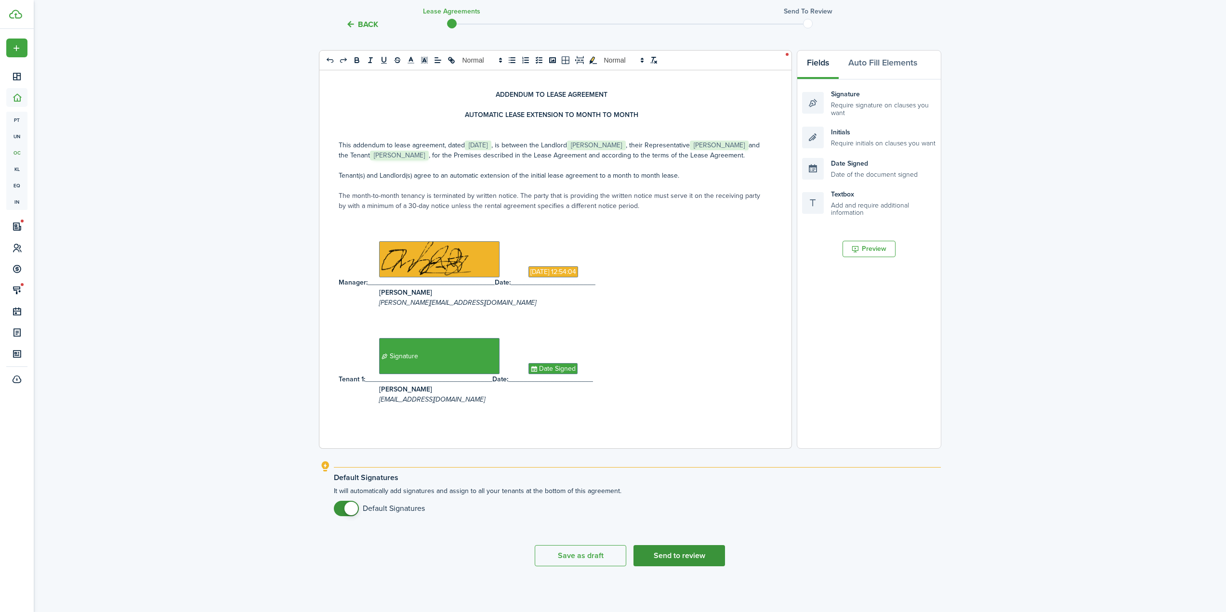
click at [692, 554] on button "Send to review" at bounding box center [680, 555] width 92 height 21
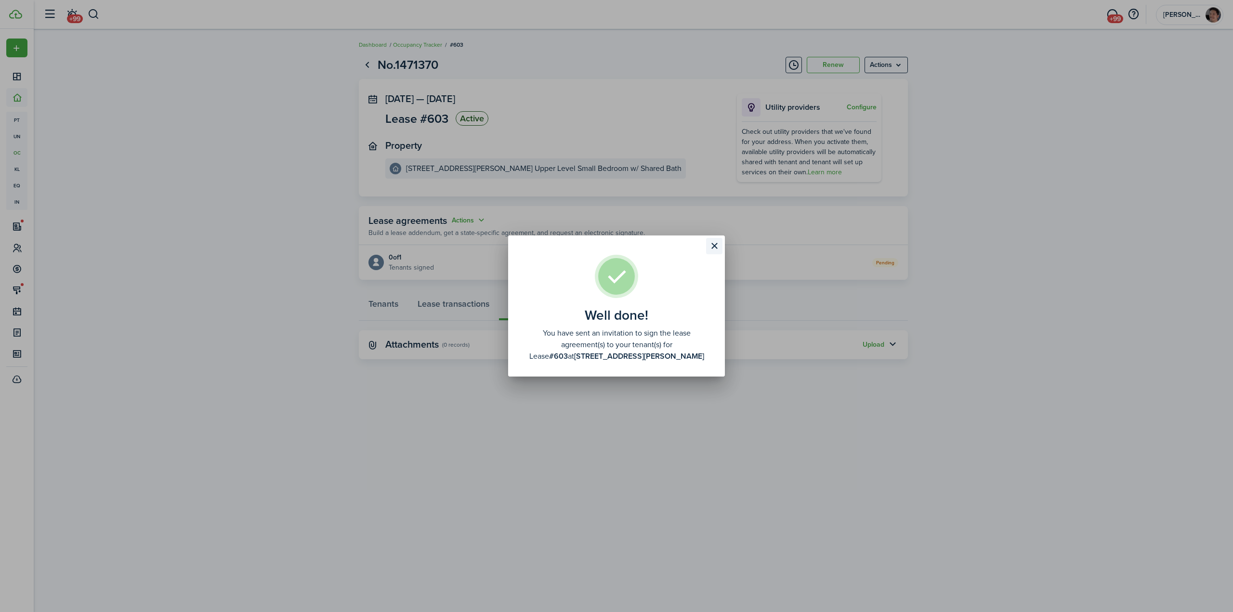
click at [716, 245] on button "Close modal" at bounding box center [714, 246] width 16 height 16
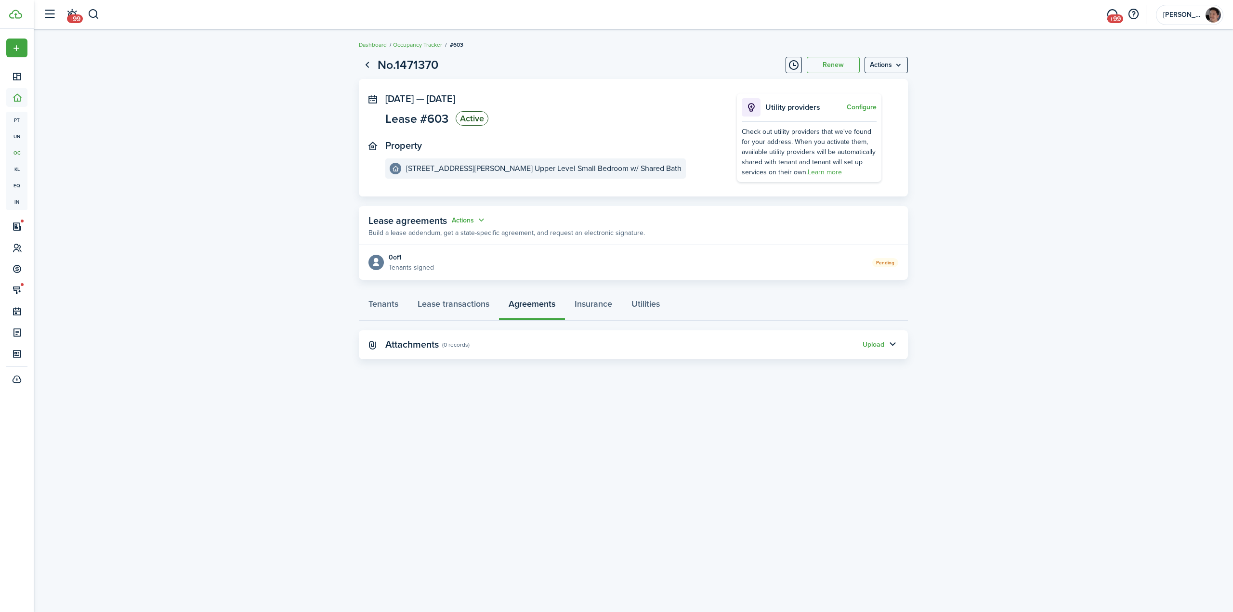
click at [215, 238] on lease-view "No.1471370 Renew Actions [DATE] — [DATE] Lease #603 Active Property [STREET_ADD…" at bounding box center [634, 207] width 1200 height 313
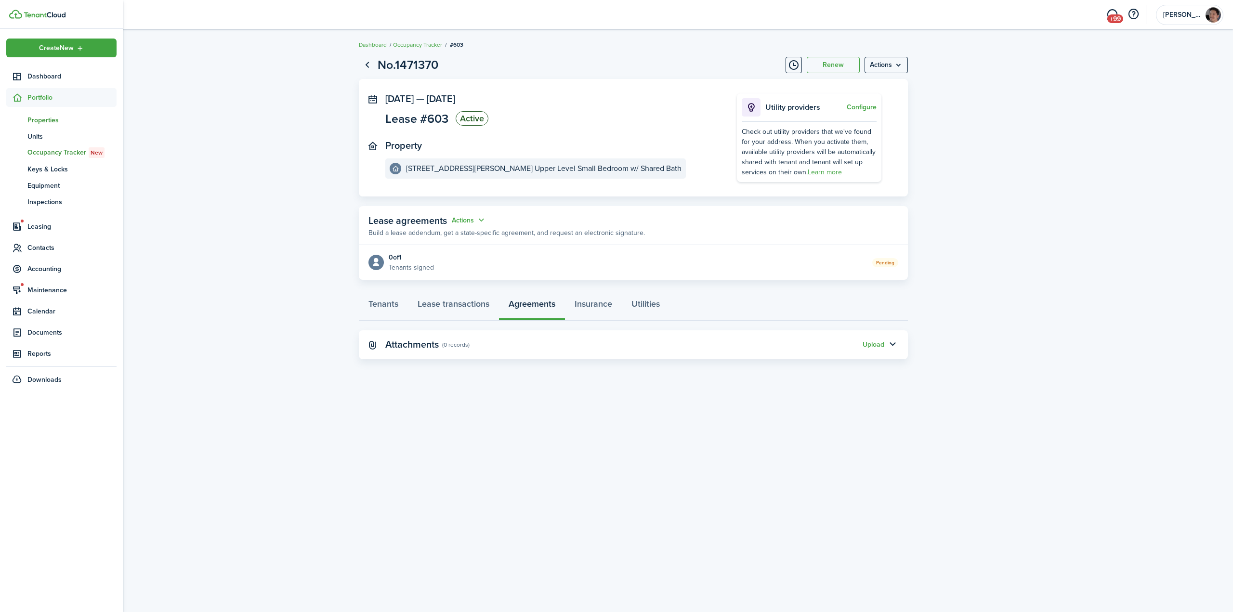
click at [49, 120] on span "Properties" at bounding box center [71, 120] width 89 height 10
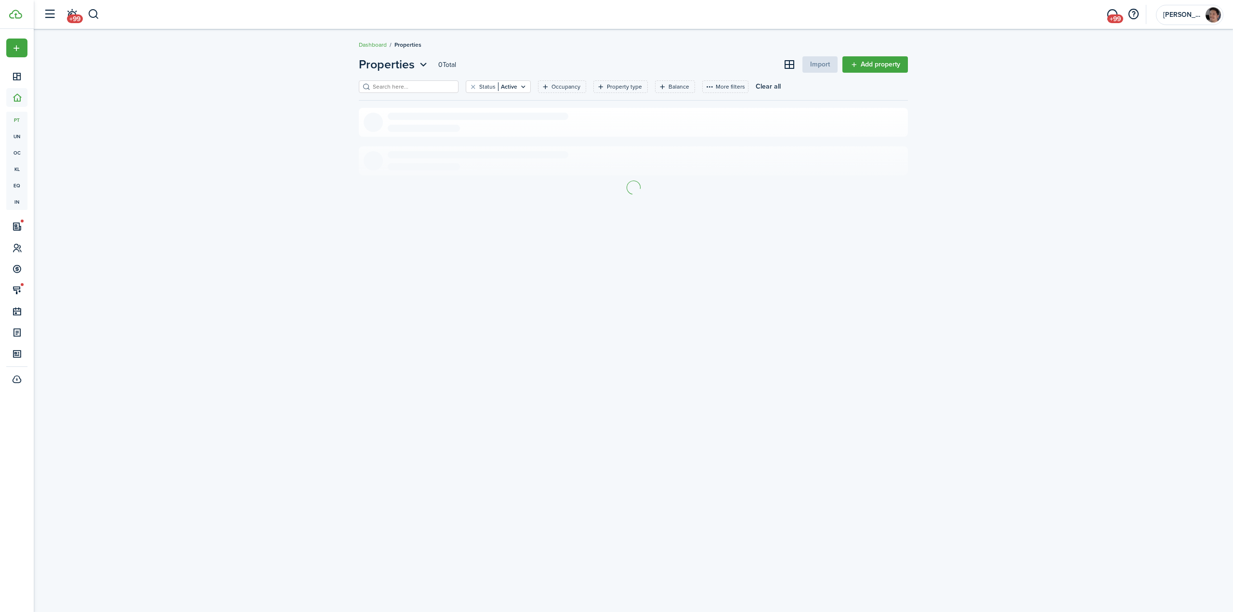
click at [411, 88] on input "search" at bounding box center [413, 86] width 85 height 9
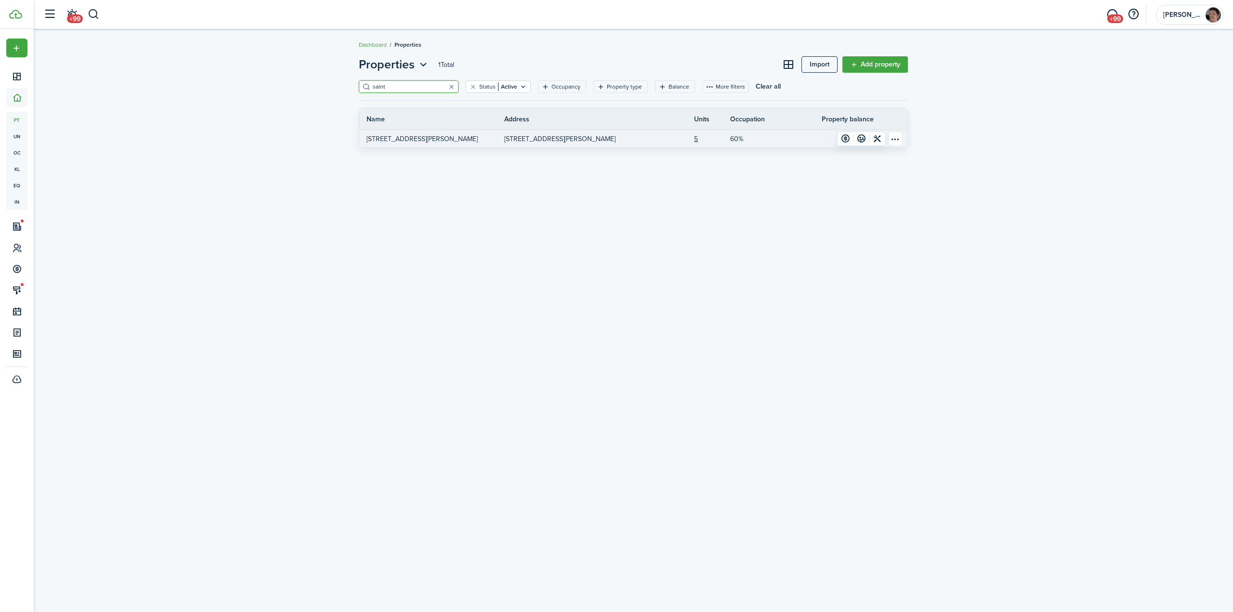
type input "saint"
click at [782, 141] on link "$1,982.50" at bounding box center [834, 138] width 109 height 17
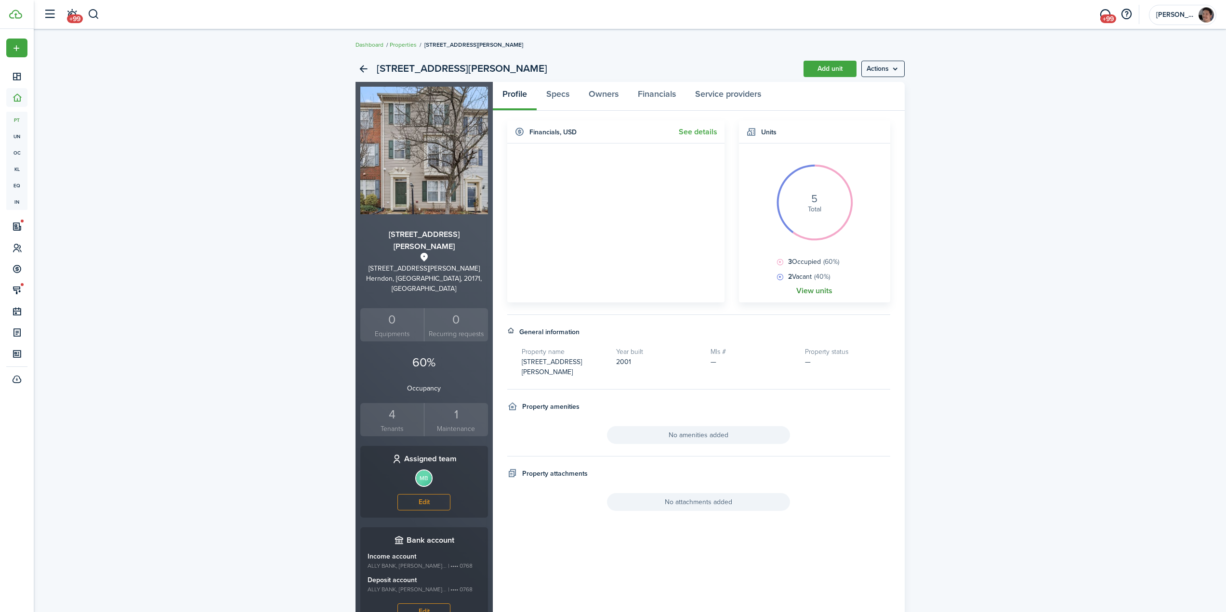
click at [814, 292] on link "View units" at bounding box center [814, 291] width 36 height 9
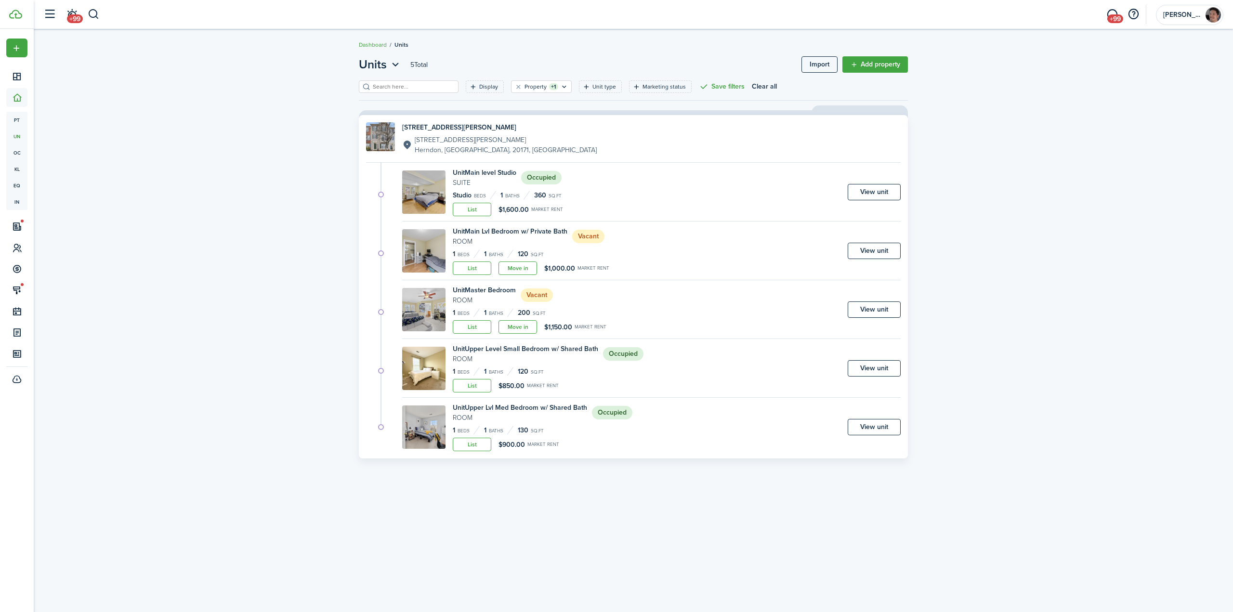
click at [250, 323] on div "Units 5 Total Import Add property Display Property +1 Unit type Marketing statu…" at bounding box center [634, 321] width 1200 height 540
click at [239, 361] on div "Units 5 Total Import Add property Display Property +1 Unit type Marketing statu…" at bounding box center [634, 321] width 1200 height 540
click at [236, 385] on div "Units 5 Total Import Add property Display Property +1 Unit type Marketing statu…" at bounding box center [634, 321] width 1200 height 540
click at [874, 371] on link "View unit" at bounding box center [874, 368] width 53 height 16
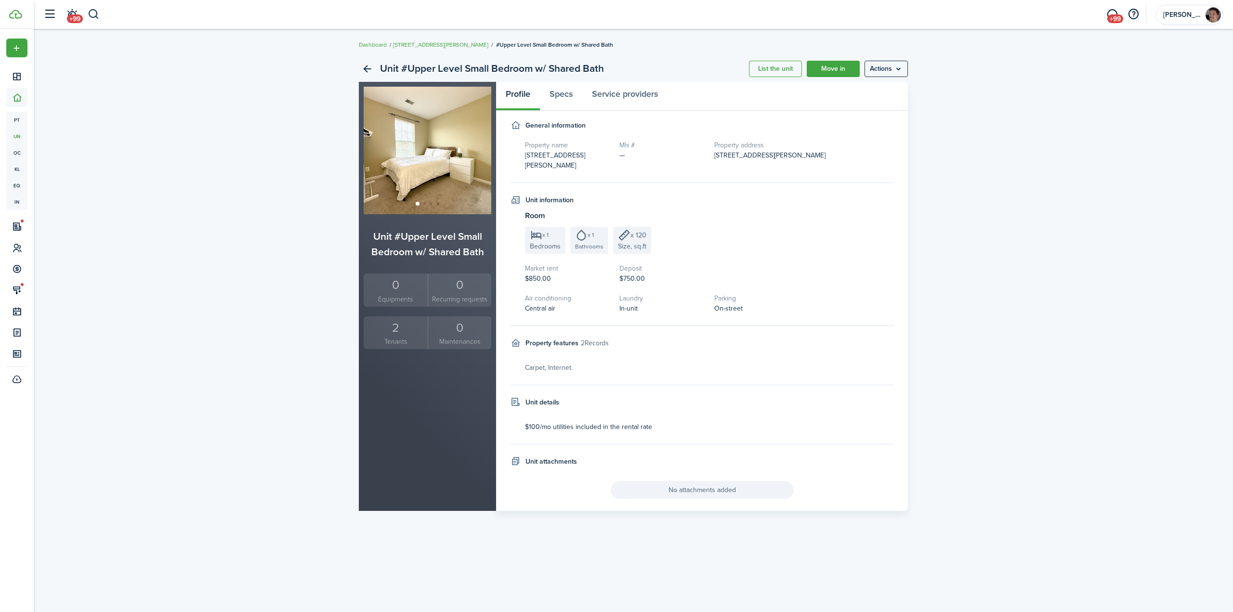
click at [998, 294] on div "Unit #Upper Level Small Bedroom w/ Shared Bath List the unit Move in Actions Un…" at bounding box center [634, 283] width 1200 height 465
click at [211, 123] on div "Unit #Upper Level Small Bedroom w/ Shared Bath List the unit Move in Actions Un…" at bounding box center [634, 283] width 1200 height 465
click at [101, 11] on header-wrapper "+99 +99 [PERSON_NAME]" at bounding box center [631, 14] width 1185 height 29
click at [94, 15] on button "button" at bounding box center [94, 14] width 12 height 16
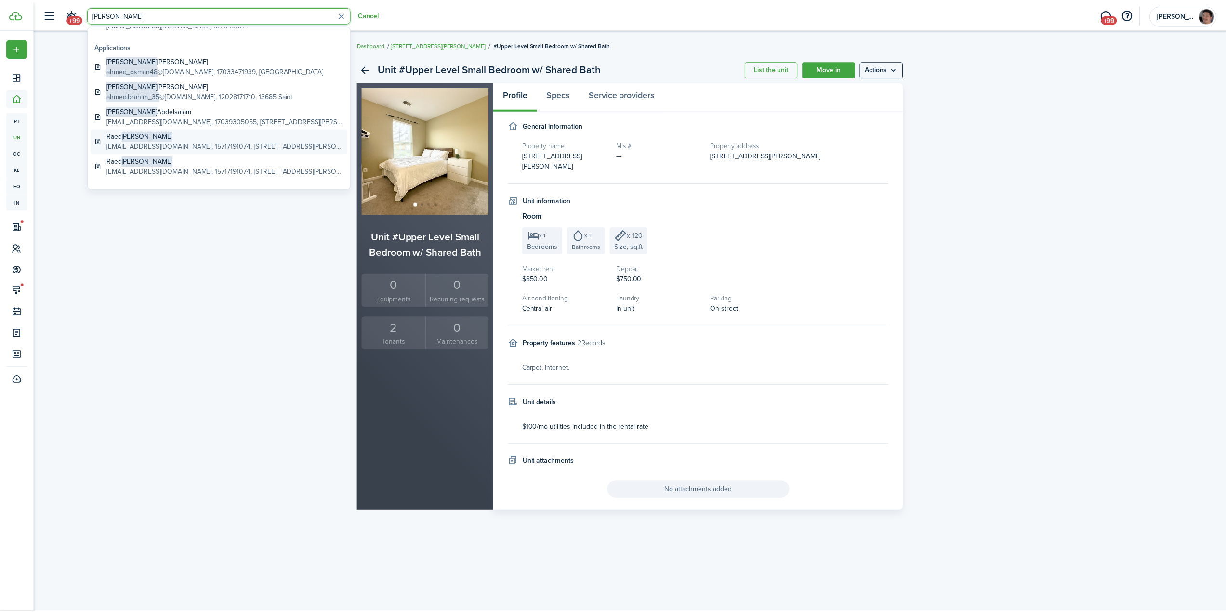
scroll to position [93, 0]
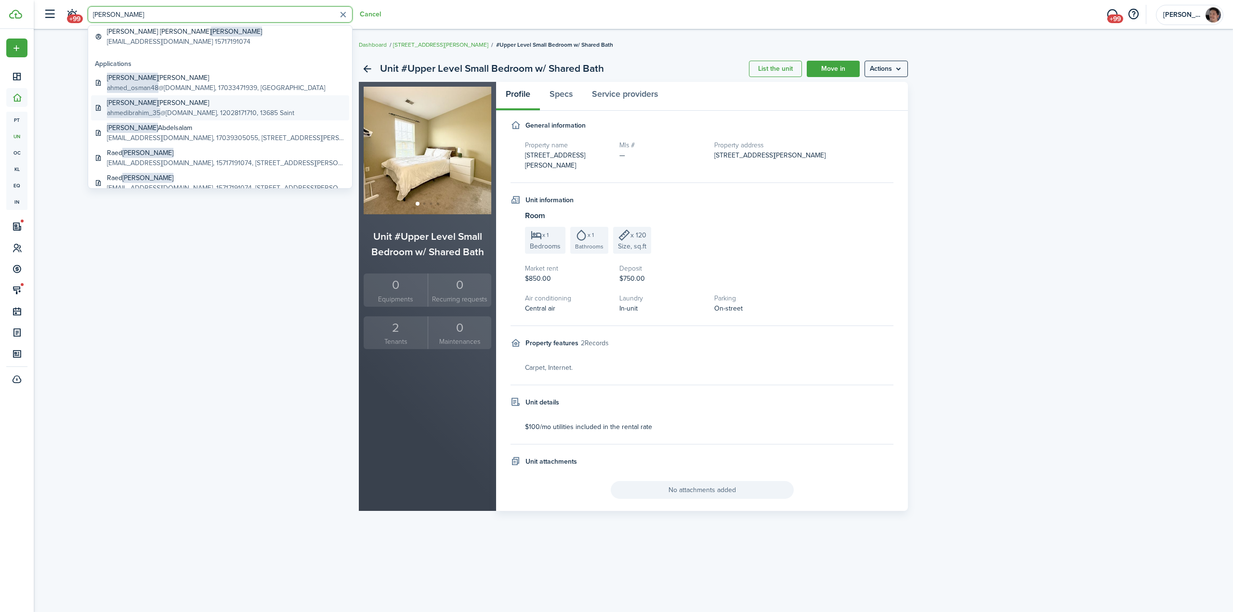
type input "[PERSON_NAME]"
click at [203, 111] on global-search-item-description "ahmedibrahim_35 @[DOMAIN_NAME], 12028171710, 13685 Saint" at bounding box center [200, 113] width 187 height 10
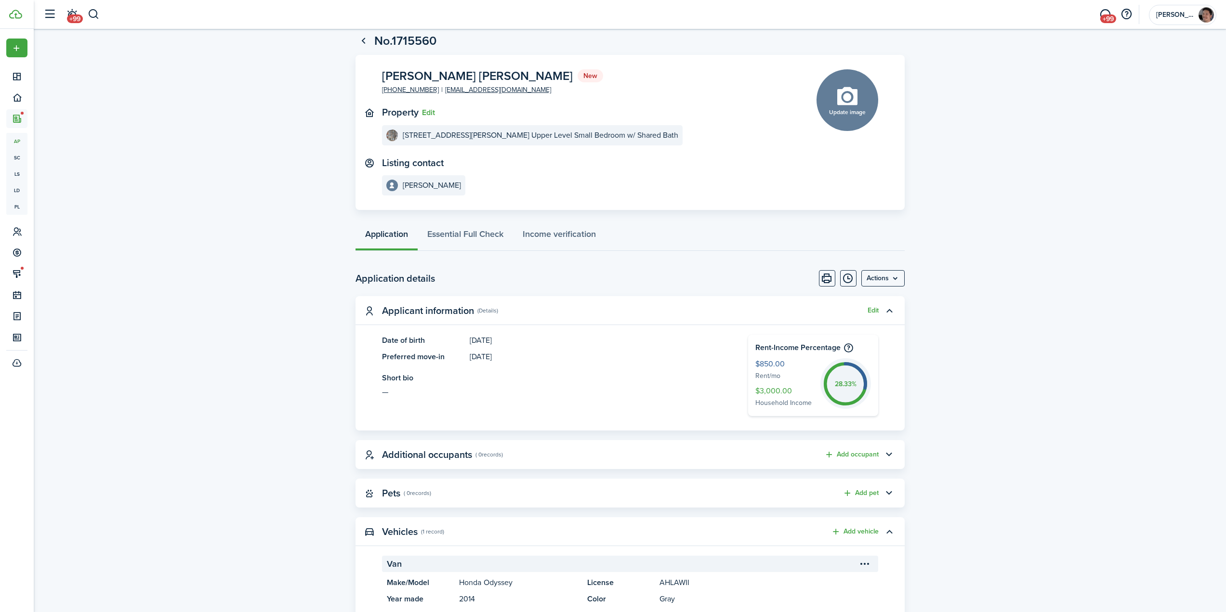
scroll to position [48, 0]
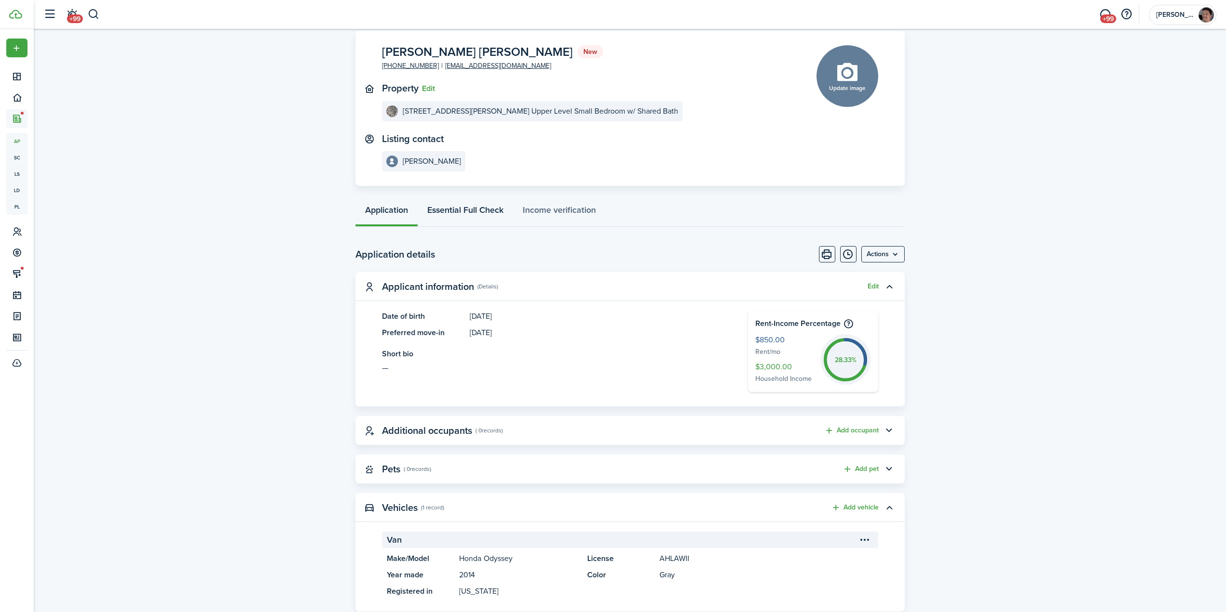
click at [477, 209] on link "Essential Full Check" at bounding box center [465, 212] width 95 height 29
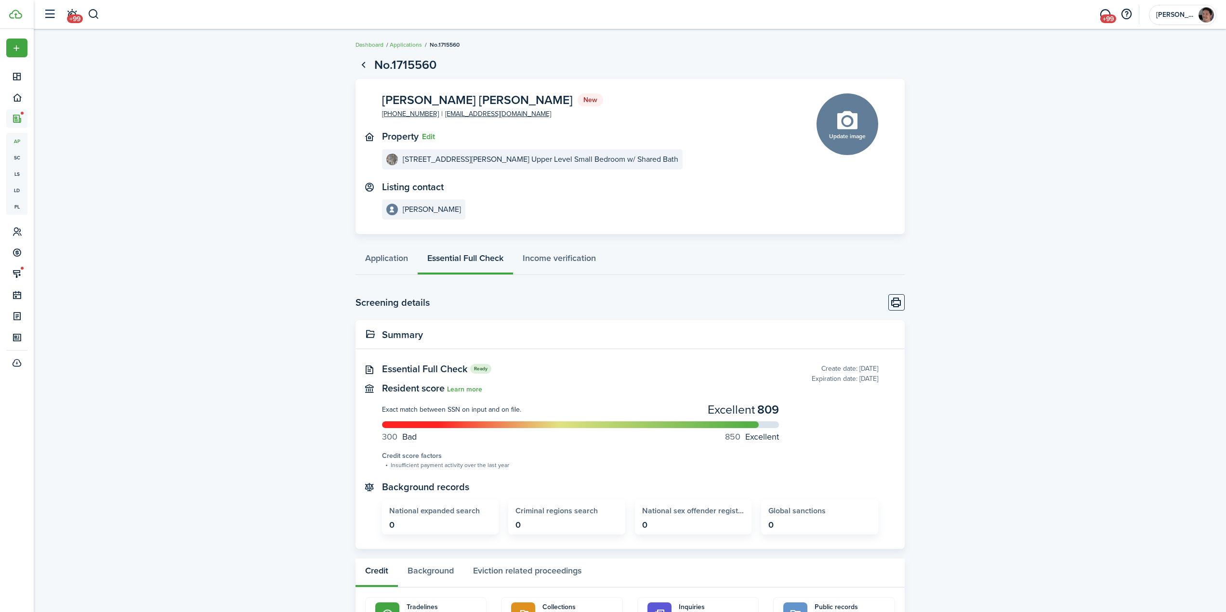
drag, startPoint x: 404, startPoint y: 98, endPoint x: 554, endPoint y: 92, distance: 149.5
click at [548, 94] on span "[PERSON_NAME] [PERSON_NAME]" at bounding box center [477, 100] width 191 height 12
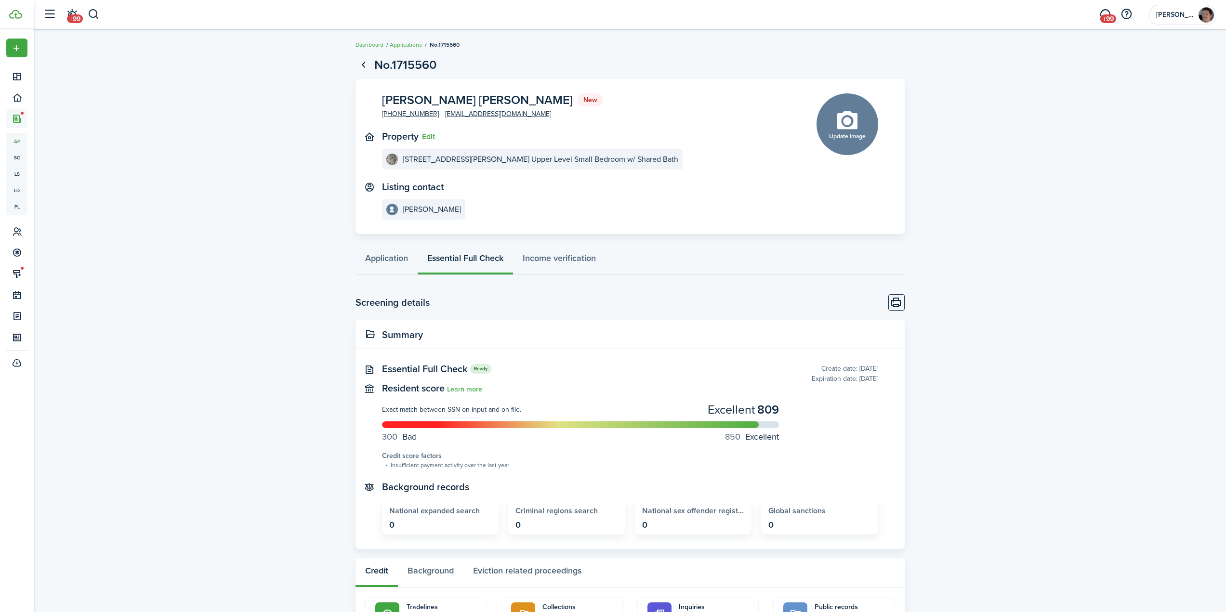
click at [560, 95] on span "[PERSON_NAME] [PERSON_NAME]" at bounding box center [477, 100] width 191 height 12
drag, startPoint x: 579, startPoint y: 100, endPoint x: 398, endPoint y: 98, distance: 181.2
click at [399, 97] on span "[PERSON_NAME] [PERSON_NAME]" at bounding box center [477, 100] width 191 height 12
click at [383, 101] on span "[PERSON_NAME] [PERSON_NAME]" at bounding box center [477, 100] width 191 height 12
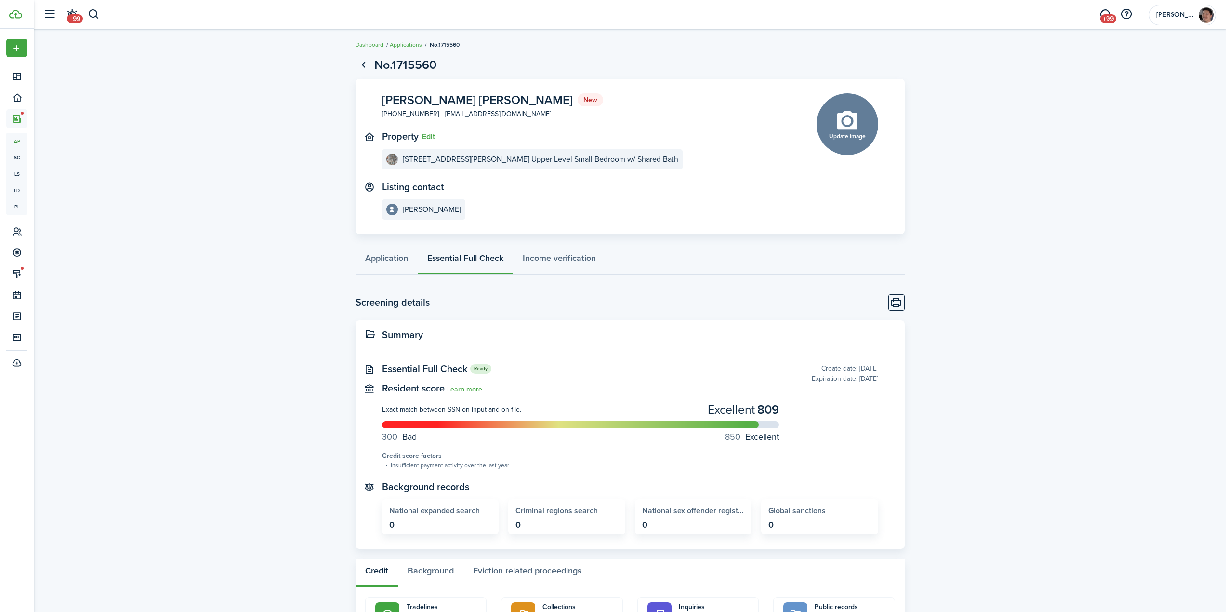
drag, startPoint x: 383, startPoint y: 100, endPoint x: 579, endPoint y: 100, distance: 195.6
click at [573, 100] on span "[PERSON_NAME] [PERSON_NAME]" at bounding box center [477, 100] width 191 height 12
click at [549, 95] on span "[PERSON_NAME] [PERSON_NAME]" at bounding box center [477, 100] width 191 height 12
click at [410, 99] on span "[PERSON_NAME] [PERSON_NAME]" at bounding box center [477, 100] width 191 height 12
drag, startPoint x: 382, startPoint y: 100, endPoint x: 437, endPoint y: 98, distance: 55.9
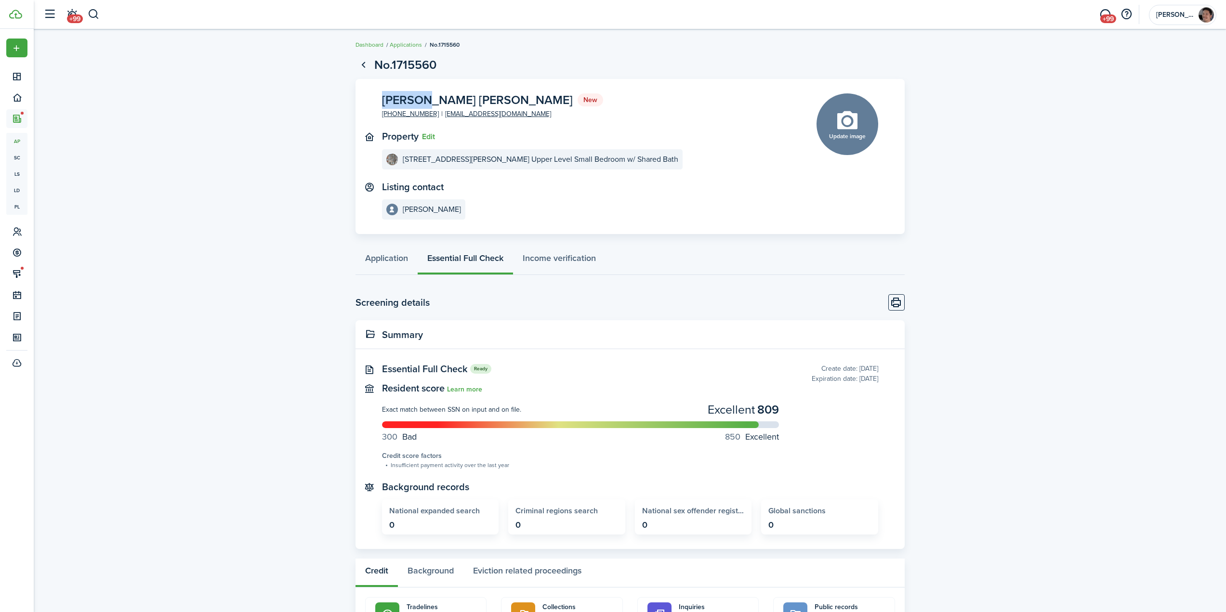
click at [430, 98] on panel-main-body "[PERSON_NAME] [PERSON_NAME] New [PHONE_NUMBER] [EMAIL_ADDRESS][DOMAIN_NAME] Pro…" at bounding box center [630, 157] width 549 height 156
click at [469, 97] on span "[PERSON_NAME] [PERSON_NAME]" at bounding box center [477, 100] width 191 height 12
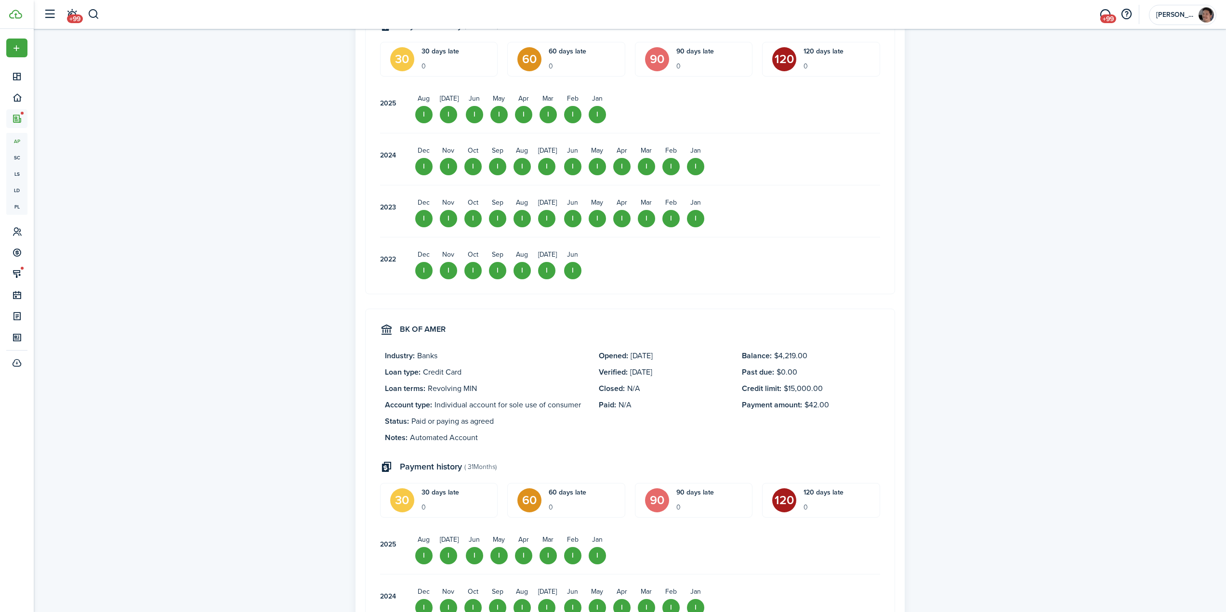
scroll to position [1445, 0]
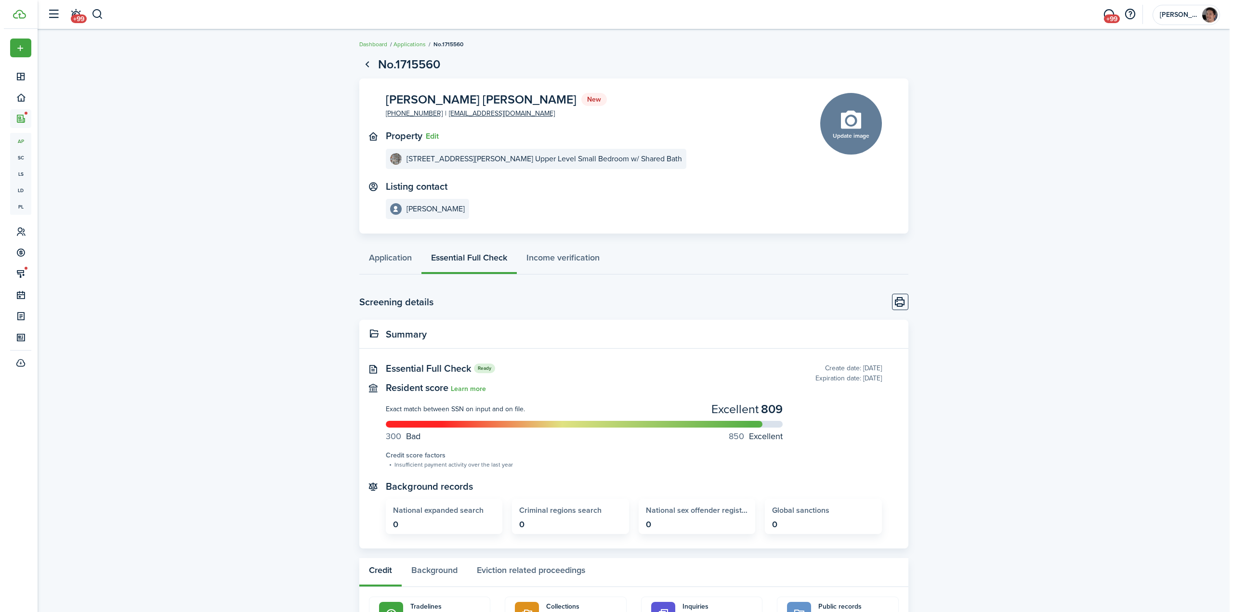
scroll to position [0, 0]
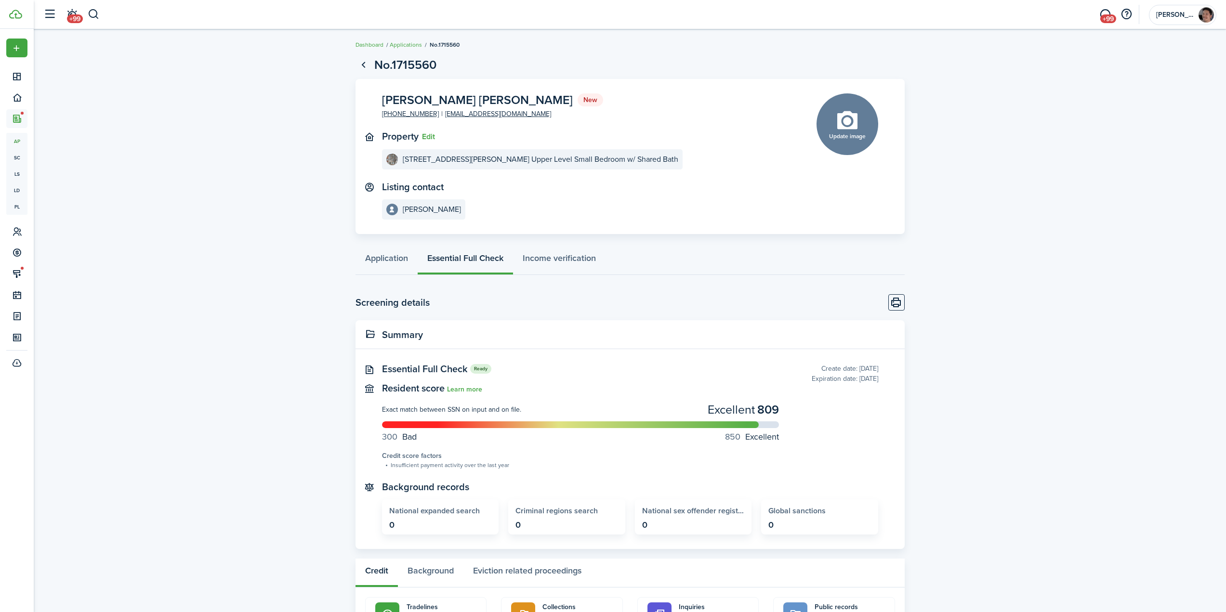
click at [1104, 12] on link "+99" at bounding box center [1105, 14] width 18 height 25
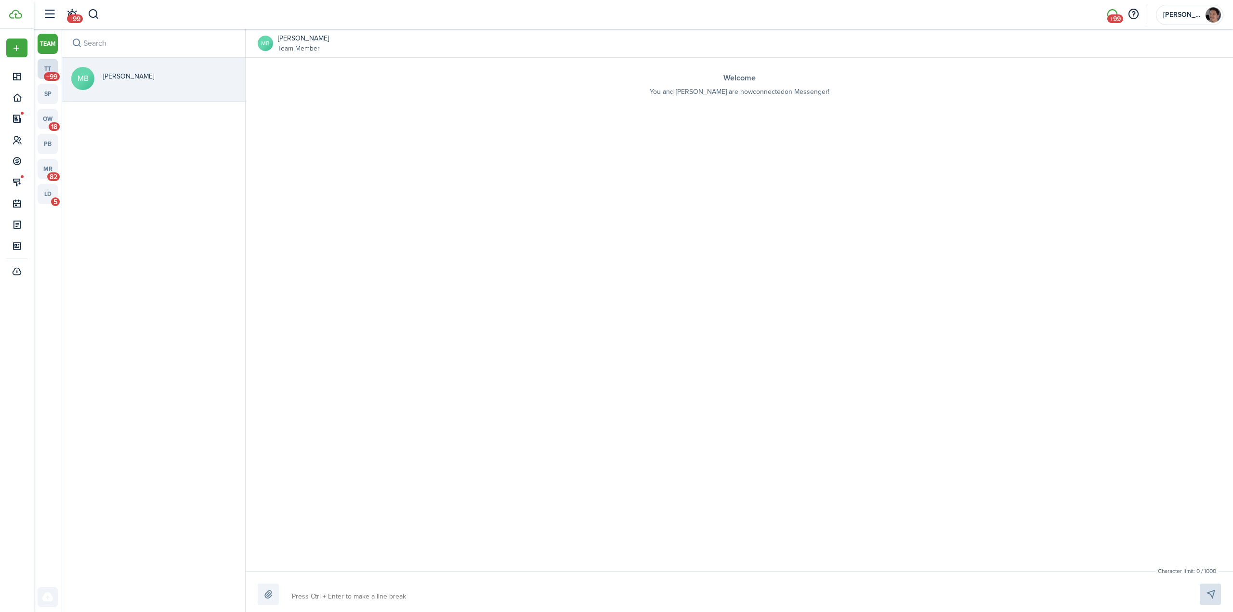
click at [45, 67] on link "tt +99" at bounding box center [48, 69] width 20 height 20
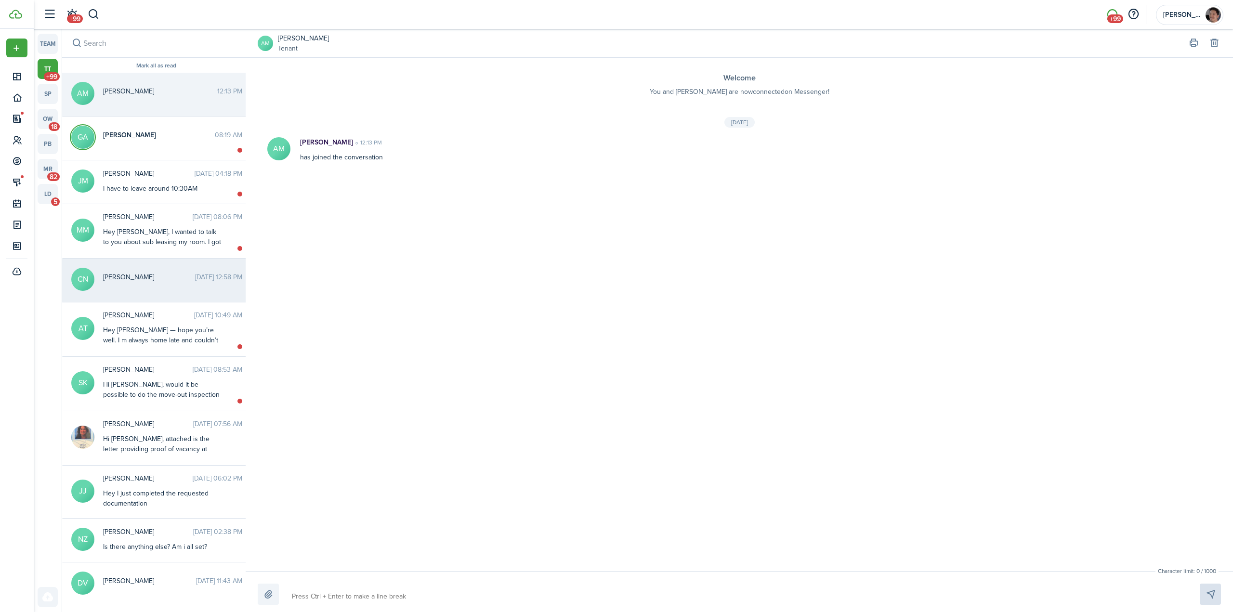
click at [153, 292] on messenger-thread-item "CN [PERSON_NAME] [DATE] 12:58 PM" at bounding box center [156, 281] width 188 height 44
click at [450, 597] on textarea at bounding box center [748, 597] width 866 height 16
type textarea "H"
type textarea "He"
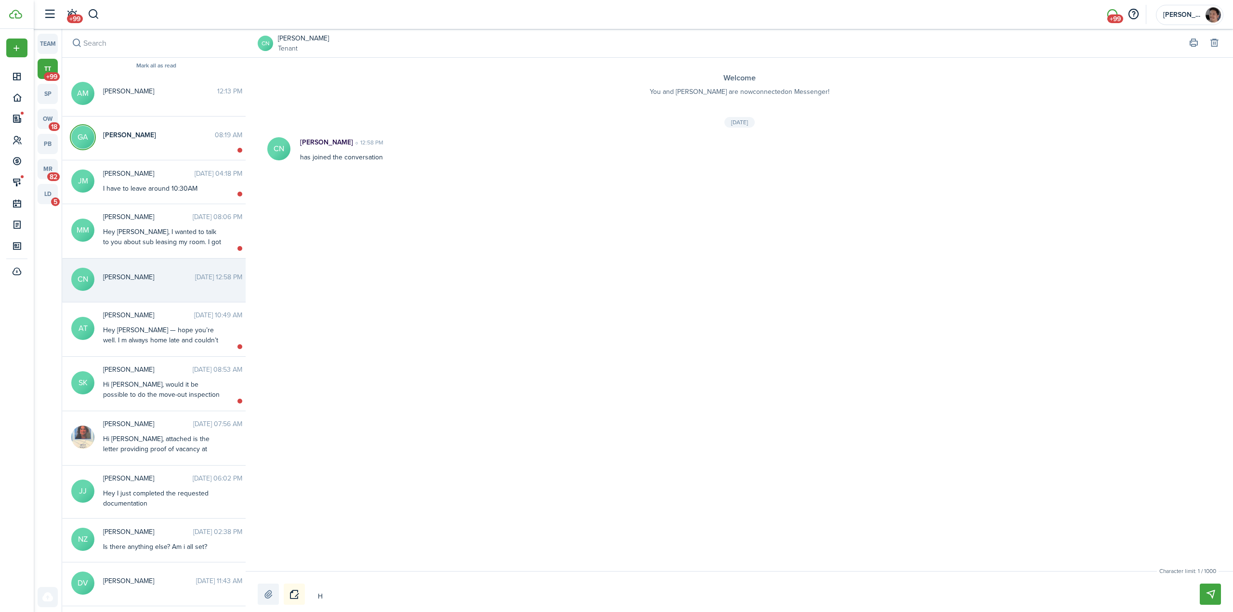
type textarea "He"
type textarea "Hey"
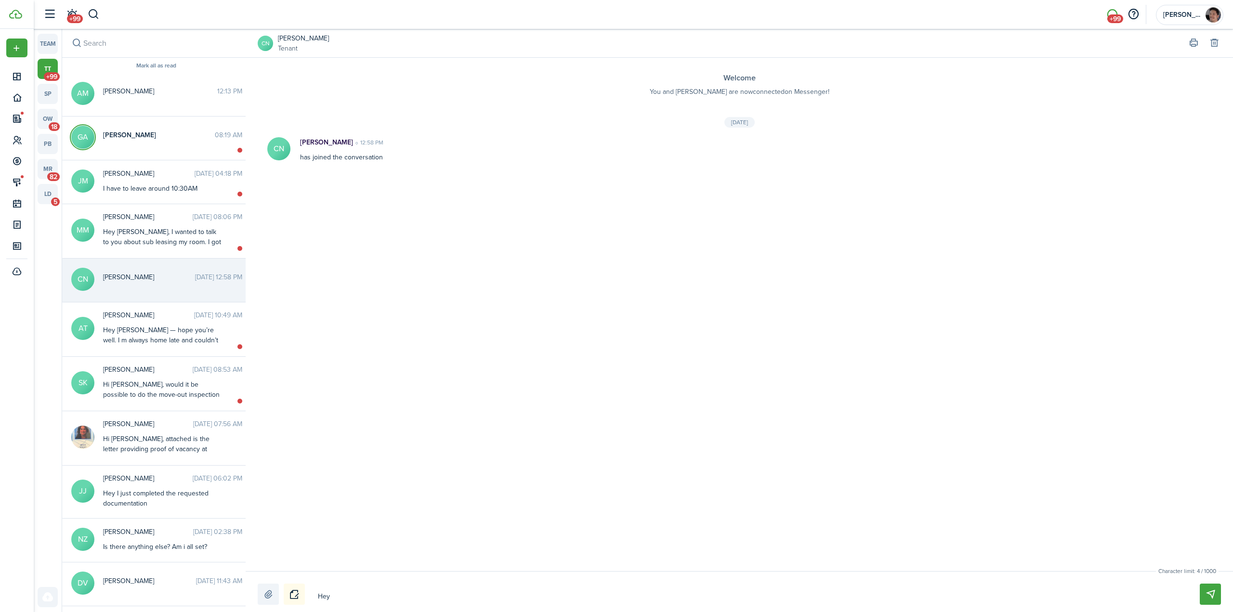
type textarea "Hey T"
type textarea "Hey [PERSON_NAME]"
type textarea "Hey Ter"
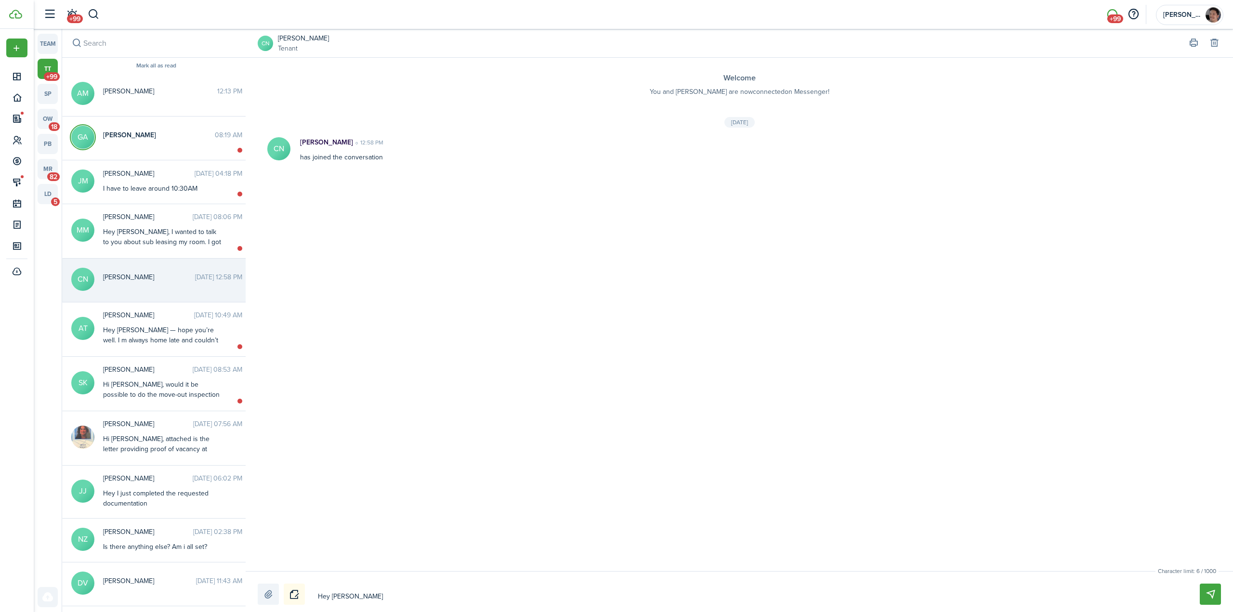
type textarea "Hey Ter"
type textarea "Hey Tere"
type textarea "Hey Teres"
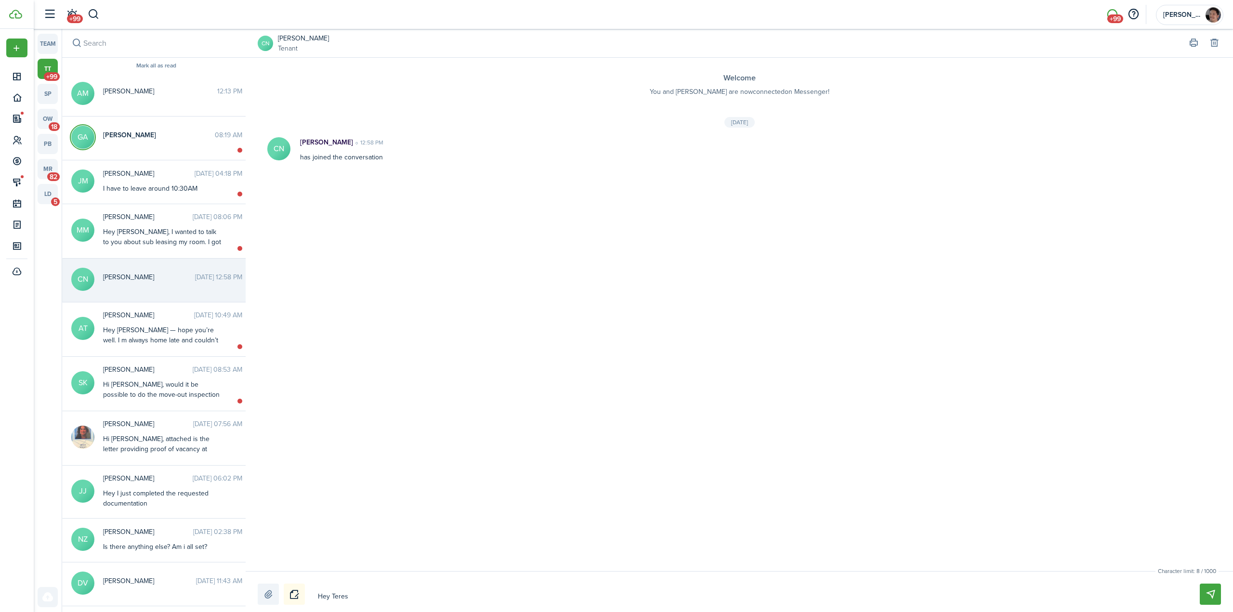
type textarea "Hey [PERSON_NAME]"
type textarea "Hey [PERSON_NAME]!"
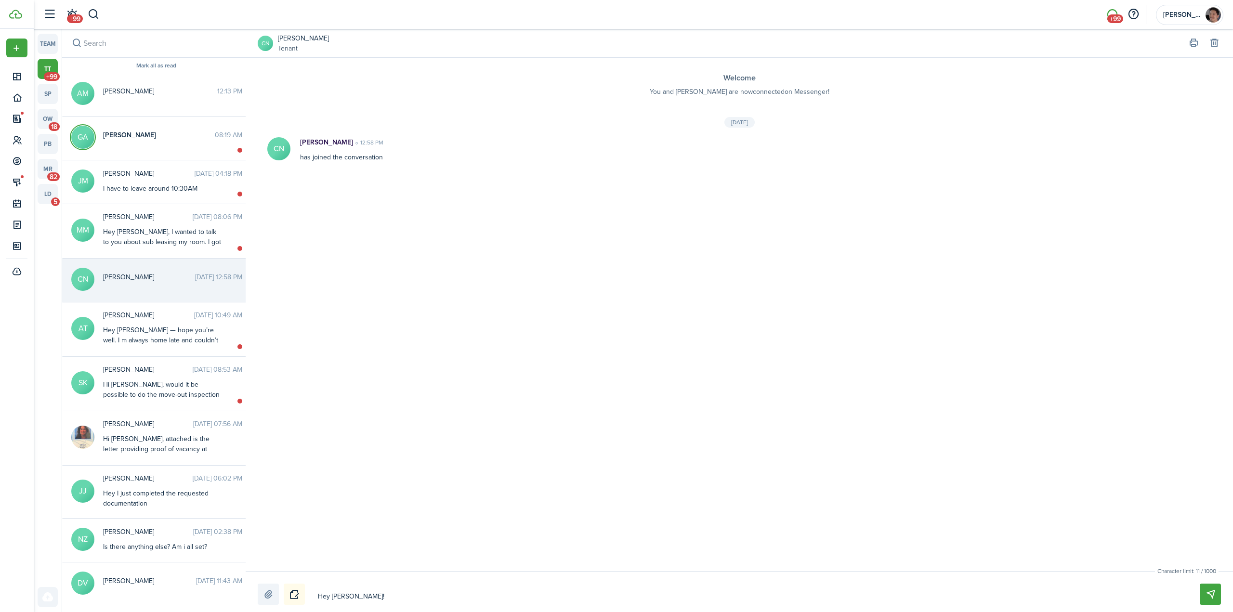
type textarea "Hey [PERSON_NAME]!"
type textarea "Hey [PERSON_NAME]! F"
type textarea "Hey [PERSON_NAME]! Fo"
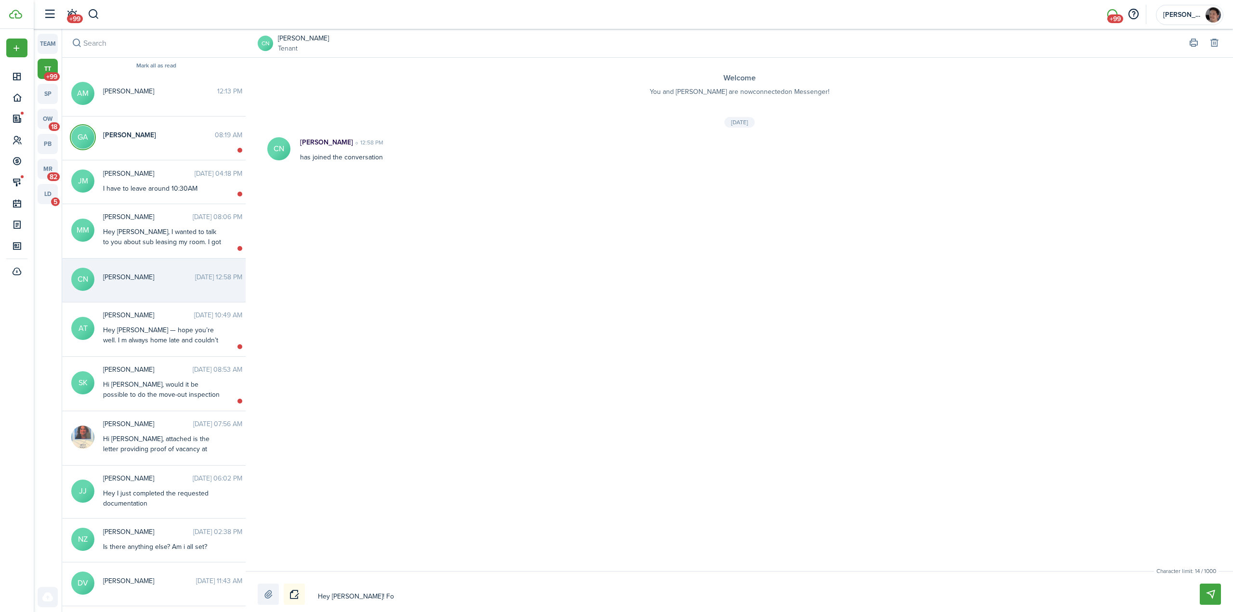
type textarea "Hey [PERSON_NAME]! F"
type textarea "Hey [PERSON_NAME]!"
type textarea "Hey [PERSON_NAME]! P"
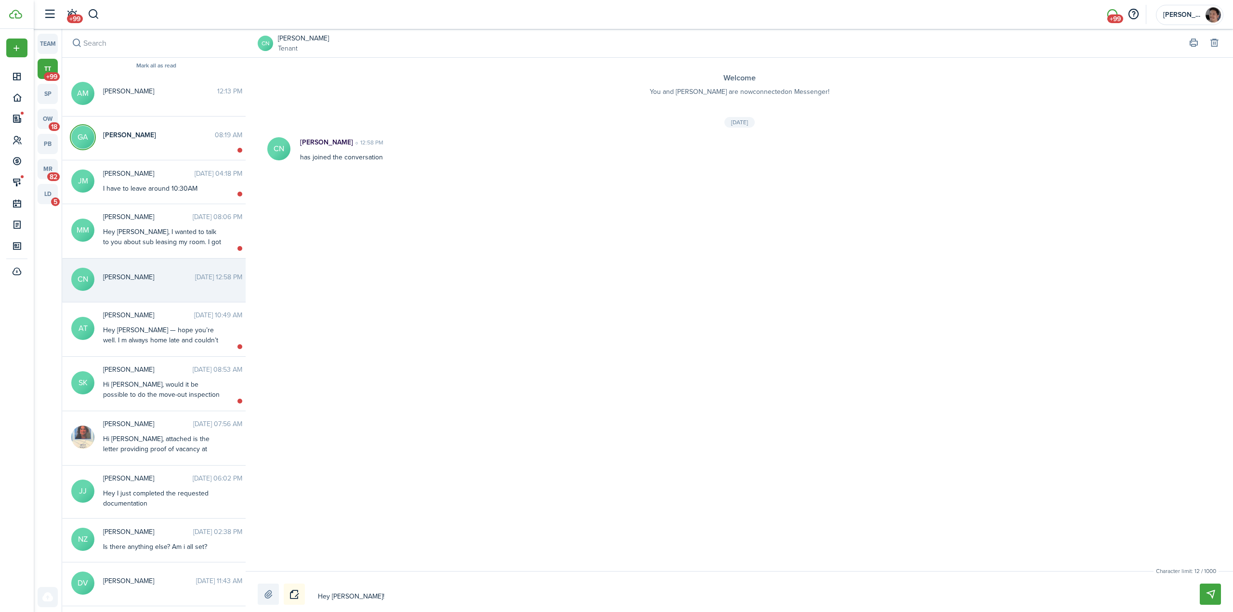
type textarea "Hey [PERSON_NAME]! P"
type textarea "Hey [PERSON_NAME]! Pl"
type textarea "Hey [PERSON_NAME]! Ple"
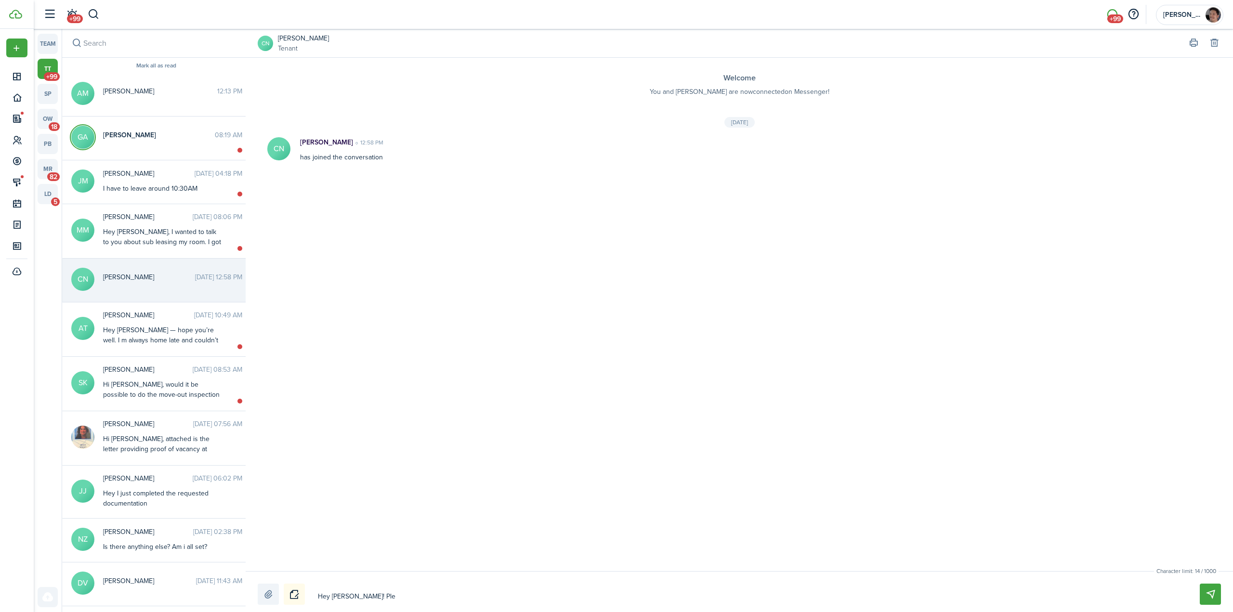
type textarea "Hey [PERSON_NAME]! [GEOGRAPHIC_DATA]"
type textarea "Hey [PERSON_NAME]! Pleas"
type textarea "Hey [PERSON_NAME]! Please"
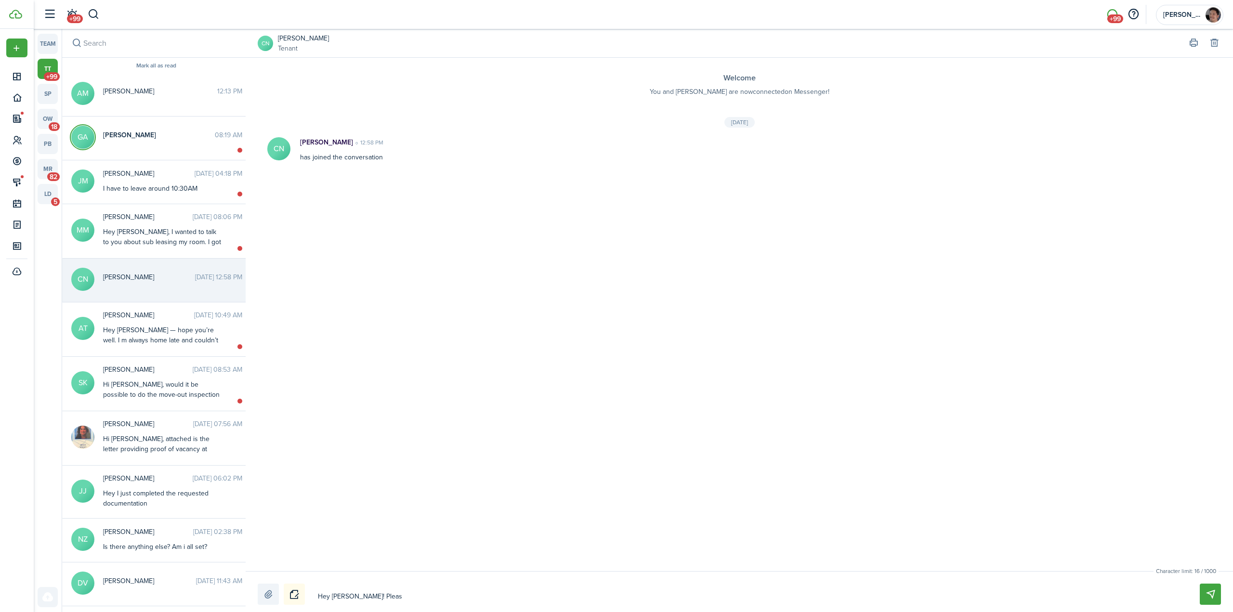
type textarea "Hey [PERSON_NAME]! Please"
type textarea "Hey [PERSON_NAME]! Please e"
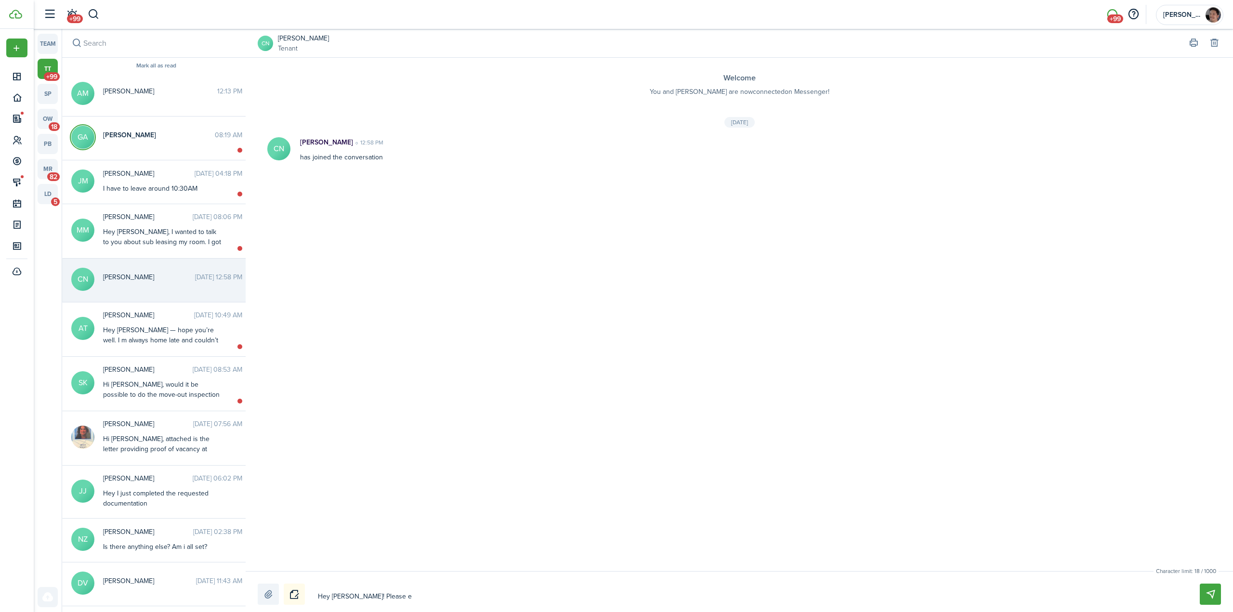
type textarea "Hey [PERSON_NAME]! Please en"
type textarea "Hey [PERSON_NAME]! Please ens"
type textarea "Hey [PERSON_NAME]! Please ensu"
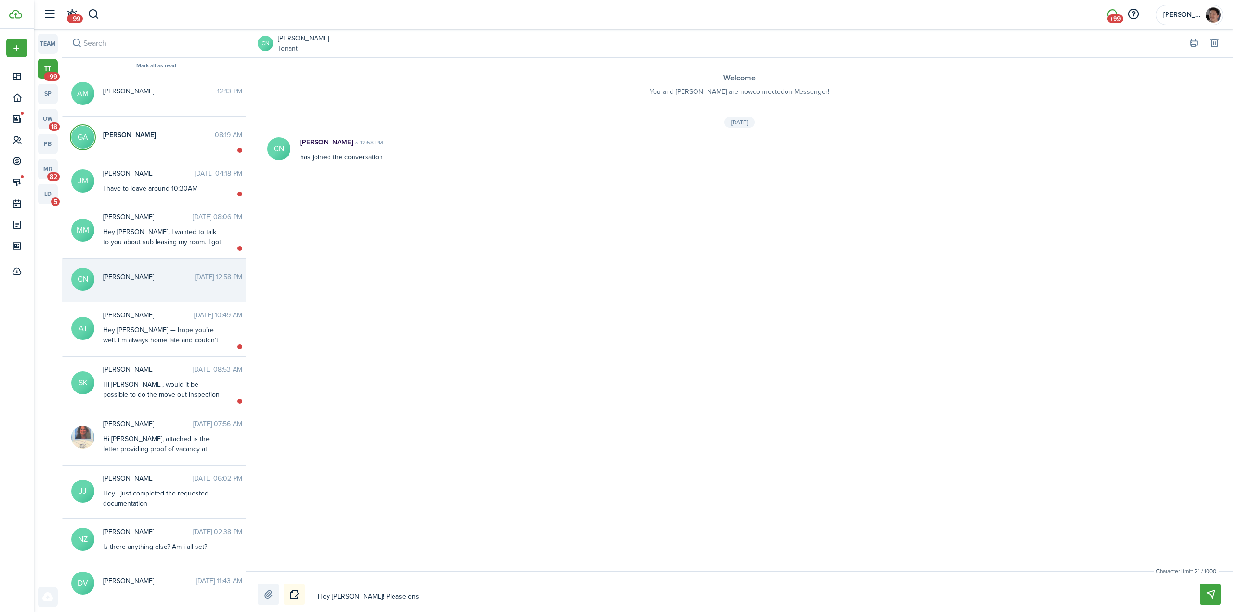
type textarea "Hey [PERSON_NAME]! Please ensu"
type textarea "Hey [PERSON_NAME]! Please ensur"
type textarea "Hey [PERSON_NAME]! Please ensure"
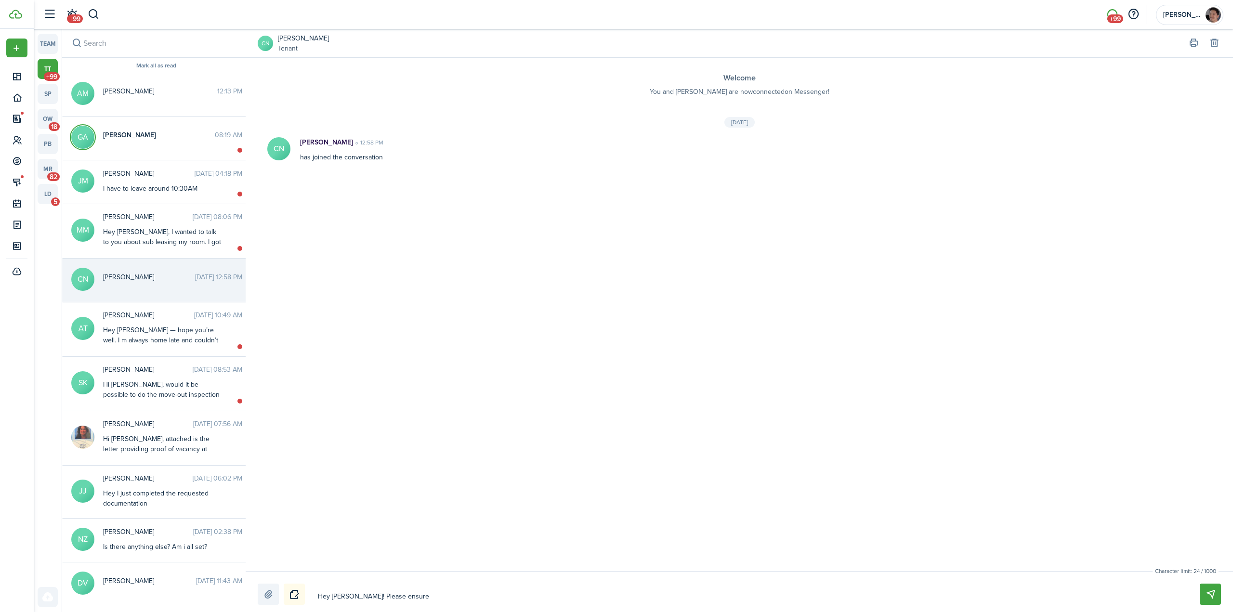
type textarea "Hey [PERSON_NAME]! Please ensure"
type textarea "Hey [PERSON_NAME]! Please ensure y"
type textarea "Hey [PERSON_NAME]! Please ensure yo"
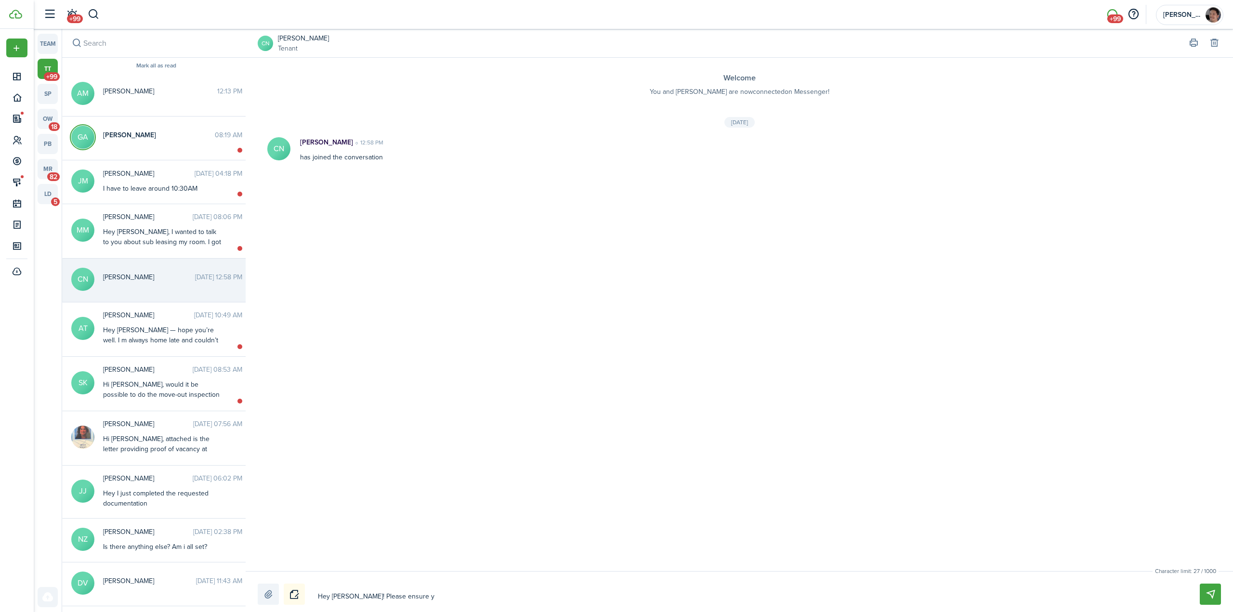
type textarea "Hey [PERSON_NAME]! Please ensure yo"
type textarea "Hey [PERSON_NAME]! Please ensure you"
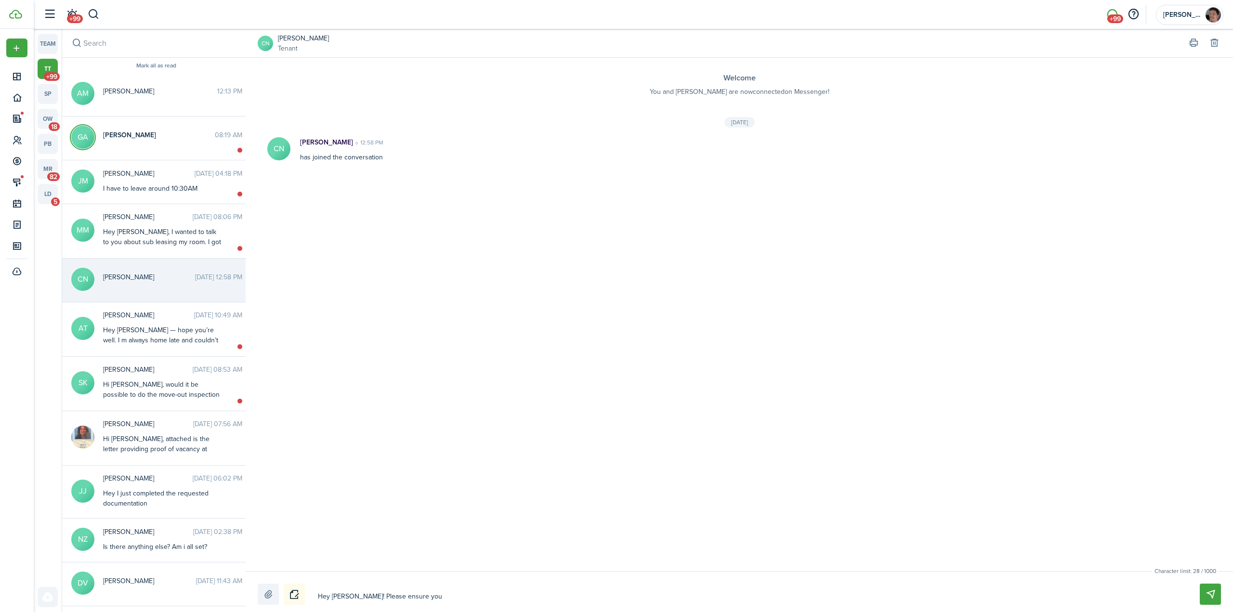
type textarea "Hey [PERSON_NAME]! Please ensure you s"
type textarea "Hey [PERSON_NAME]! Please ensure you se"
type textarea "Hey [PERSON_NAME]! Please ensure you set"
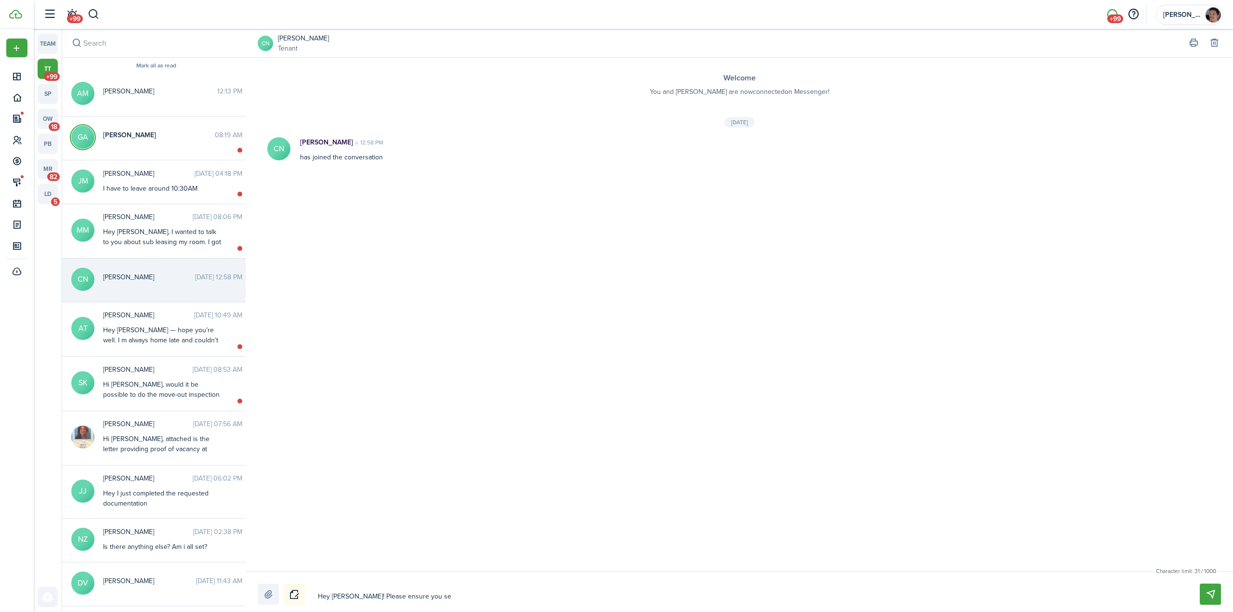
type textarea "Hey [PERSON_NAME]! Please ensure you set"
type textarea "Hey [PERSON_NAME]! Please ensure you setu"
type textarea "Hey [PERSON_NAME]! Please ensure you setup"
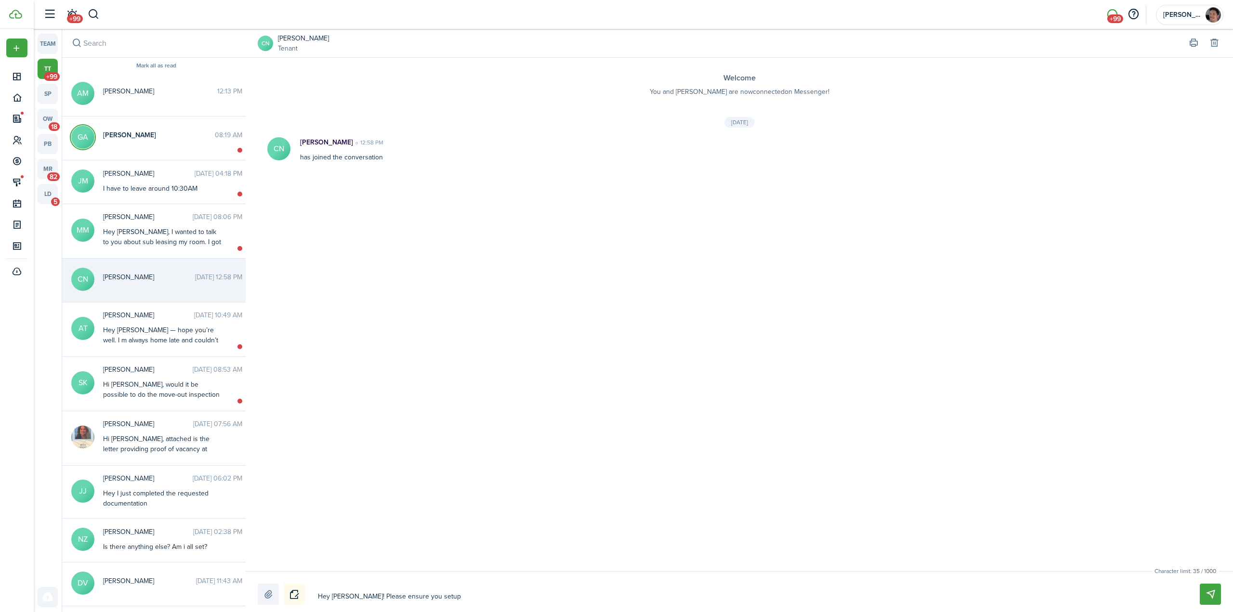
type textarea "Hey [PERSON_NAME]! Please ensure you setup"
type textarea "Hey [PERSON_NAME]! Please ensure you setup y"
type textarea "Hey [PERSON_NAME]! Please ensure you setup yo"
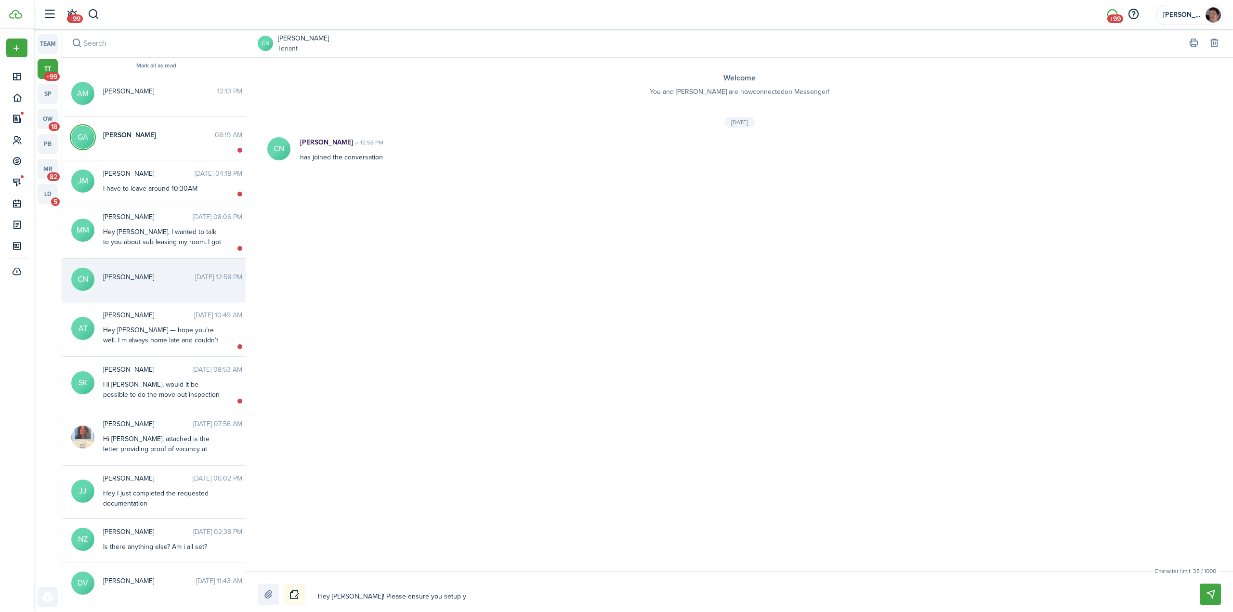
type textarea "Hey [PERSON_NAME]! Please ensure you setup yo"
type textarea "Hey [PERSON_NAME]! Please ensure you setup you"
type textarea "Hey [PERSON_NAME]! Please ensure you setup your"
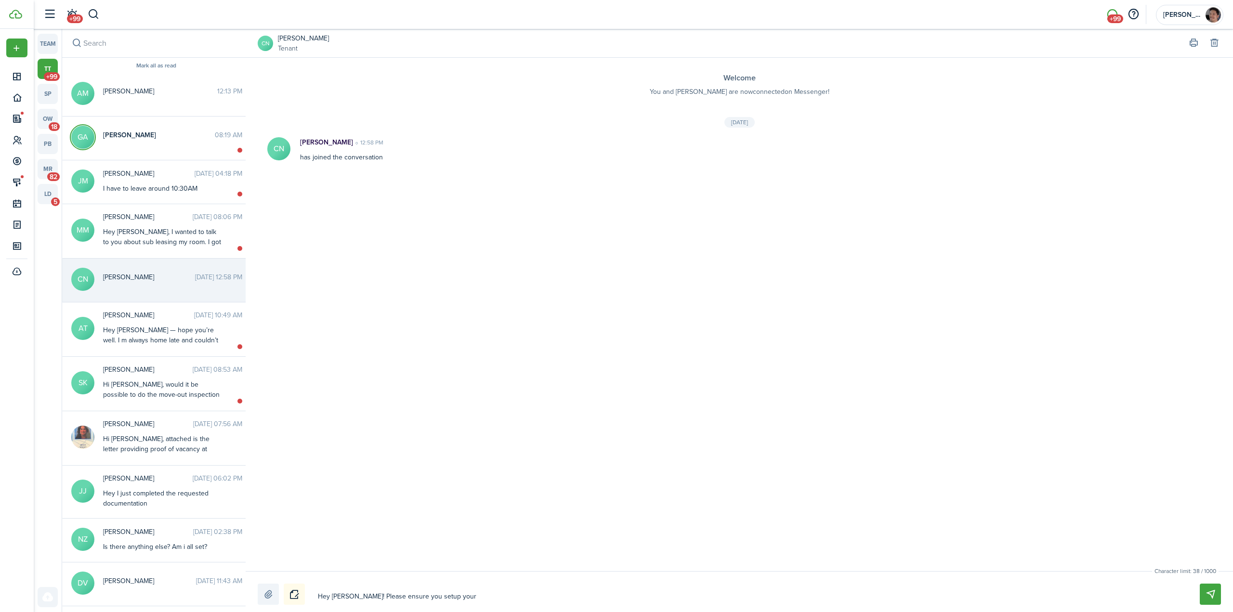
type textarea "Hey [PERSON_NAME]! Please ensure you setup your"
type textarea "Hey [PERSON_NAME]! Please ensure you setup your b"
type textarea "Hey [PERSON_NAME]! Please ensure you setup your ba"
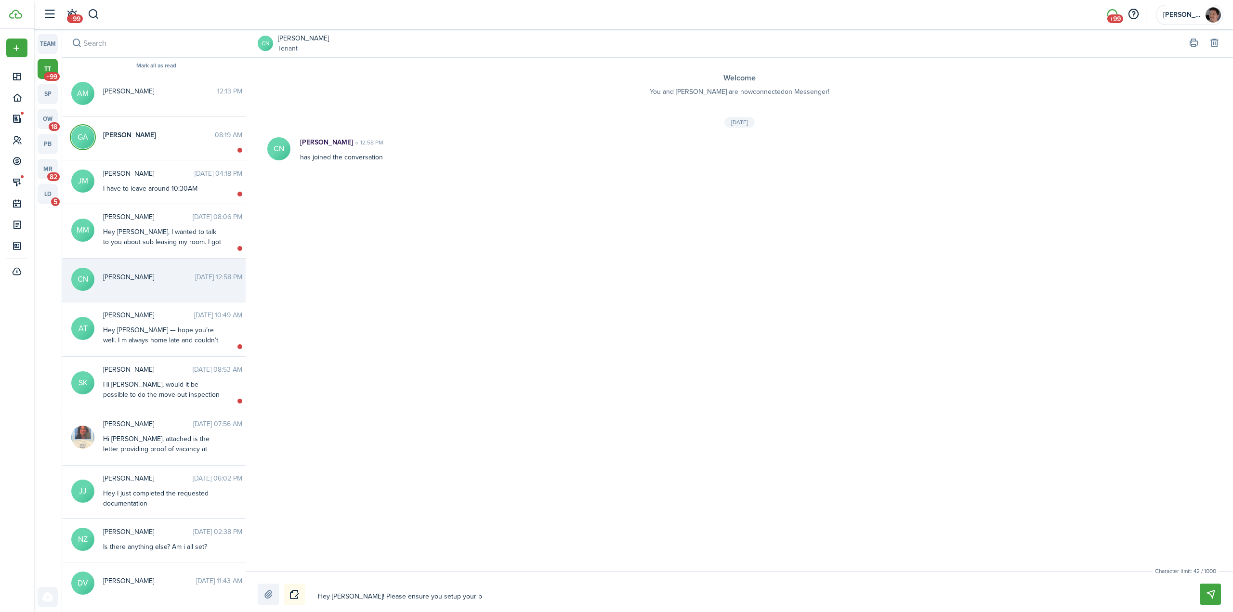
type textarea "Hey [PERSON_NAME]! Please ensure you setup your ba"
type textarea "Hey [PERSON_NAME]! Please ensure you setup your ban"
type textarea "Hey [PERSON_NAME]! Please ensure you setup your bank"
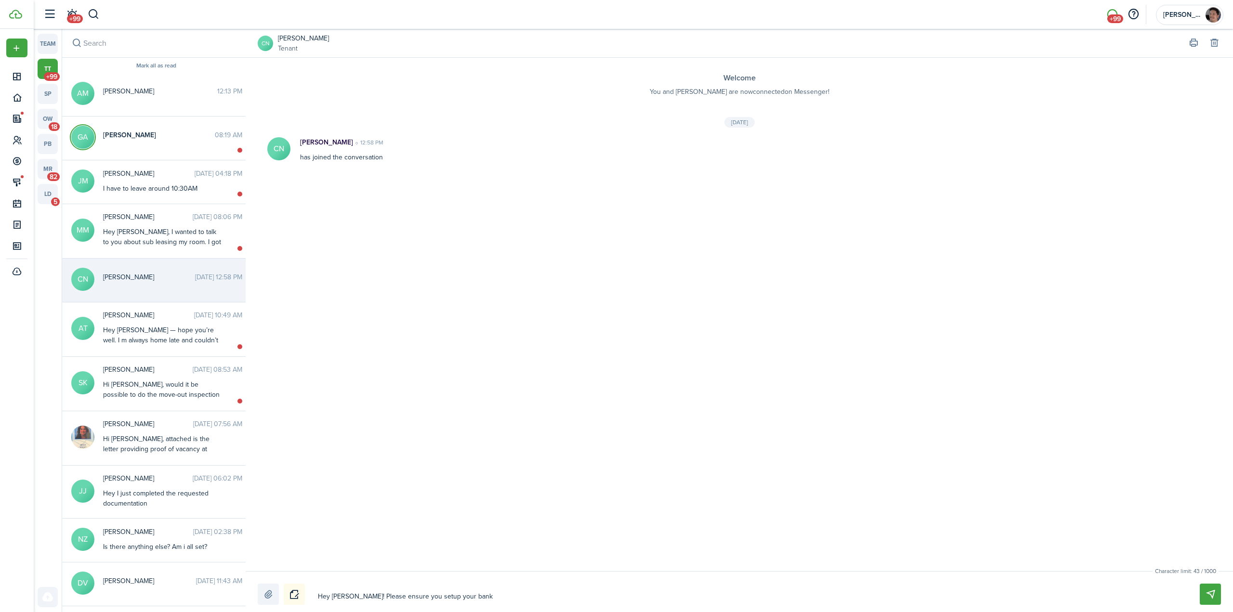
type textarea "Hey [PERSON_NAME]! Please ensure you setup your bank"
type textarea "Hey [PERSON_NAME]! Please ensure you setup your bank a"
type textarea "Hey [PERSON_NAME]! Please ensure you setup your bank ac"
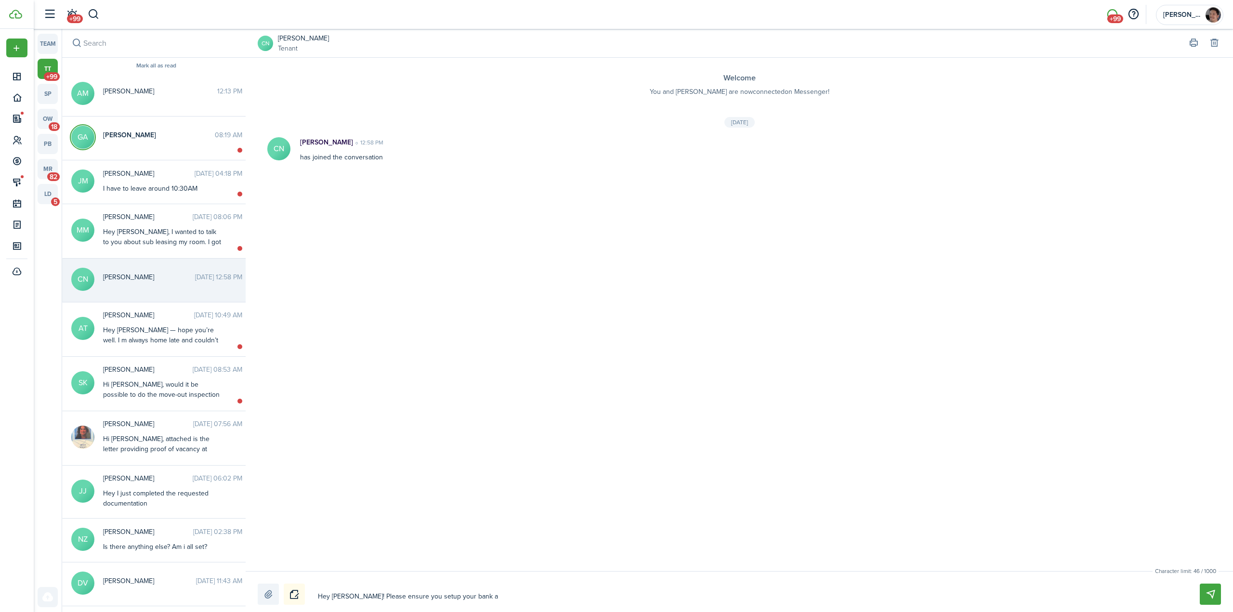
type textarea "Hey [PERSON_NAME]! Please ensure you setup your bank ac"
type textarea "Hey [PERSON_NAME]! Please ensure you setup your bank acc"
type textarea "Hey [PERSON_NAME]! Please ensure you setup your bank acco"
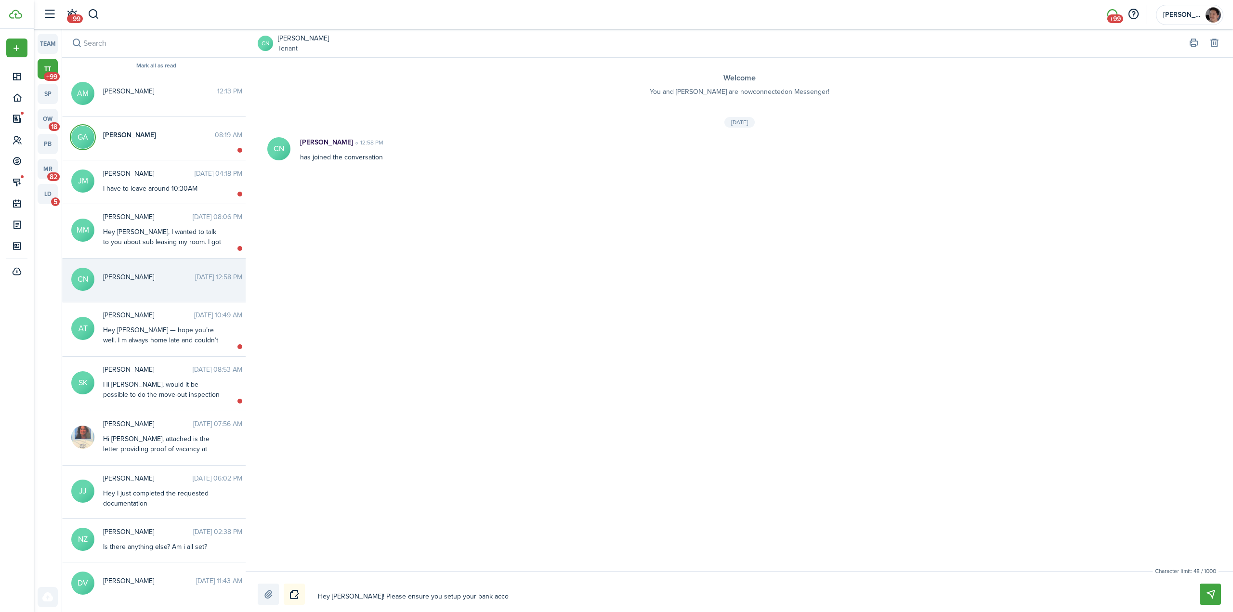
type textarea "Hey [PERSON_NAME]! Please ensure you setup your bank accou"
type textarea "Hey [PERSON_NAME]! Please ensure you setup your bank accoun"
type textarea "Hey [PERSON_NAME]! Please ensure you setup your bank account"
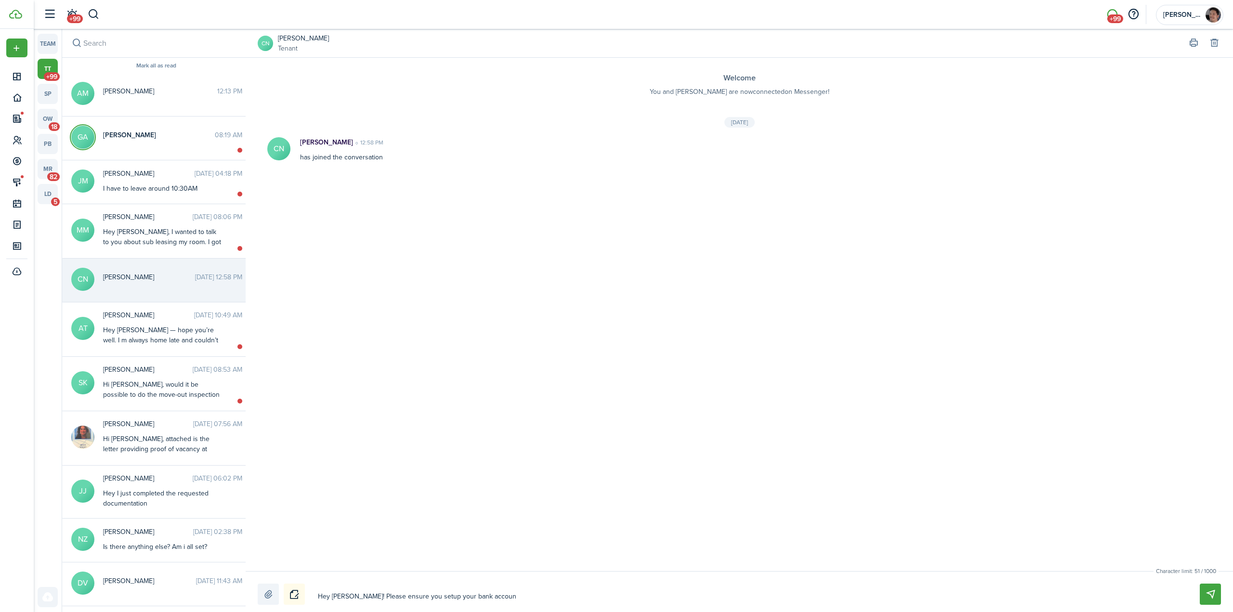
type textarea "Hey [PERSON_NAME]! Please ensure you setup your bank account"
type textarea "Hey [PERSON_NAME]! Please ensure you setup your bank account o"
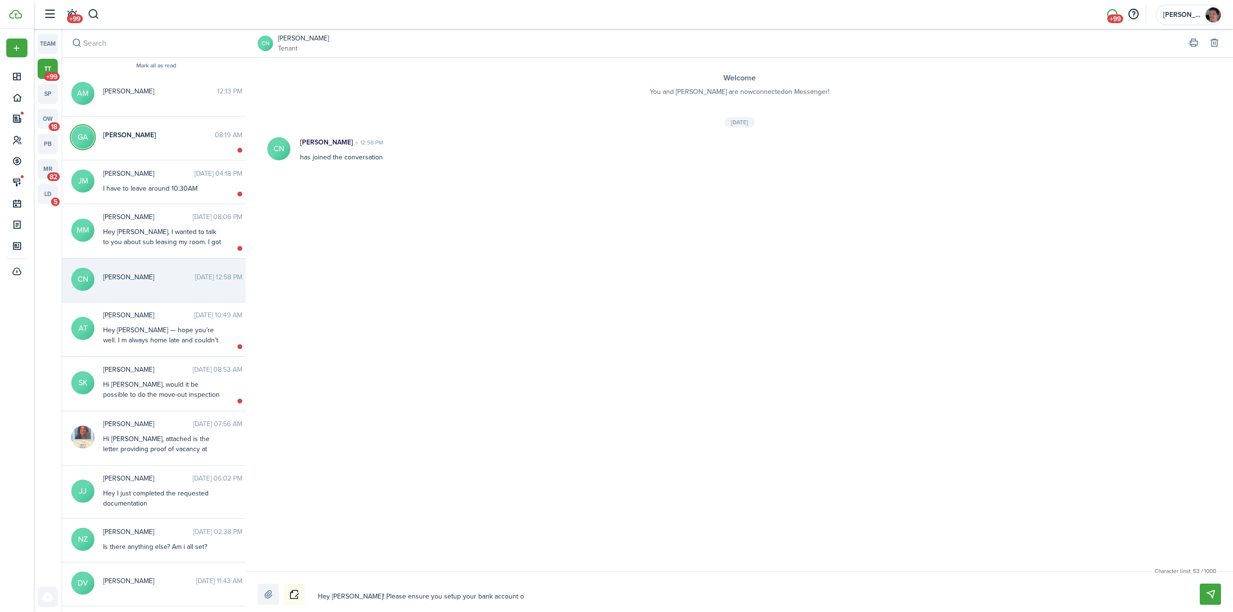
type textarea "Hey [PERSON_NAME]! Please ensure you setup your bank account on"
type textarea "Hey [PERSON_NAME]! Please ensure you setup your bank account on t"
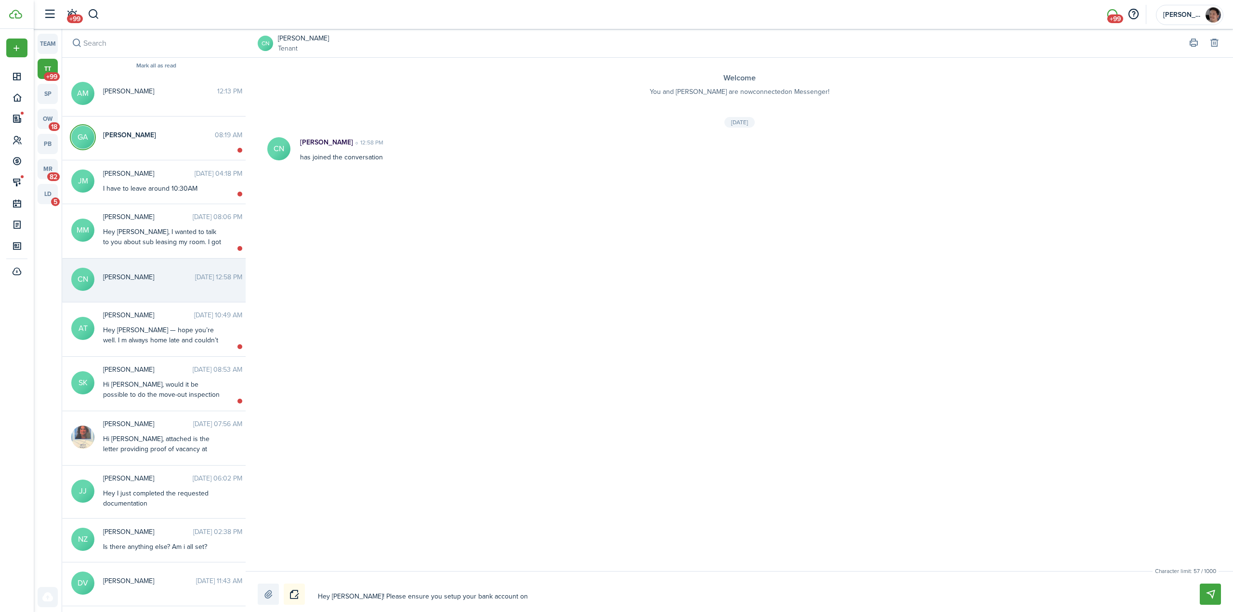
type textarea "Hey [PERSON_NAME]! Please ensure you setup your bank account on t"
type textarea "Hey [PERSON_NAME]! Please ensure you setup your bank account on th"
type textarea "Hey [PERSON_NAME]! Please ensure you setup your bank account on the"
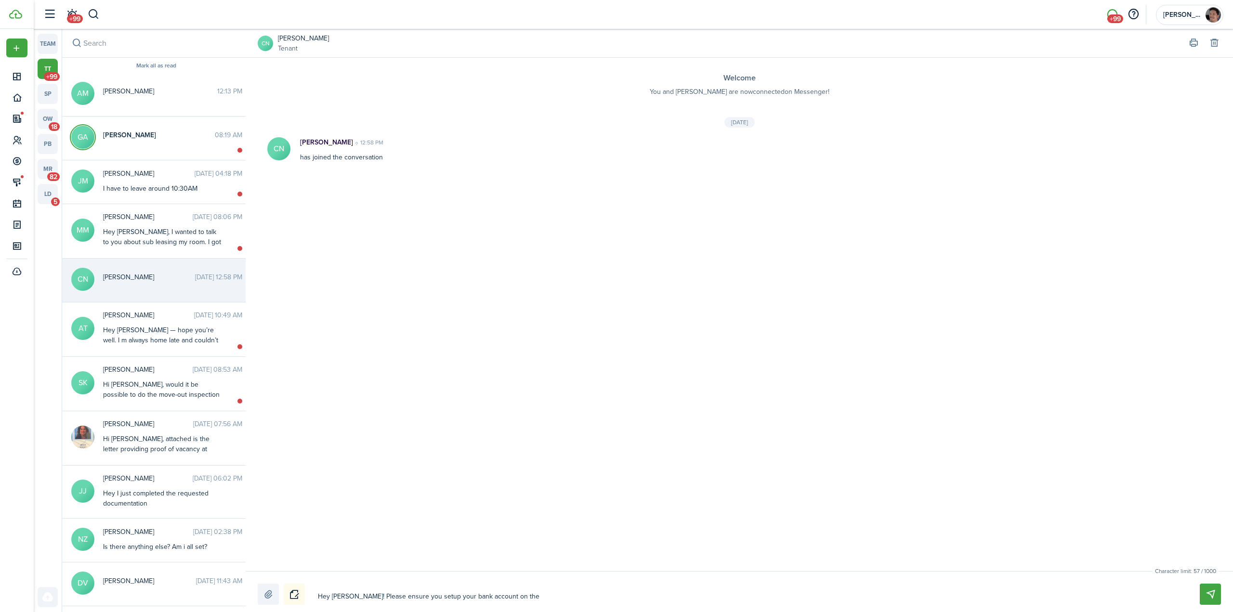
type textarea "Hey [PERSON_NAME]! Please ensure you setup your bank account on the"
type textarea "Hey [PERSON_NAME]! Please ensure you setup your bank account on the p"
type textarea "Hey [PERSON_NAME]! Please ensure you setup your bank account on the po"
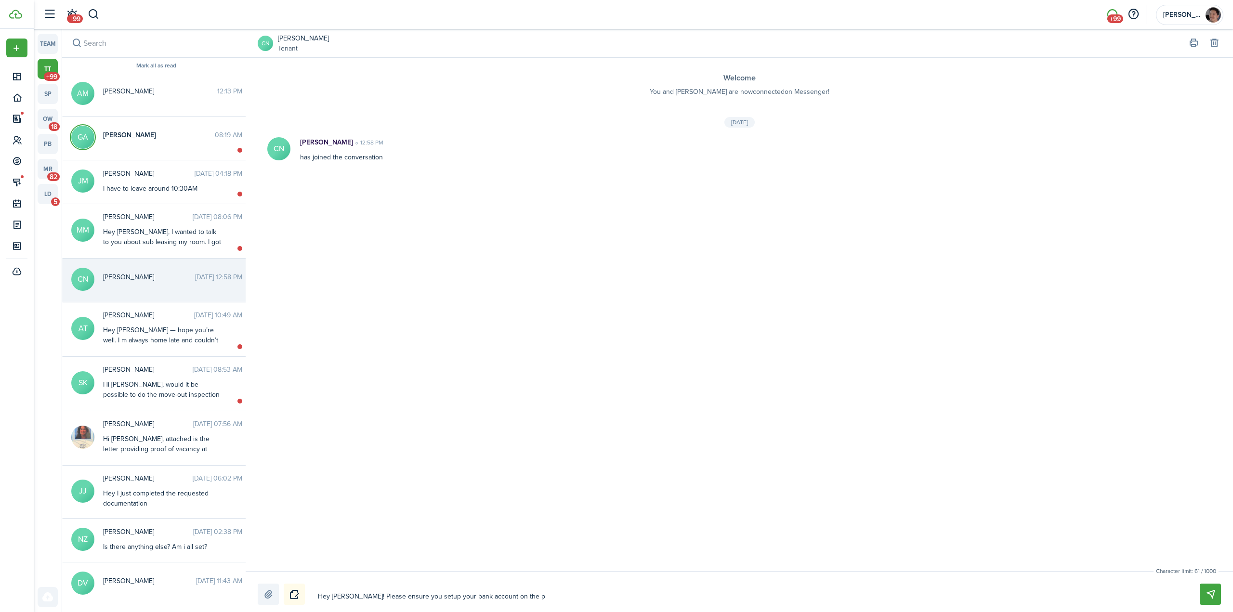
type textarea "Hey [PERSON_NAME]! Please ensure you setup your bank account on the po"
type textarea "Hey [PERSON_NAME]! Please ensure you setup your bank account on the por"
type textarea "Hey [PERSON_NAME]! Please ensure you setup your bank account on the port"
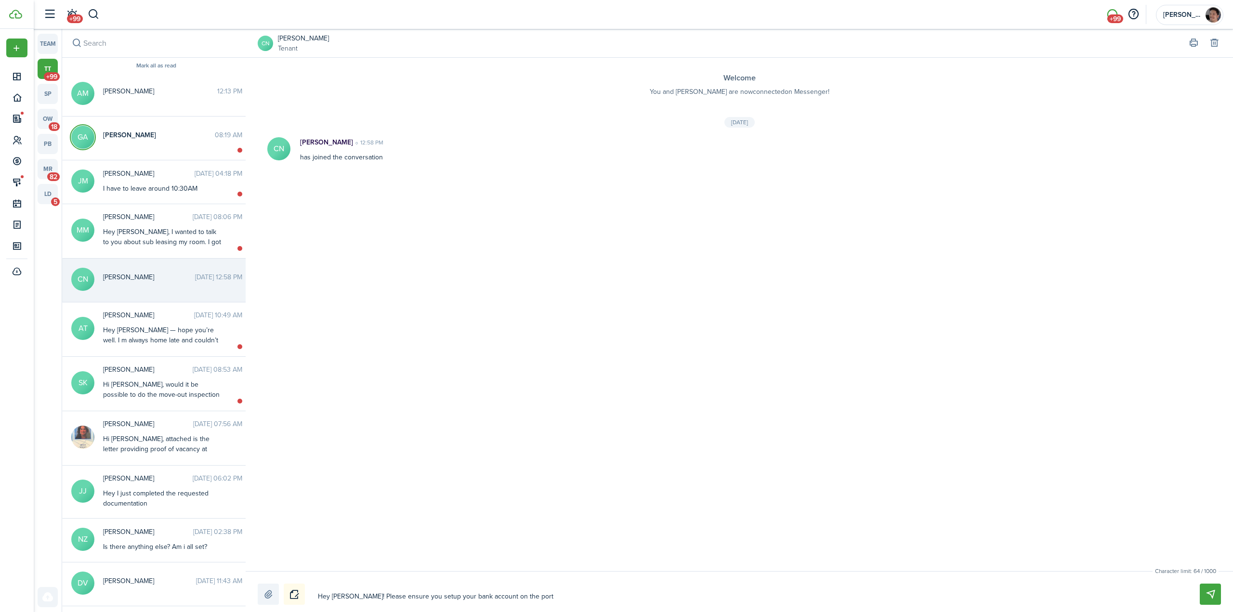
type textarea "Hey [PERSON_NAME]! Please ensure you setup your bank account on the porta"
type textarea "Hey [PERSON_NAME]! Please ensure you setup your bank account on the portal"
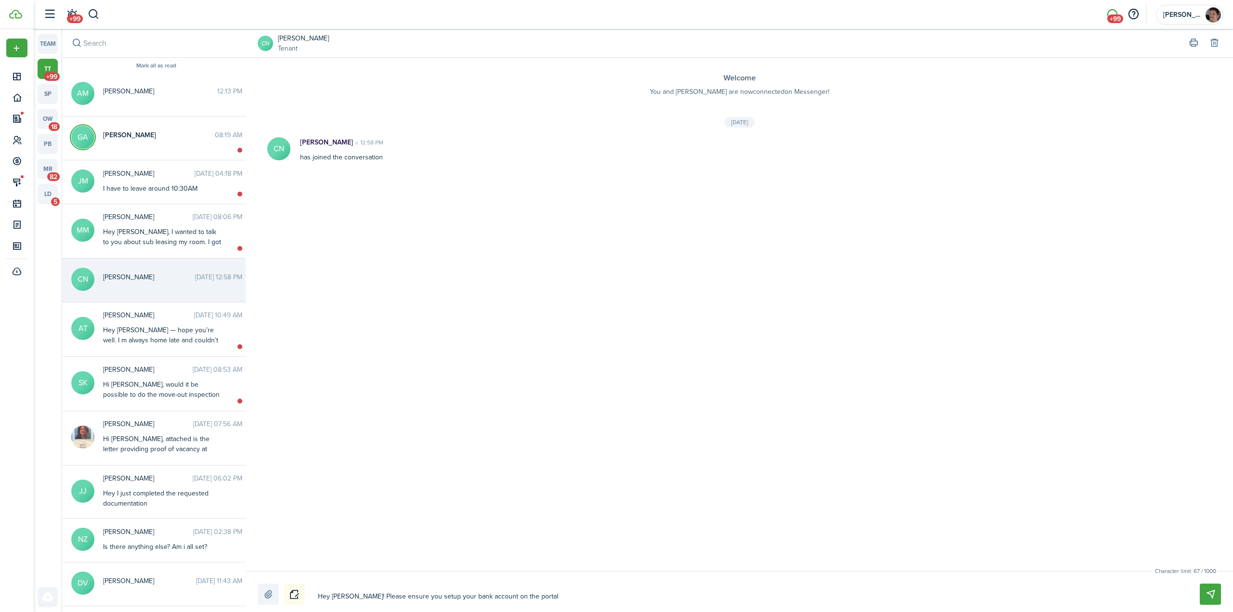
type textarea "Hey [PERSON_NAME]! Please ensure you setup your bank account on the portal"
type textarea "Hey [PERSON_NAME]! Please ensure you setup your bank account on the portal."
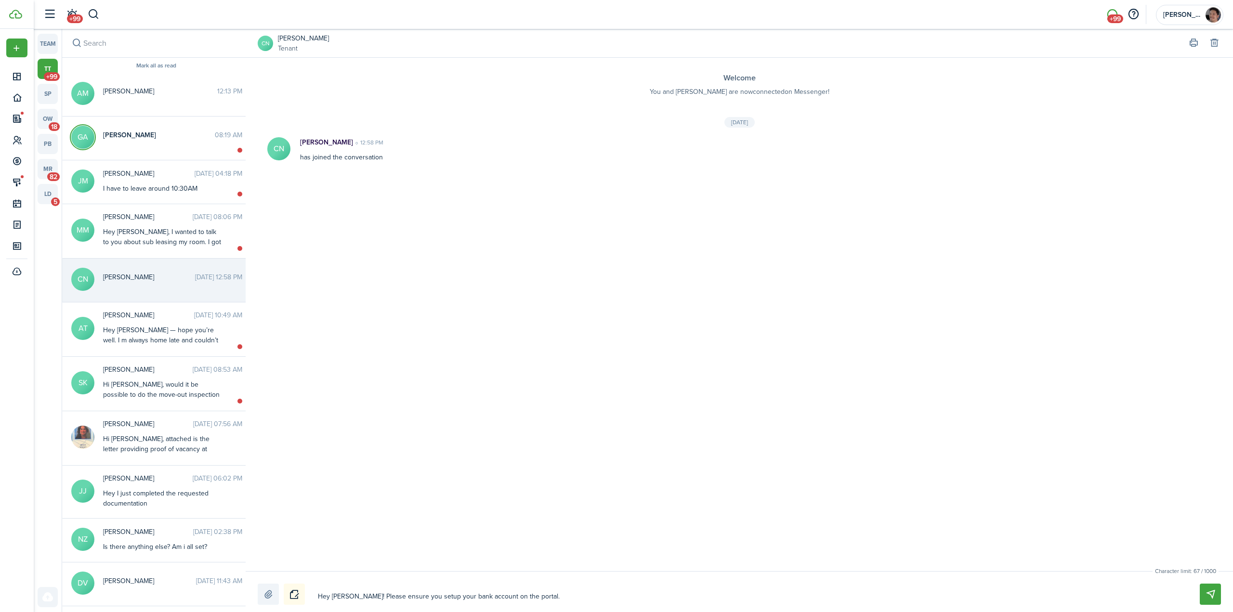
type textarea "Hey [PERSON_NAME]! Please ensure you setup your bank account on the portal."
type textarea "Hey [PERSON_NAME]! Please ensure you setup your bank account on the portal. T"
type textarea "Hey [PERSON_NAME]! Please ensure you setup your bank account on the portal. Th"
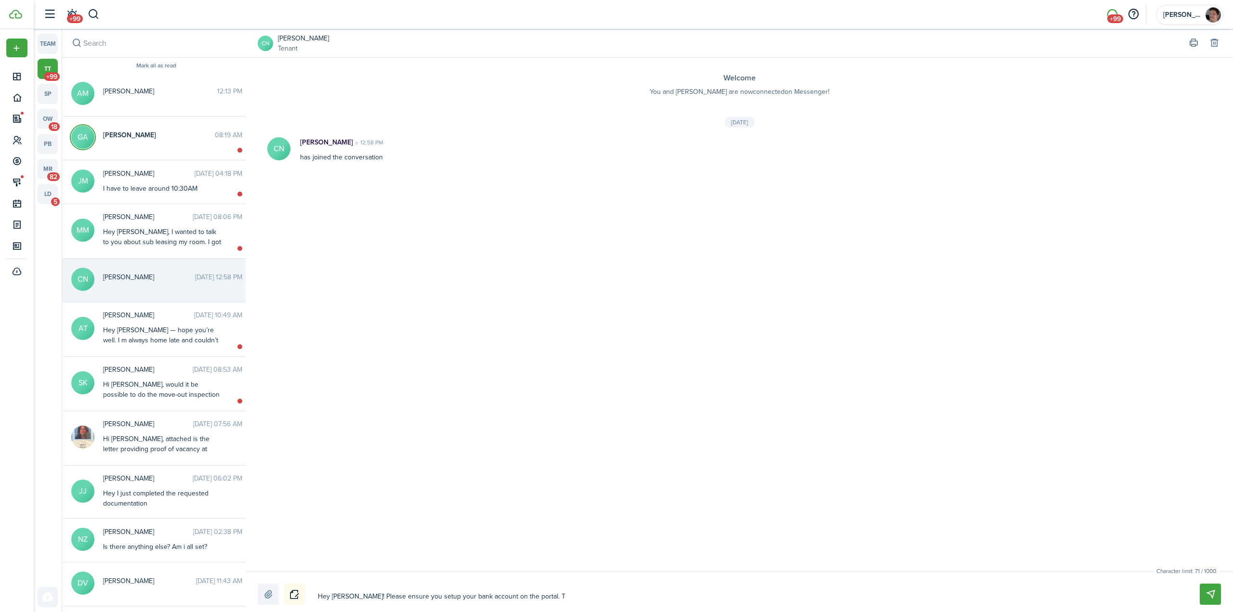
type textarea "Hey [PERSON_NAME]! Please ensure you setup your bank account on the portal. Th"
type textarea "Hey [PERSON_NAME]! Please ensure you setup your bank account on the portal. The"
type textarea "Hey [PERSON_NAME]! Please ensure you setup your bank account on the portal. Th"
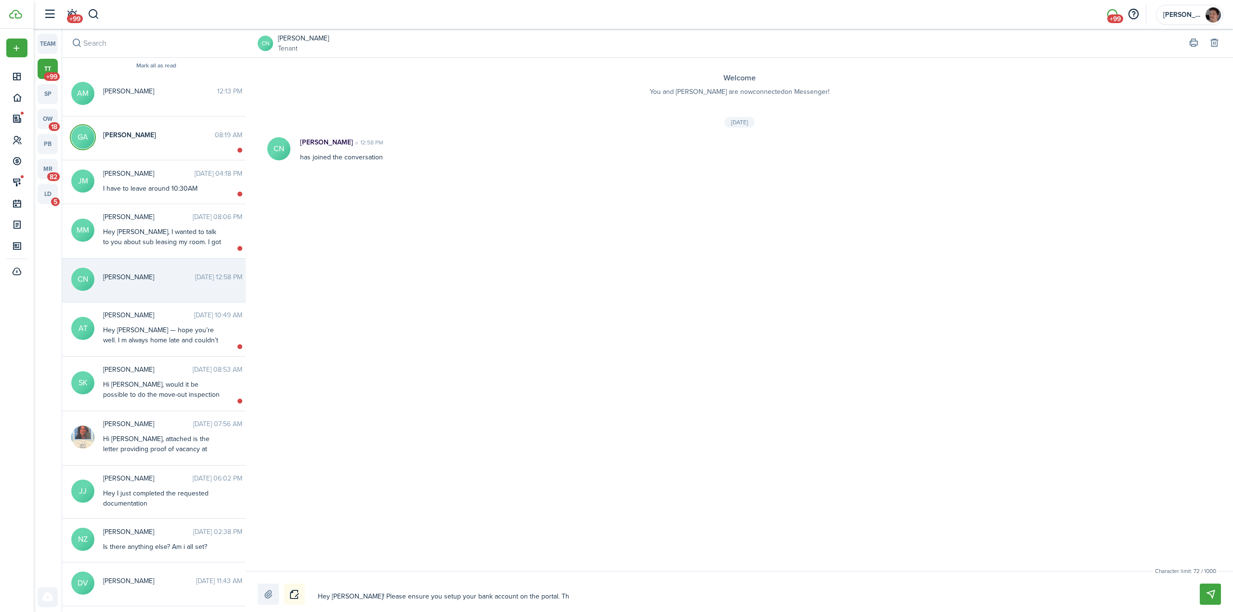
type textarea "Hey [PERSON_NAME]! Please ensure you setup your bank account on the portal. T"
type textarea "Hey [PERSON_NAME]! Please ensure you setup your bank account on the portal."
paste textarea "[URL][DOMAIN_NAME]"
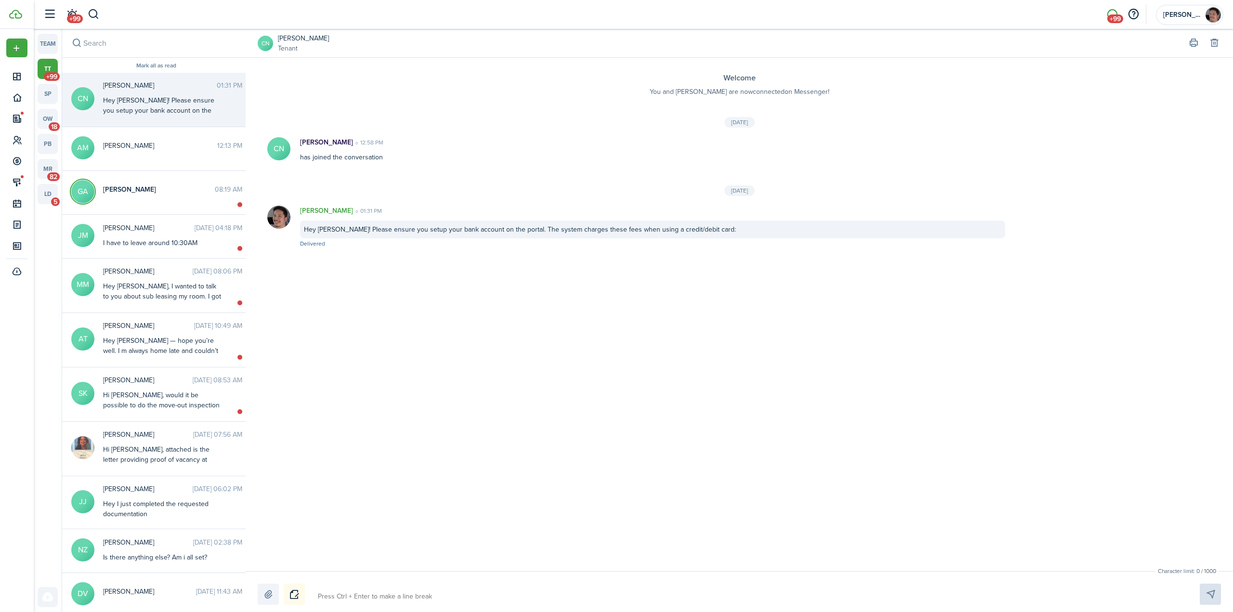
click at [579, 598] on textarea at bounding box center [748, 597] width 866 height 16
paste textarea "[URL][DOMAIN_NAME]"
